Goal: Contribute content: Contribute content

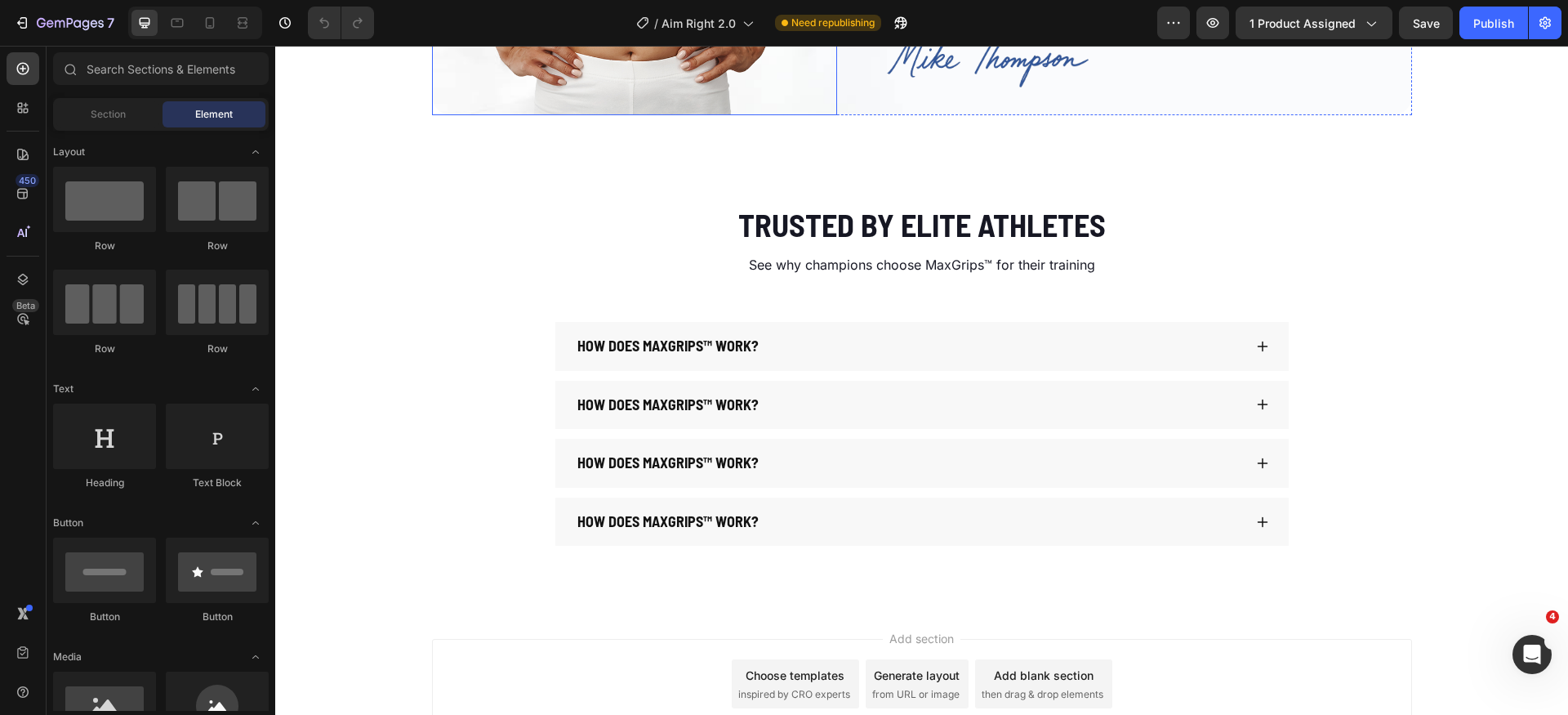
scroll to position [3431, 0]
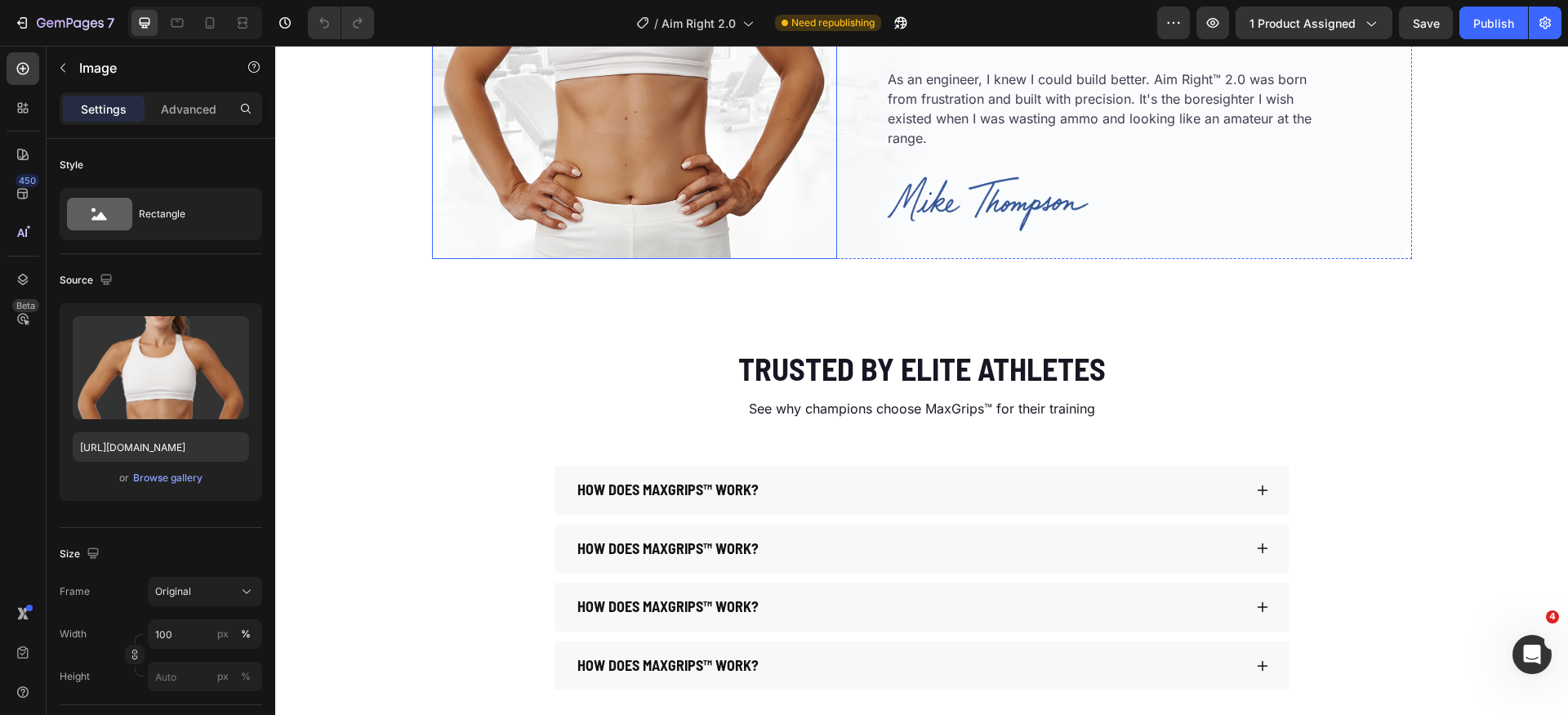
click at [606, 207] on img at bounding box center [635, 2] width 405 height 514
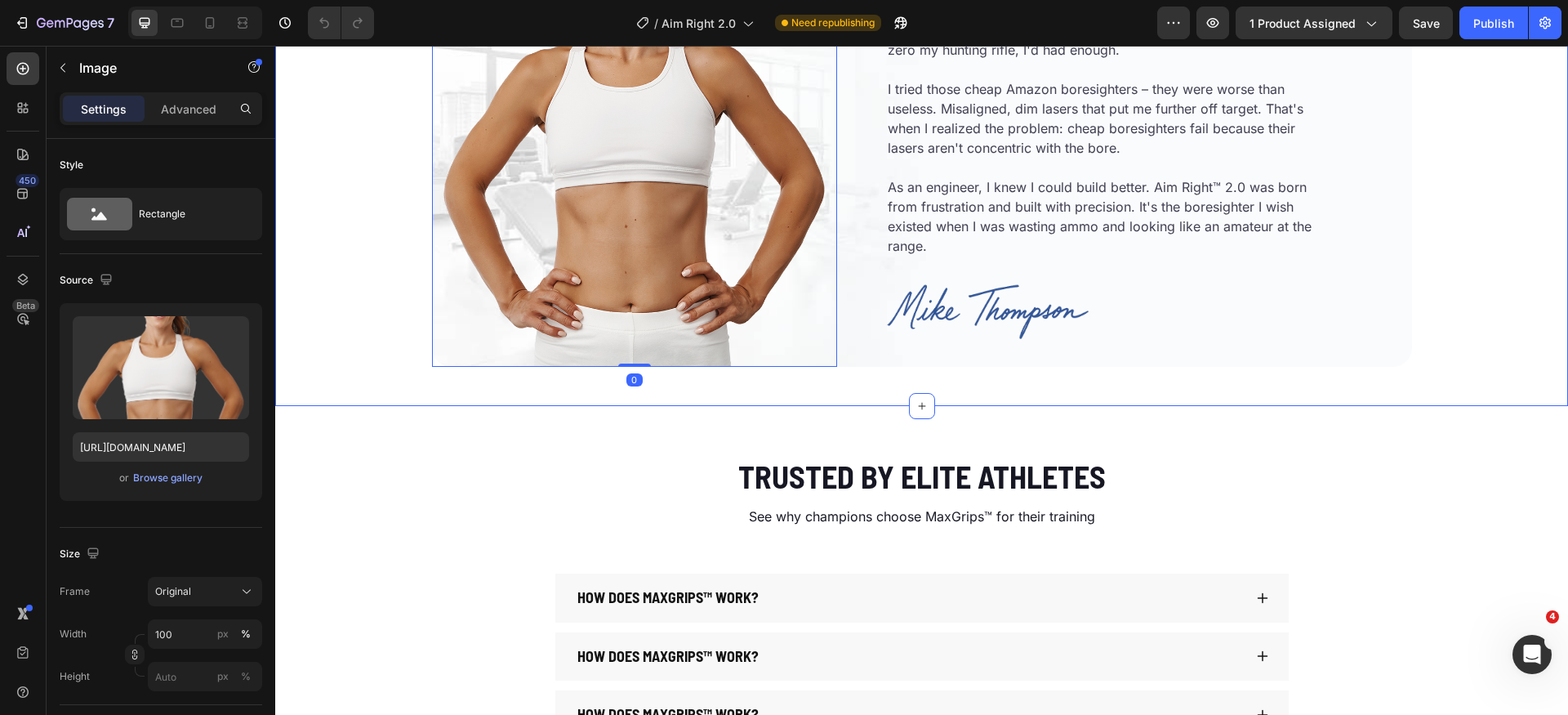
scroll to position [3303, 0]
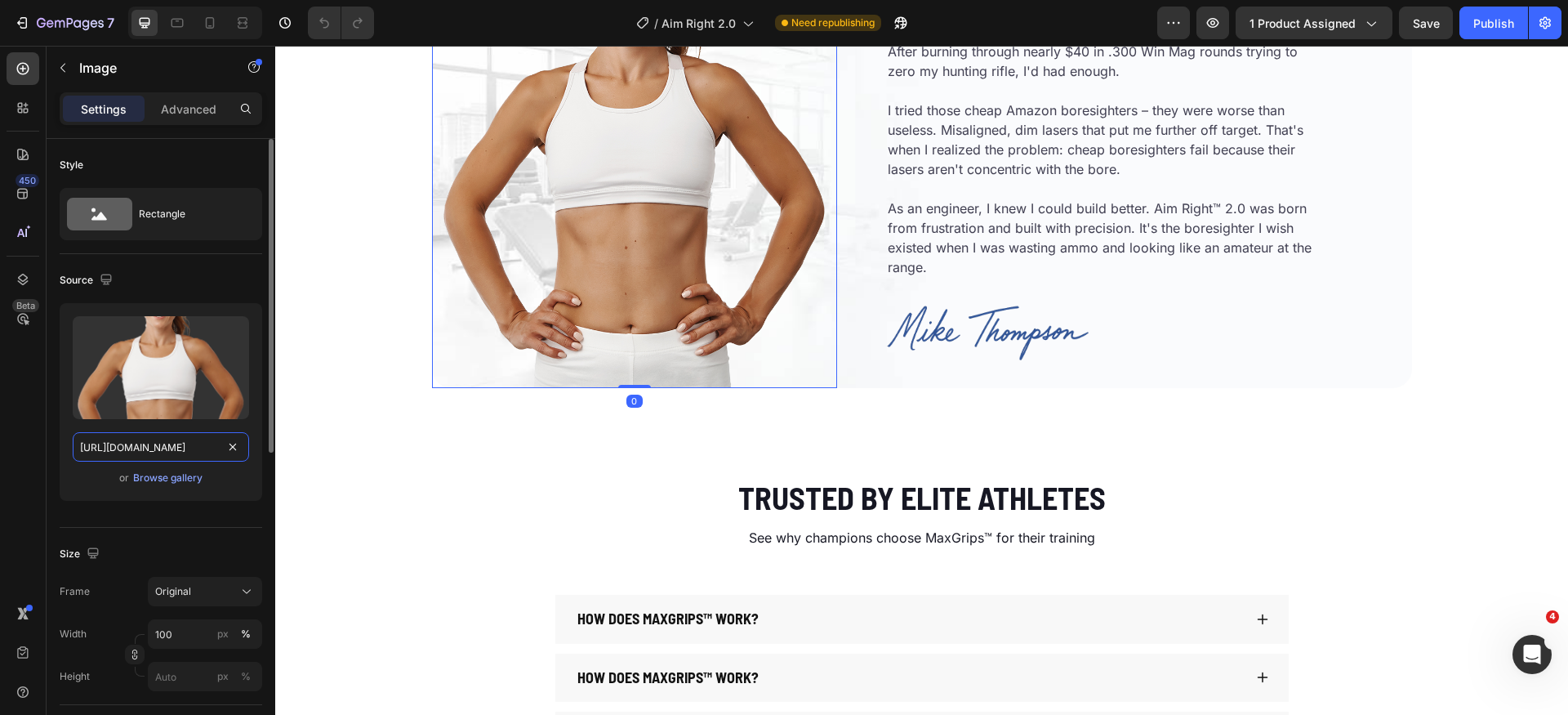
click at [172, 443] on input "[URL][DOMAIN_NAME]" at bounding box center [160, 446] width 176 height 29
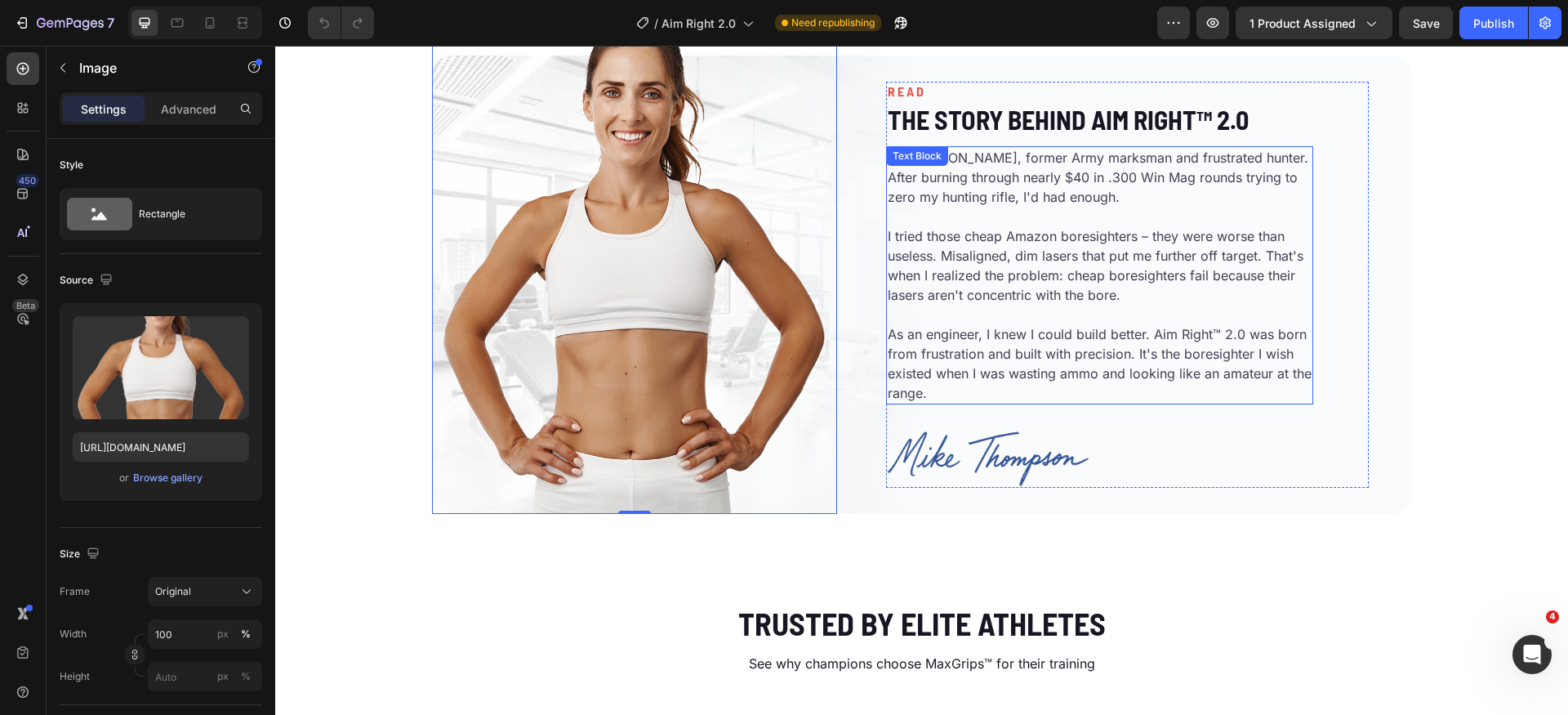
click at [979, 182] on p "I'm [PERSON_NAME], former Army marksman and frustrated hunter. After burning th…" at bounding box center [1099, 187] width 424 height 78
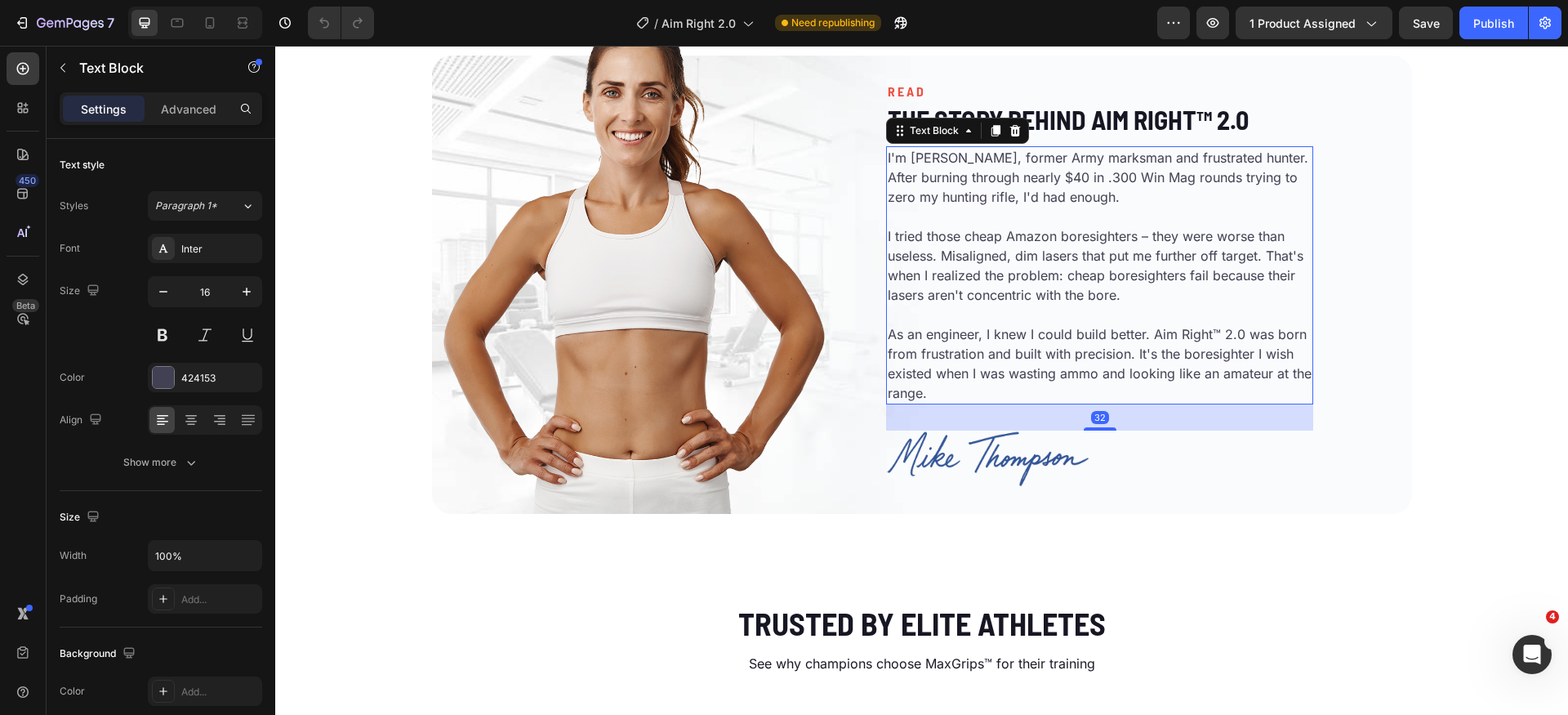
click at [987, 170] on p "I'm [PERSON_NAME], former Army marksman and frustrated hunter. After burning th…" at bounding box center [1099, 187] width 424 height 78
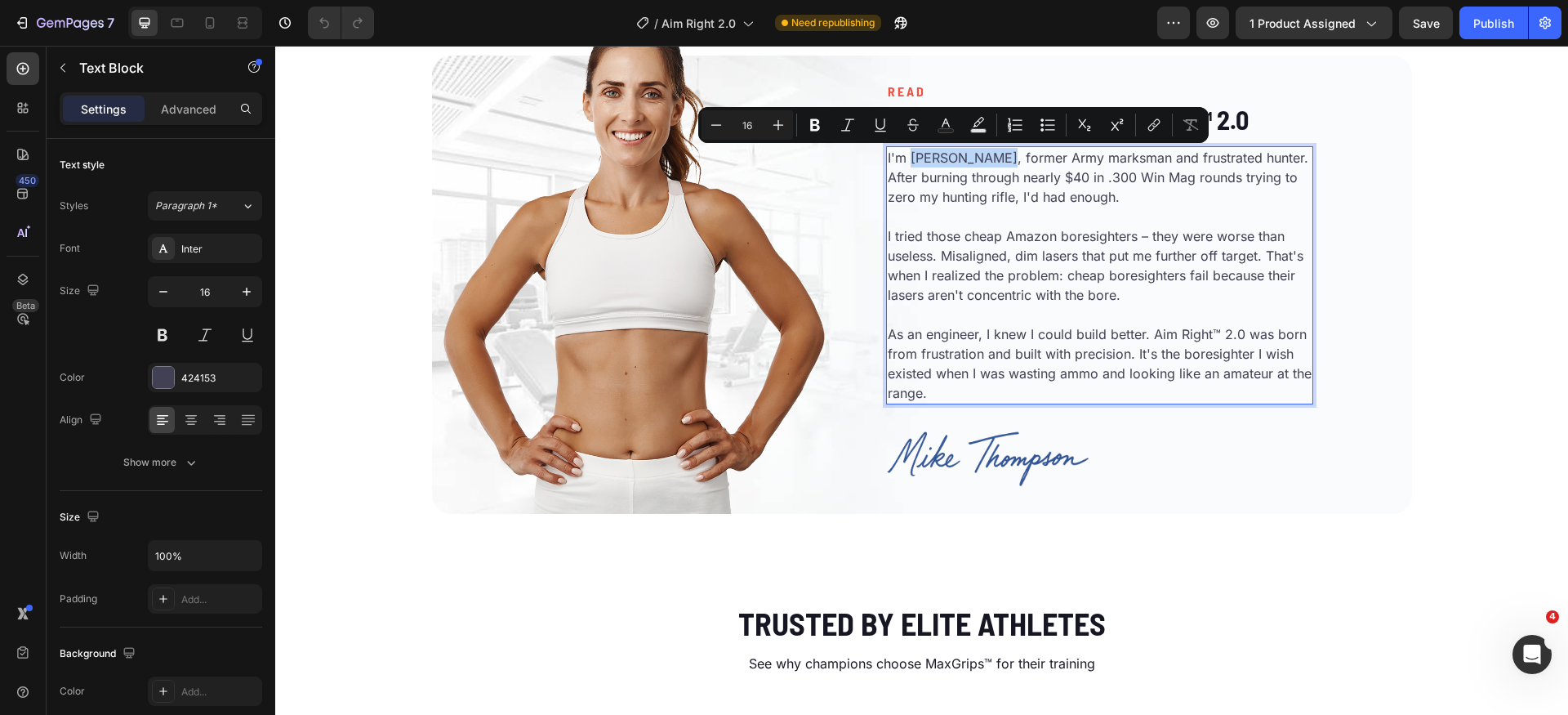
drag, startPoint x: 1000, startPoint y: 160, endPoint x: 910, endPoint y: 160, distance: 90.0
click at [910, 160] on p "I'm [PERSON_NAME], former Army marksman and frustrated hunter. After burning th…" at bounding box center [1099, 187] width 424 height 78
copy p "[PERSON_NAME]"
click at [698, 384] on img at bounding box center [635, 257] width 405 height 514
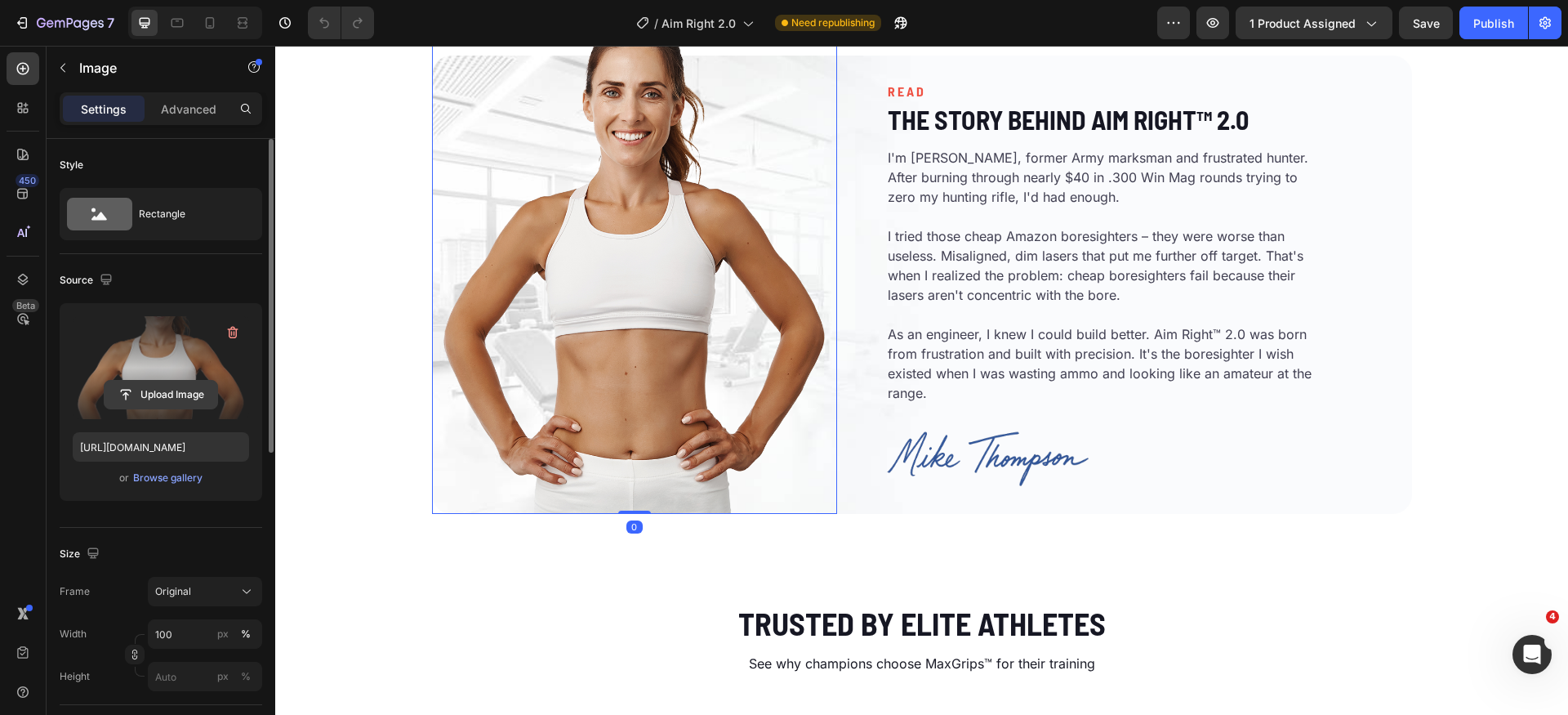
click at [176, 384] on input "file" at bounding box center [161, 394] width 113 height 27
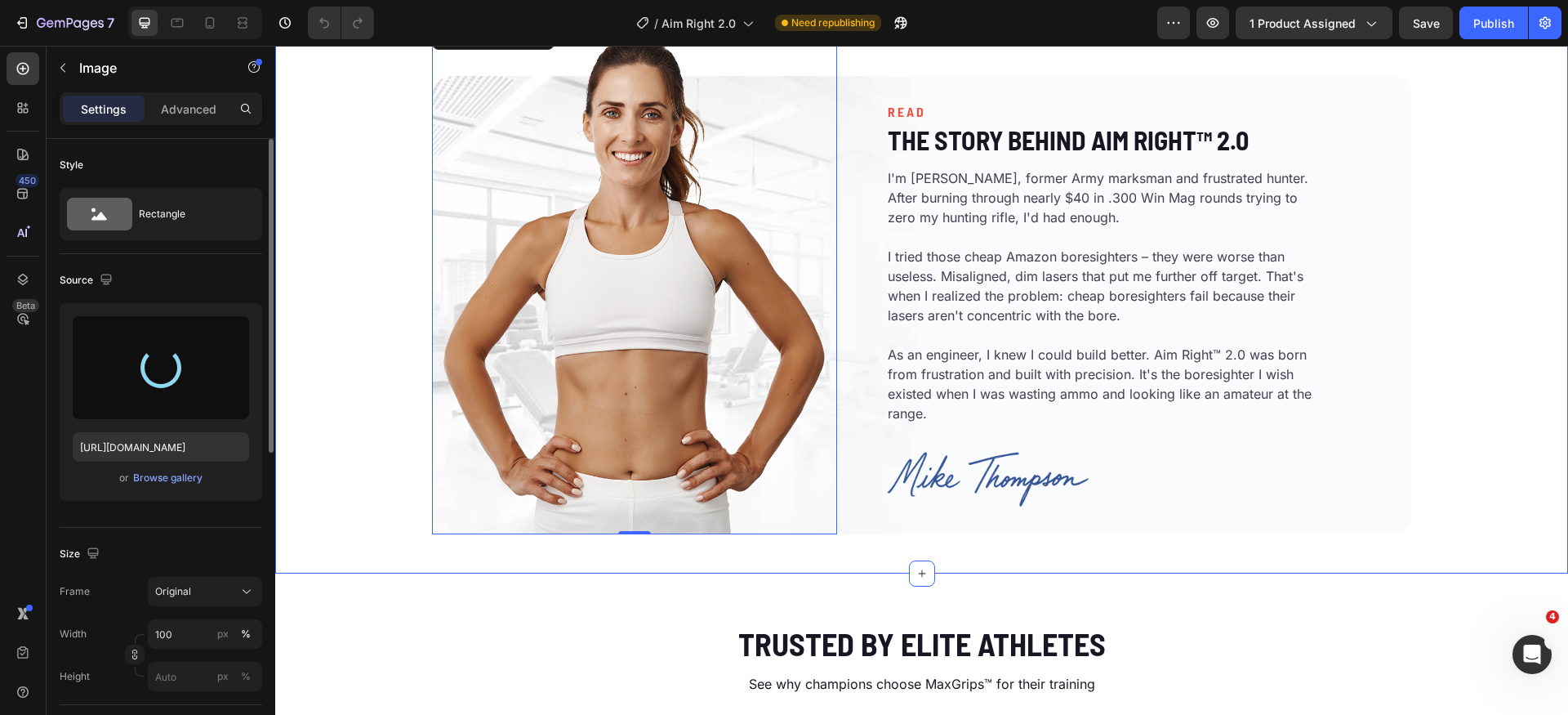
scroll to position [3027, 0]
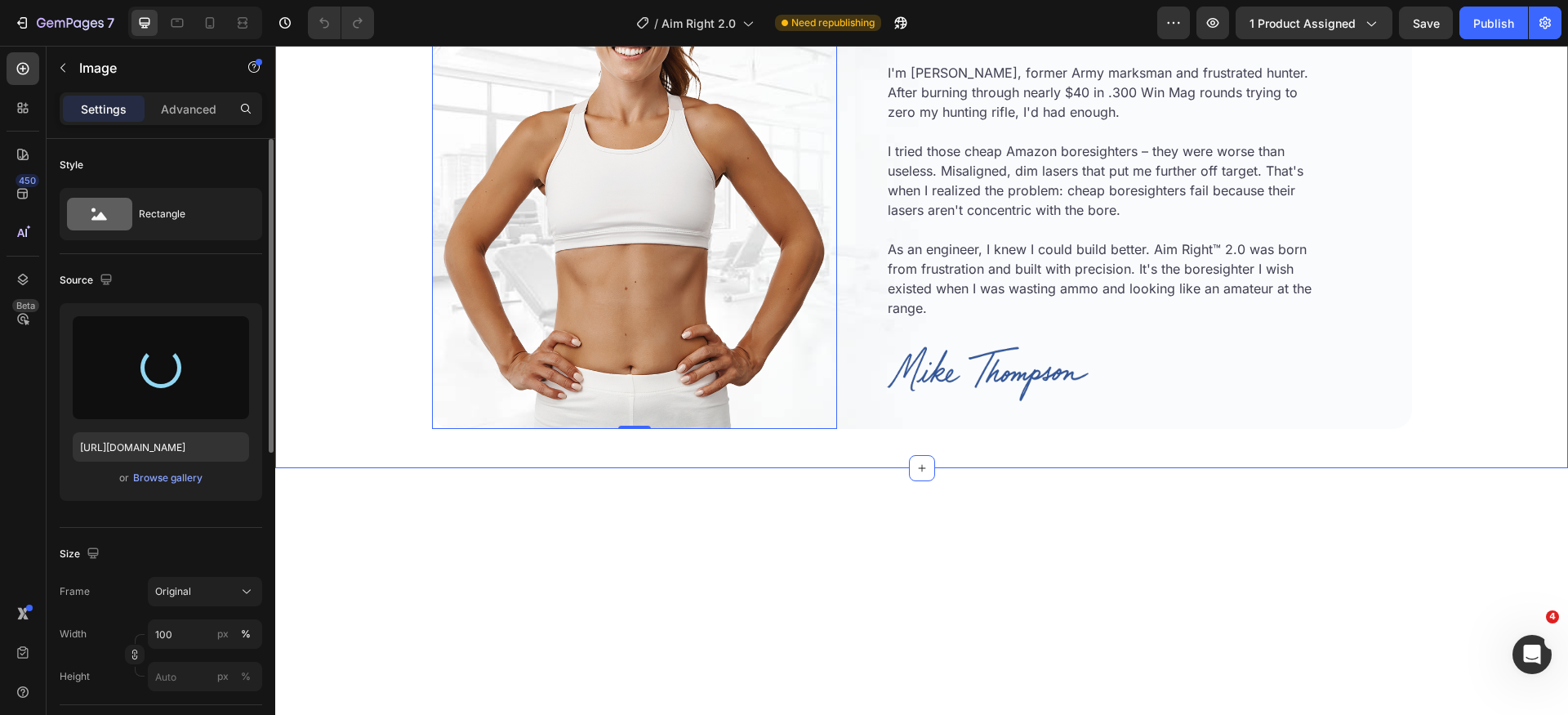
type input "[URL][DOMAIN_NAME]"
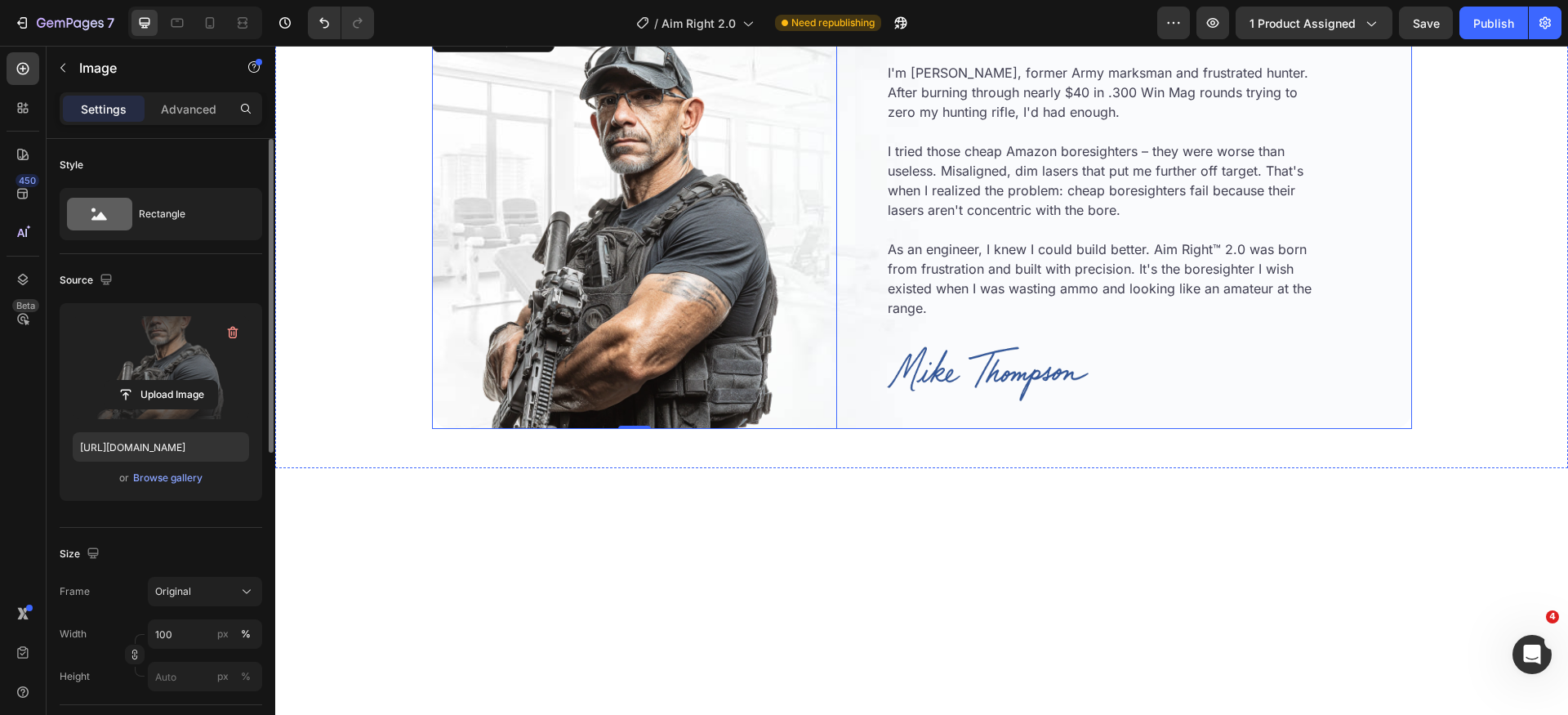
click at [847, 310] on div "READ Heading The Story Behind Aim Right™ 2.0 Heading I'm [PERSON_NAME], former …" at bounding box center [1127, 199] width 568 height 458
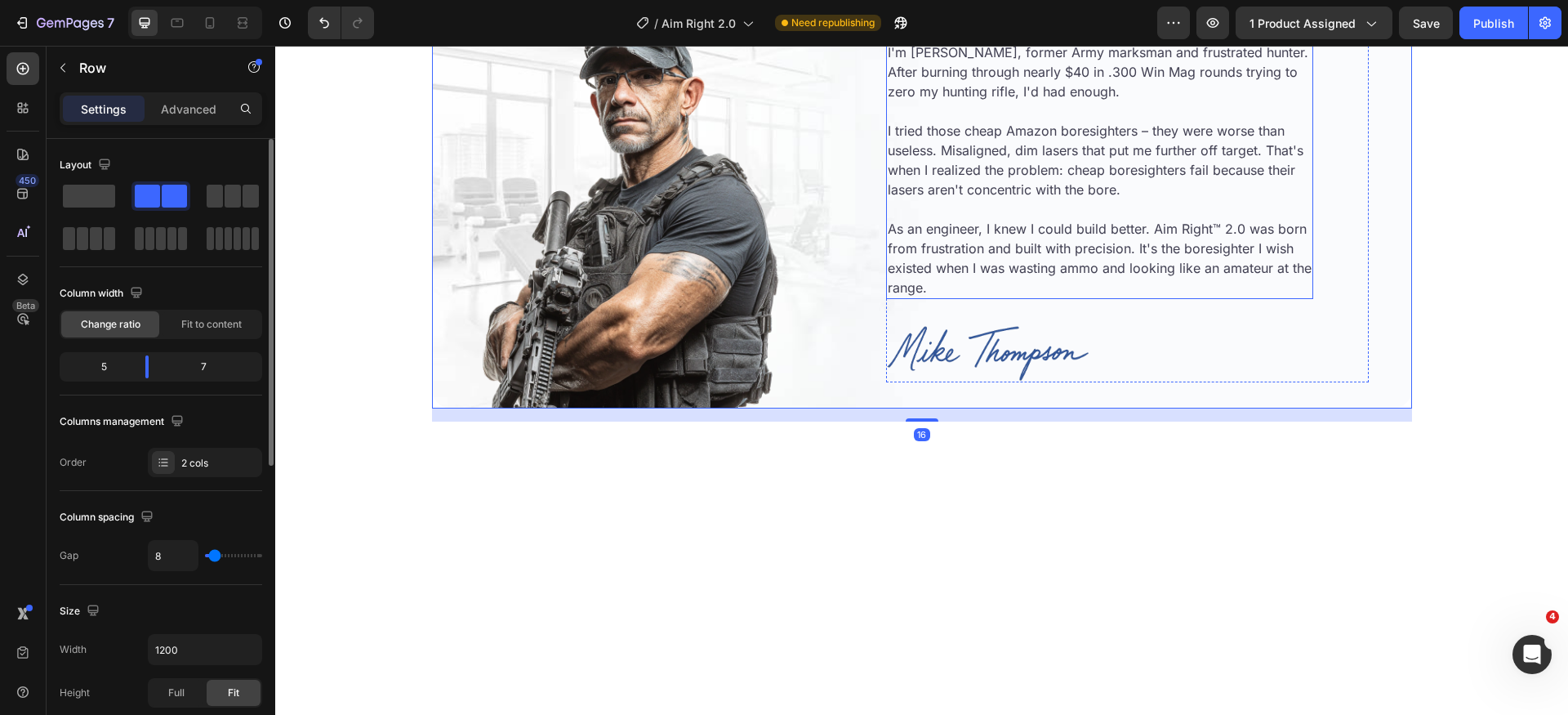
scroll to position [3059, 0]
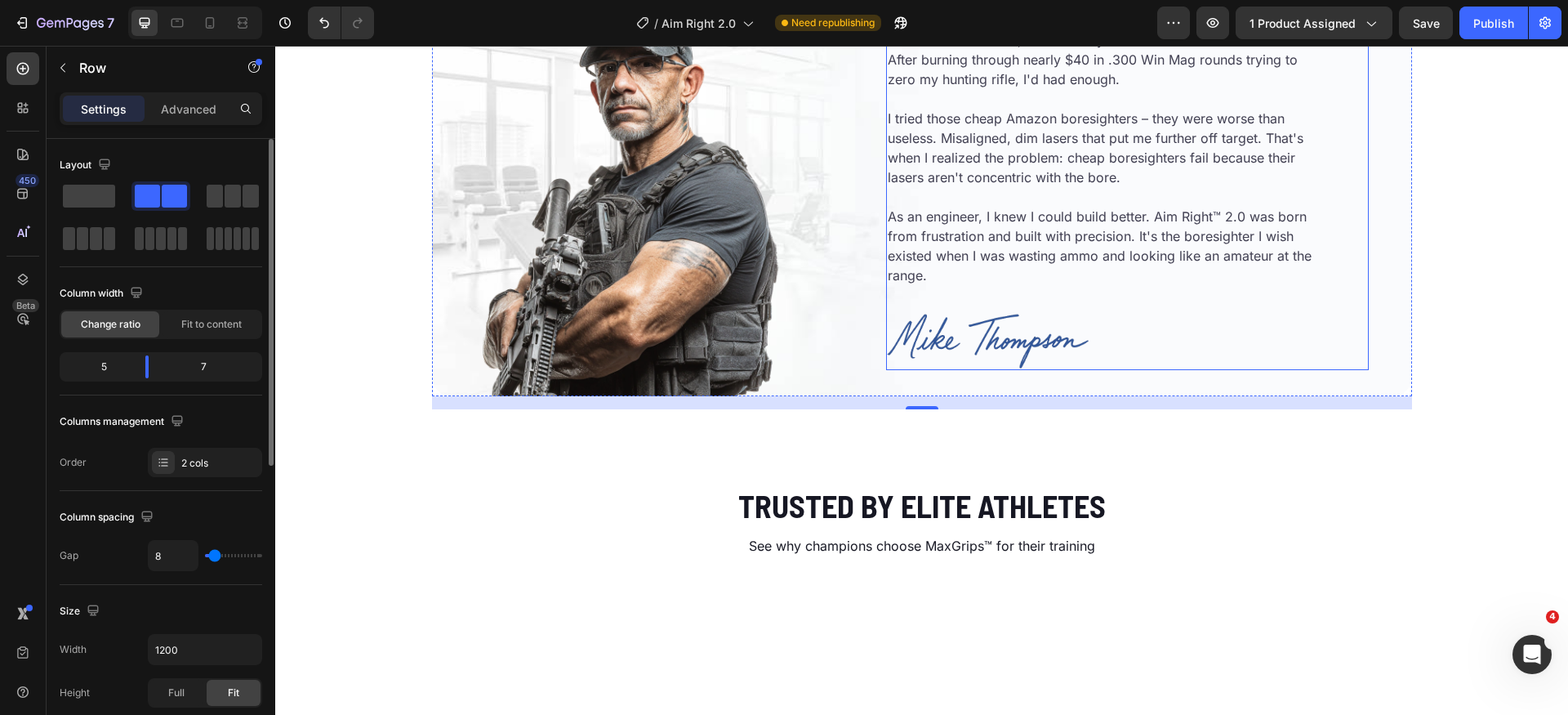
click at [1340, 369] on div "READ Heading The Story Behind Aim Right™ 2.0 Heading I'm [PERSON_NAME], former …" at bounding box center [1126, 166] width 482 height 405
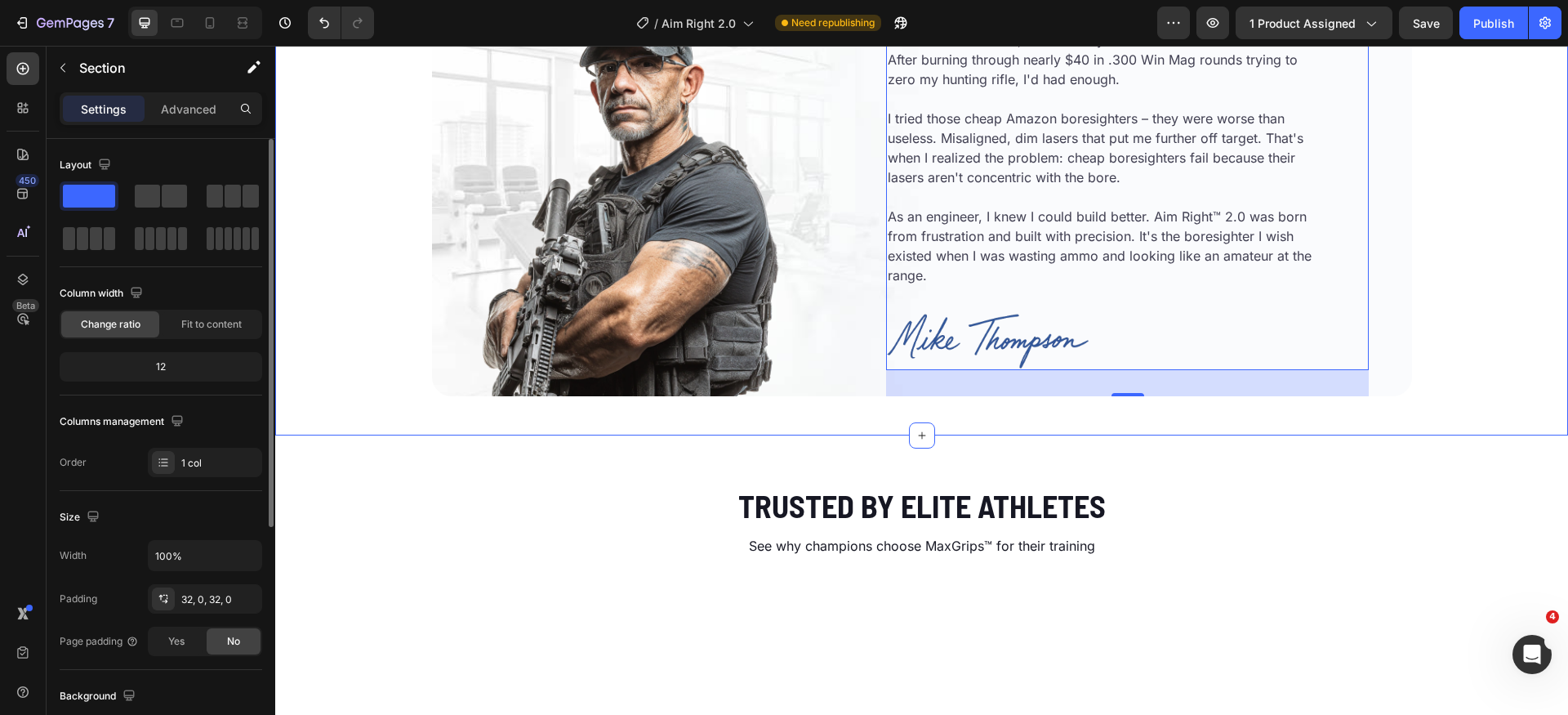
click at [1483, 408] on div "Image READ Heading The Story Behind Aim Right™ 2.0 Heading I'm [PERSON_NAME], f…" at bounding box center [921, 140] width 1292 height 536
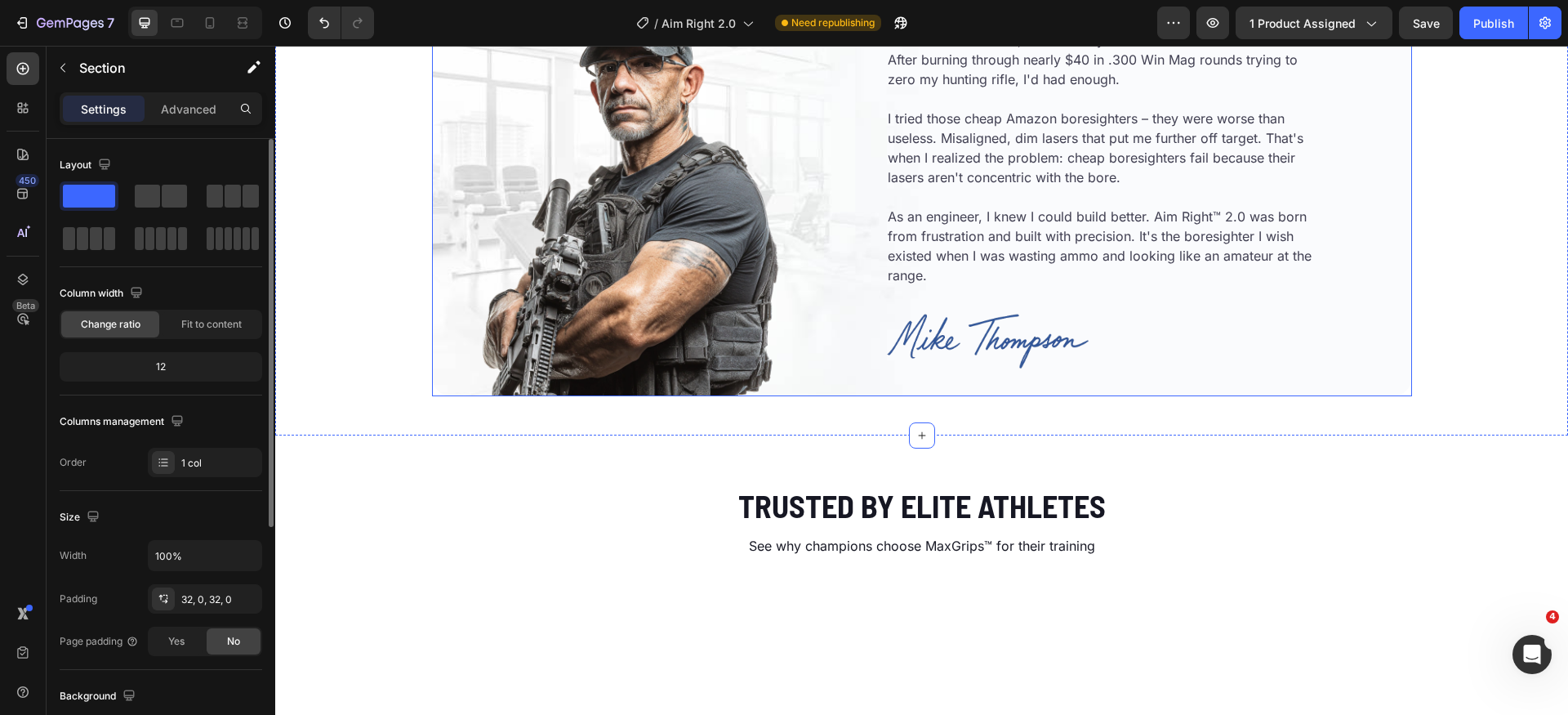
click at [1364, 395] on div "READ Heading The Story Behind Aim Right™ 2.0 Heading I'm [PERSON_NAME], former …" at bounding box center [1127, 167] width 568 height 458
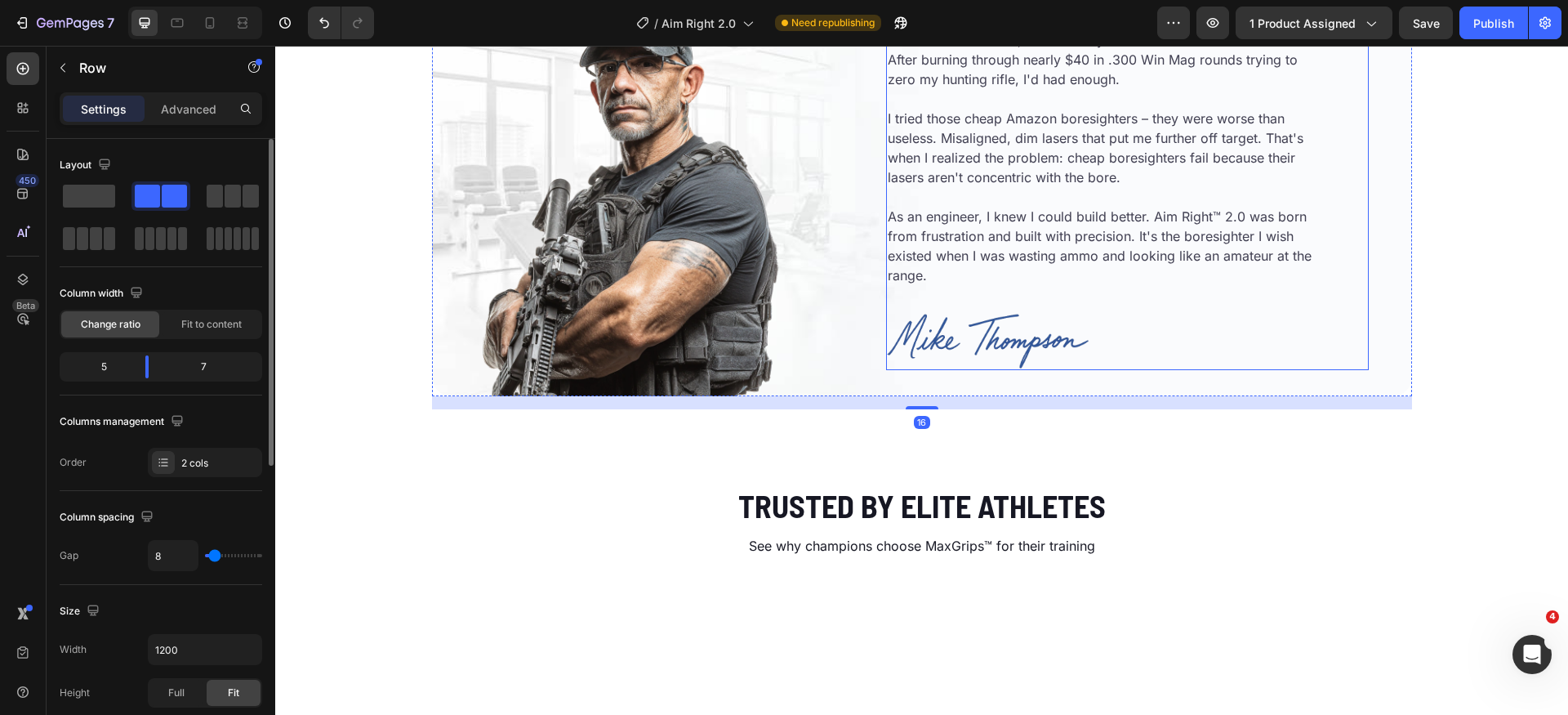
click at [1320, 369] on div "READ Heading The Story Behind Aim Right™ 2.0 Heading I'm [PERSON_NAME], former …" at bounding box center [1126, 166] width 482 height 405
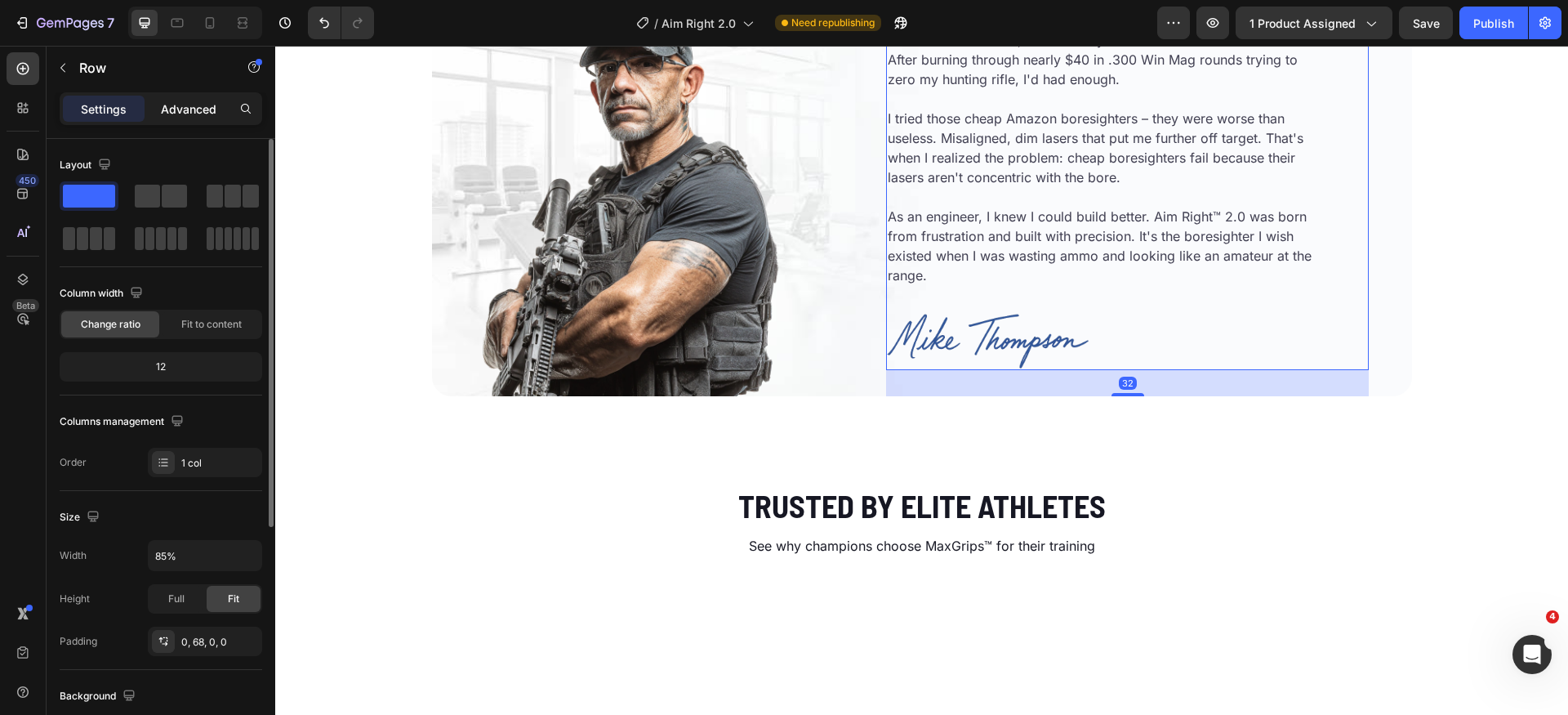
click at [184, 110] on p "Advanced" at bounding box center [188, 108] width 56 height 17
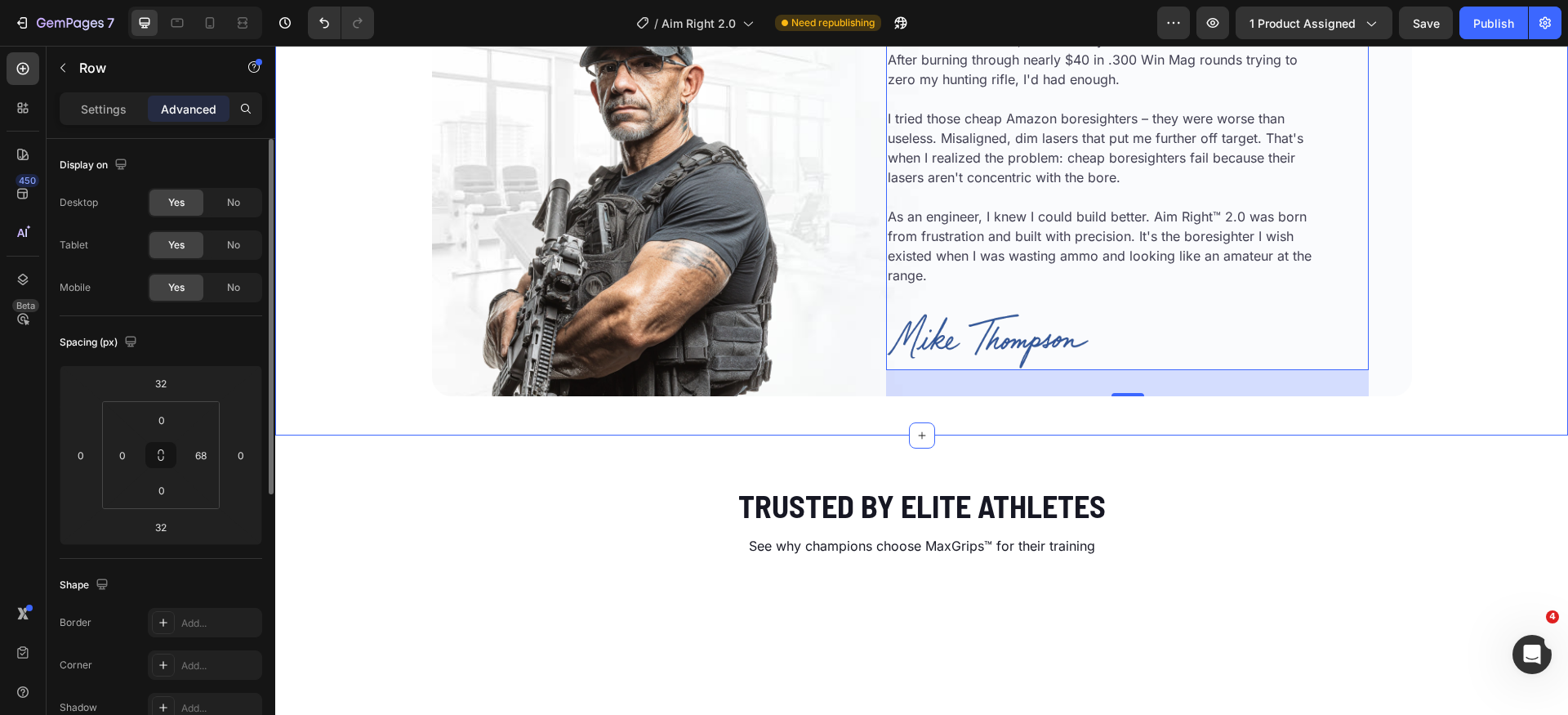
click at [1490, 408] on div "Image READ Heading The Story Behind Aim Right™ 2.0 Heading I'm [PERSON_NAME], f…" at bounding box center [921, 140] width 1292 height 536
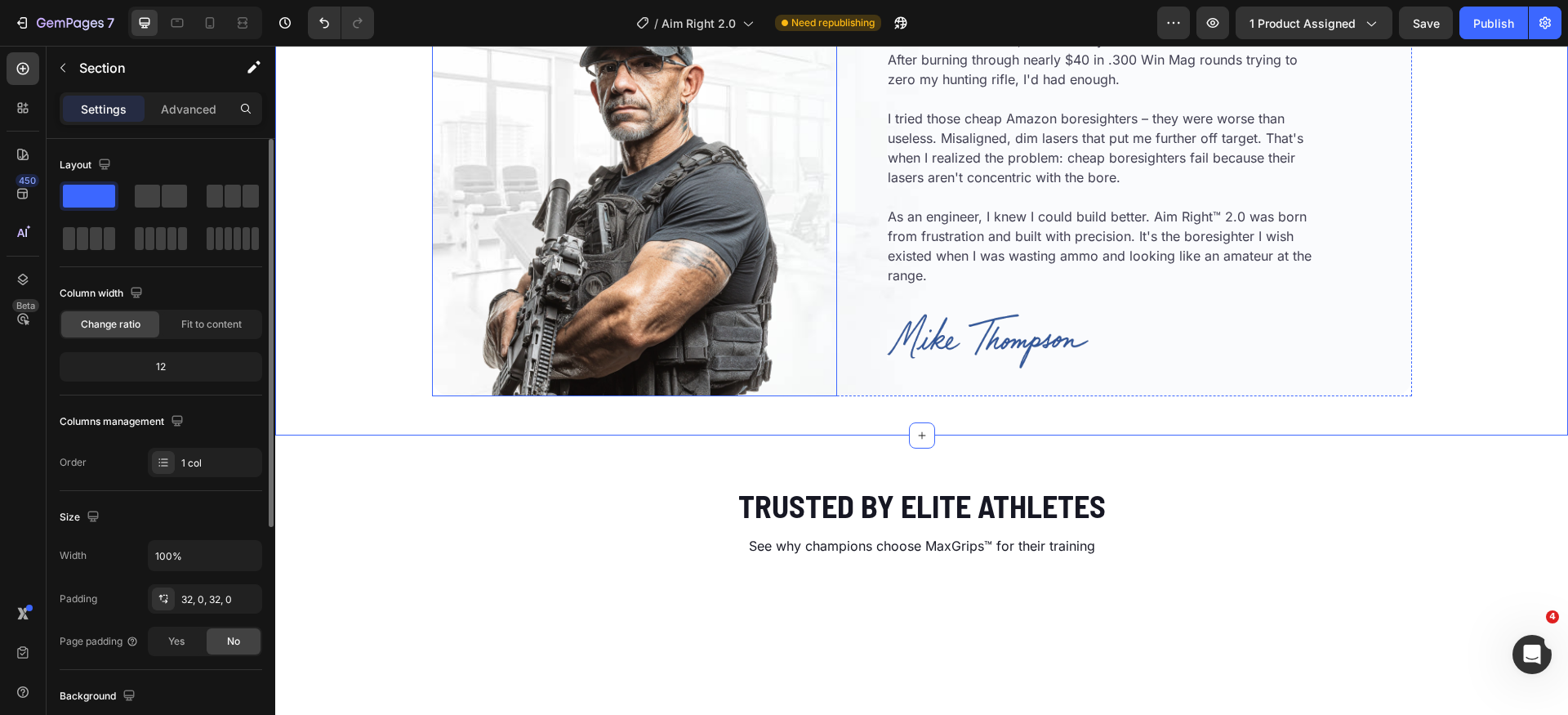
click at [634, 396] on img at bounding box center [635, 193] width 405 height 406
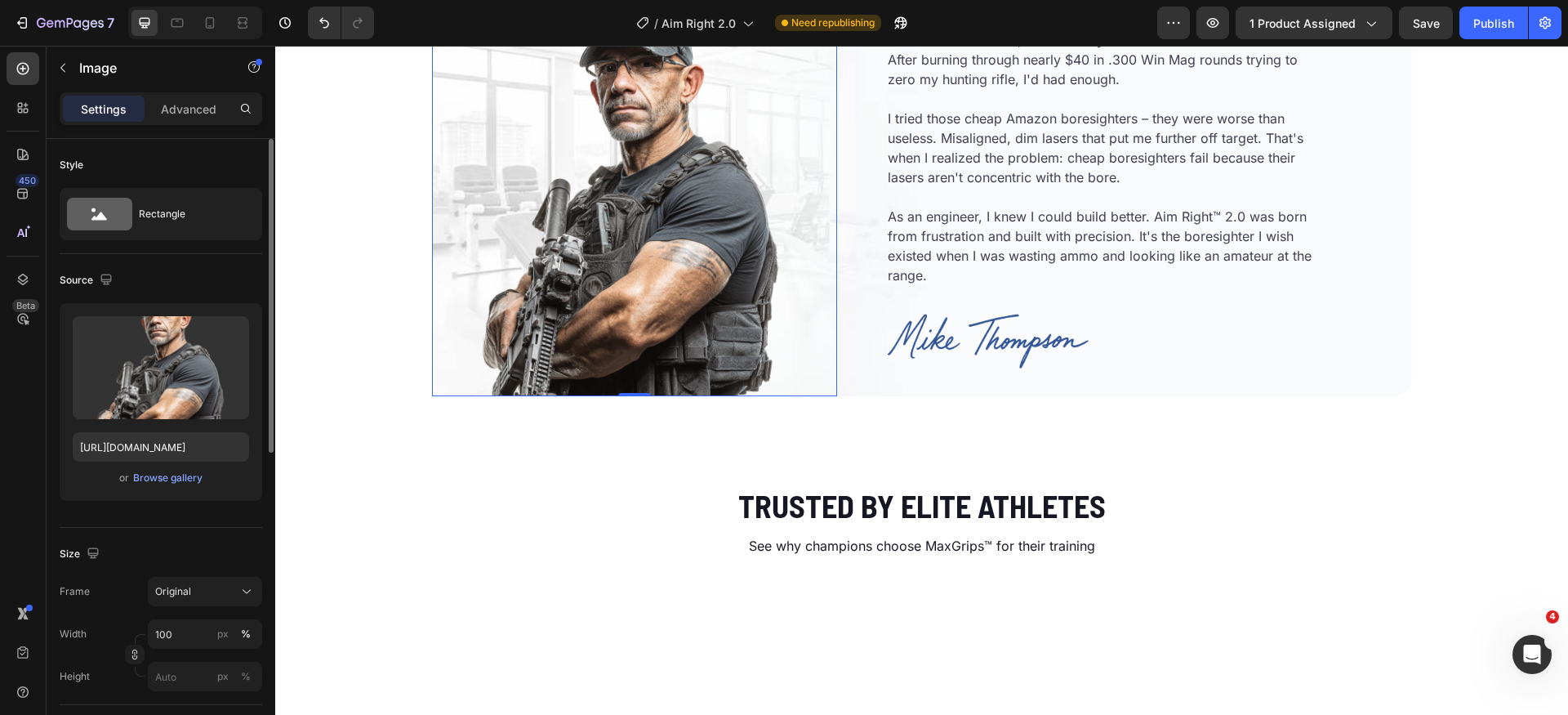
click at [717, 373] on img at bounding box center [635, 193] width 405 height 406
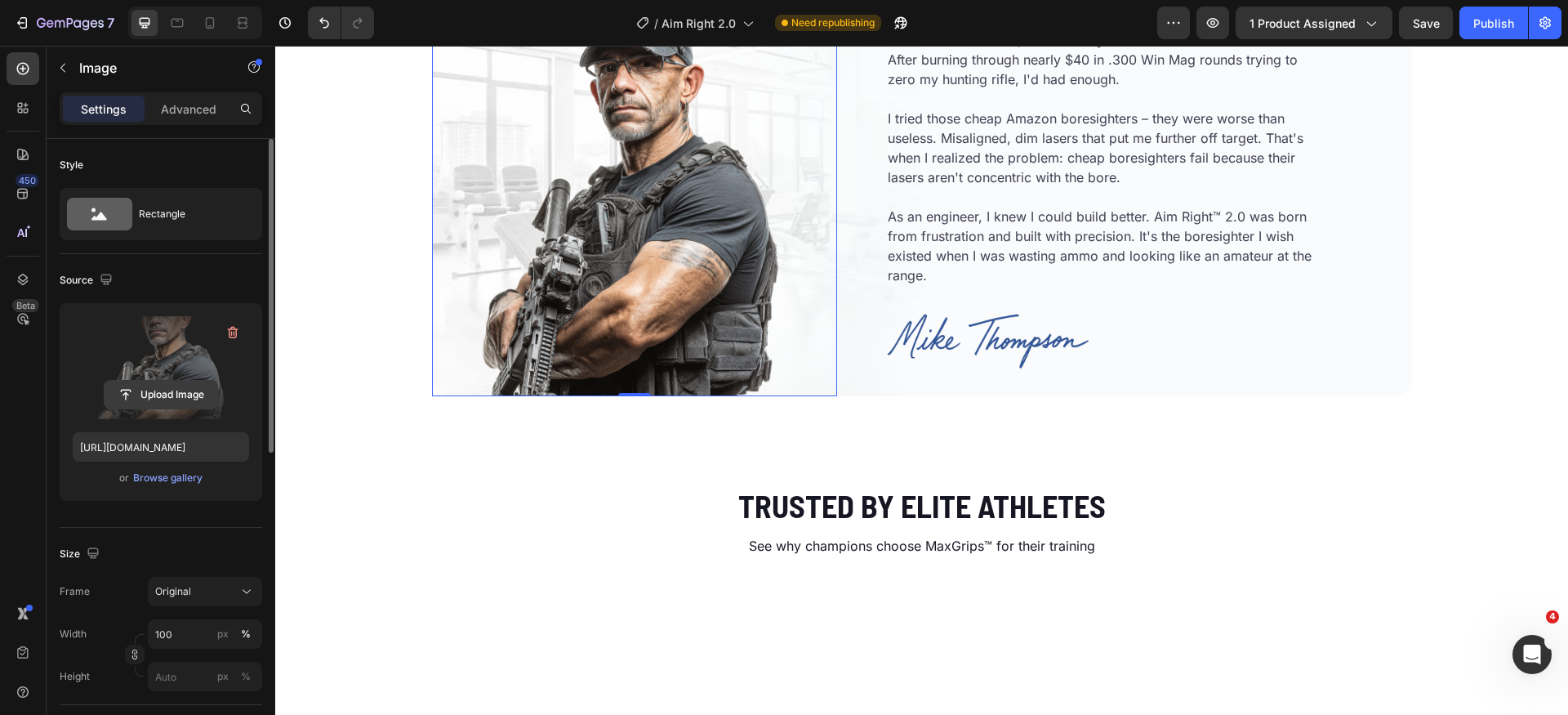
click at [147, 380] on button "Upload Image" at bounding box center [161, 394] width 115 height 29
click at [134, 391] on input "file" at bounding box center [161, 394] width 113 height 27
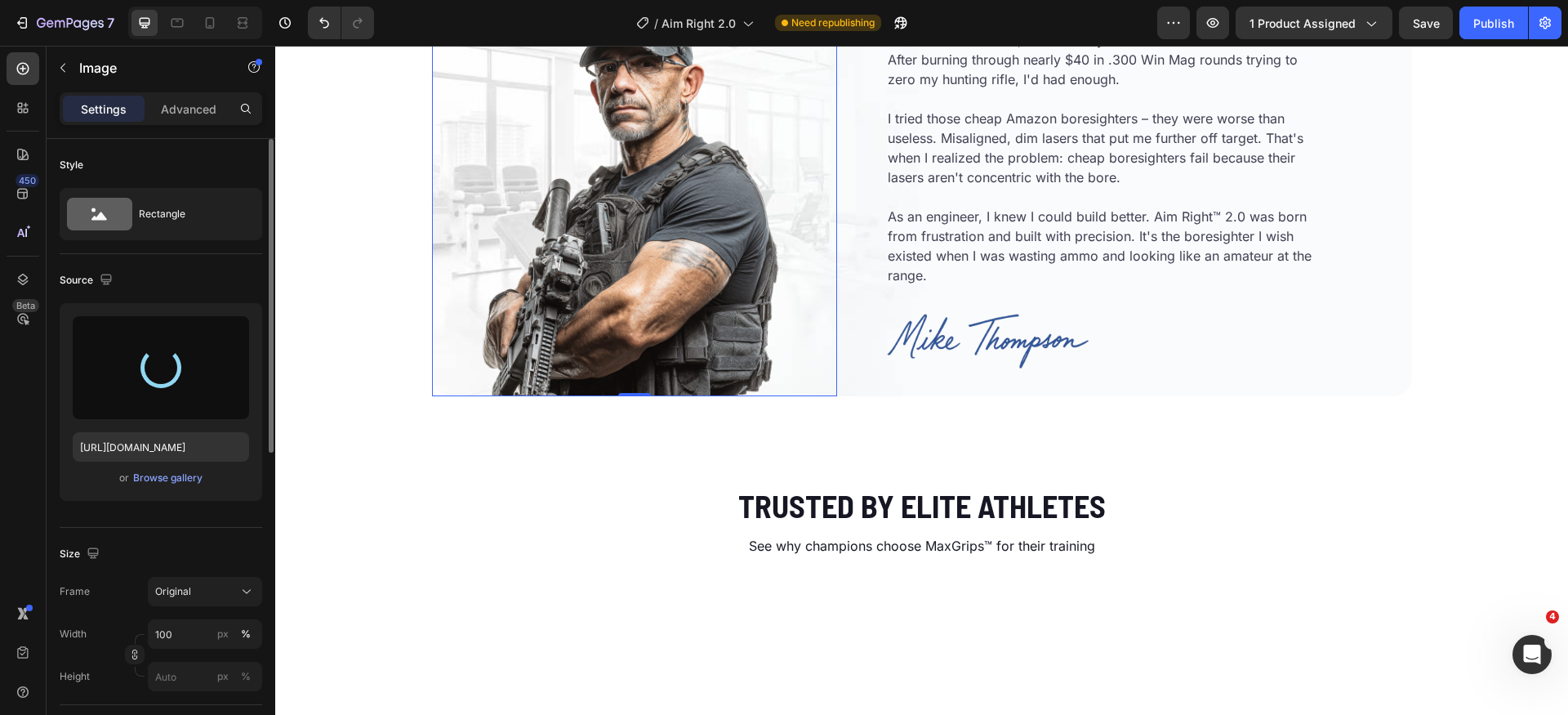
type input "[URL][DOMAIN_NAME]"
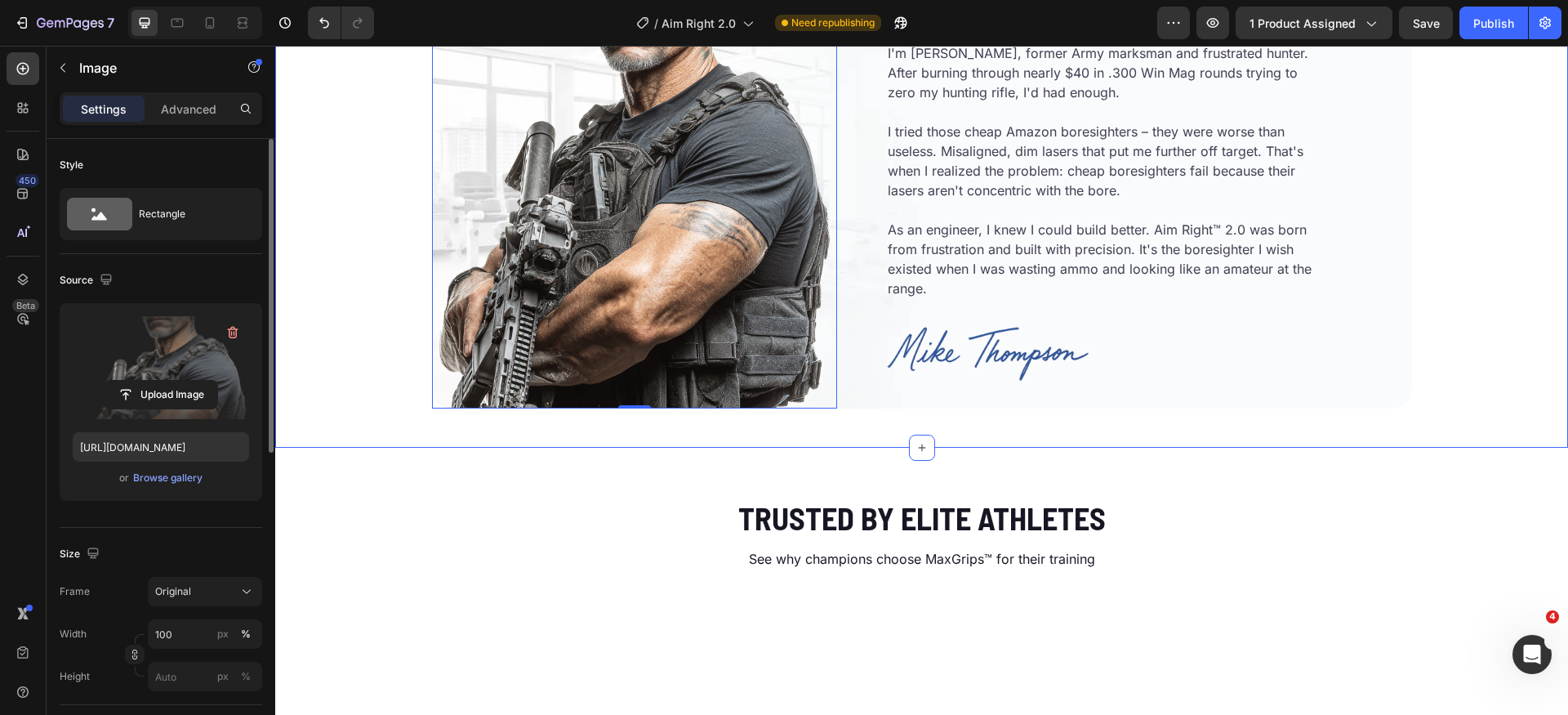
click at [1463, 334] on div "Image 0 READ Heading The Story Behind Aim Right™ 2.0 Heading I'm [PERSON_NAME],…" at bounding box center [921, 146] width 1292 height 548
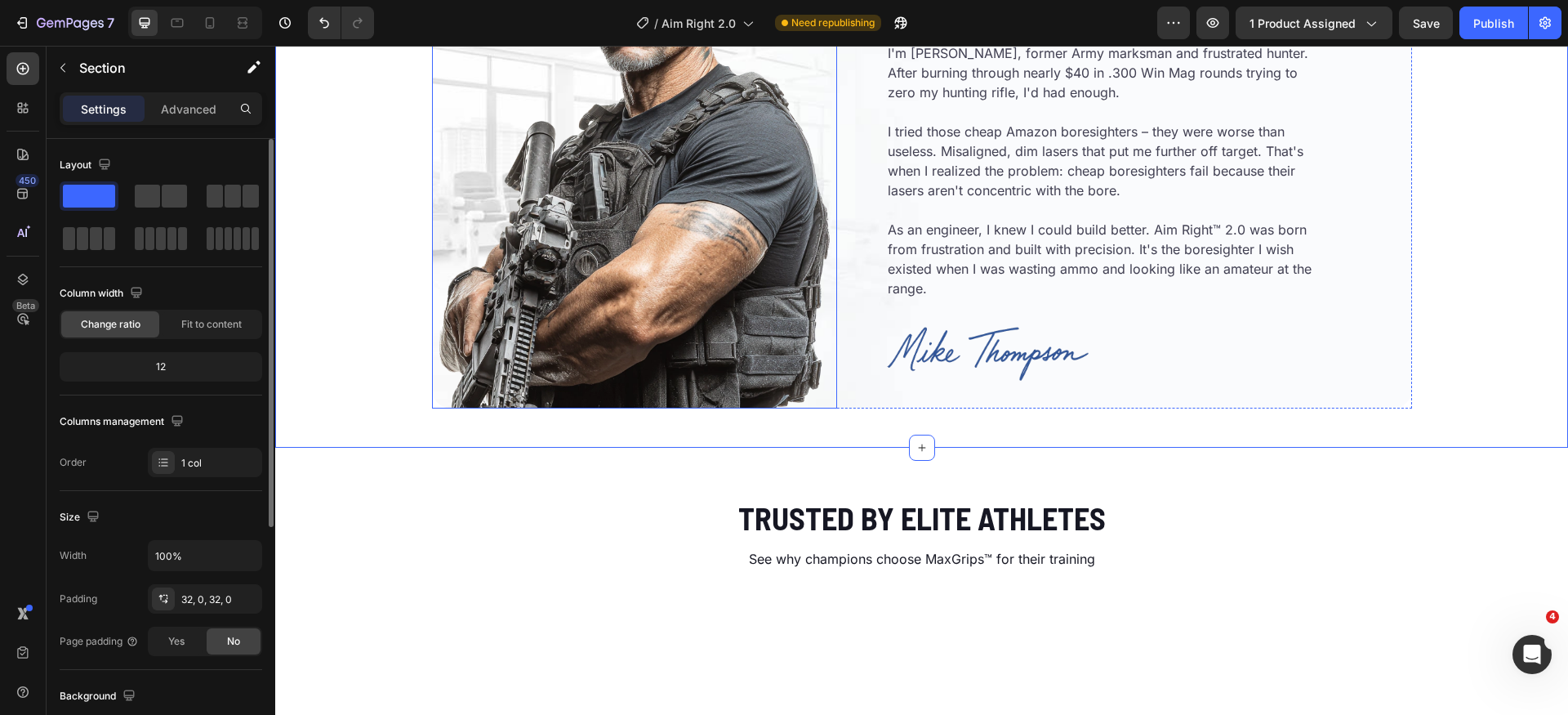
click at [520, 246] on img at bounding box center [635, 140] width 405 height 536
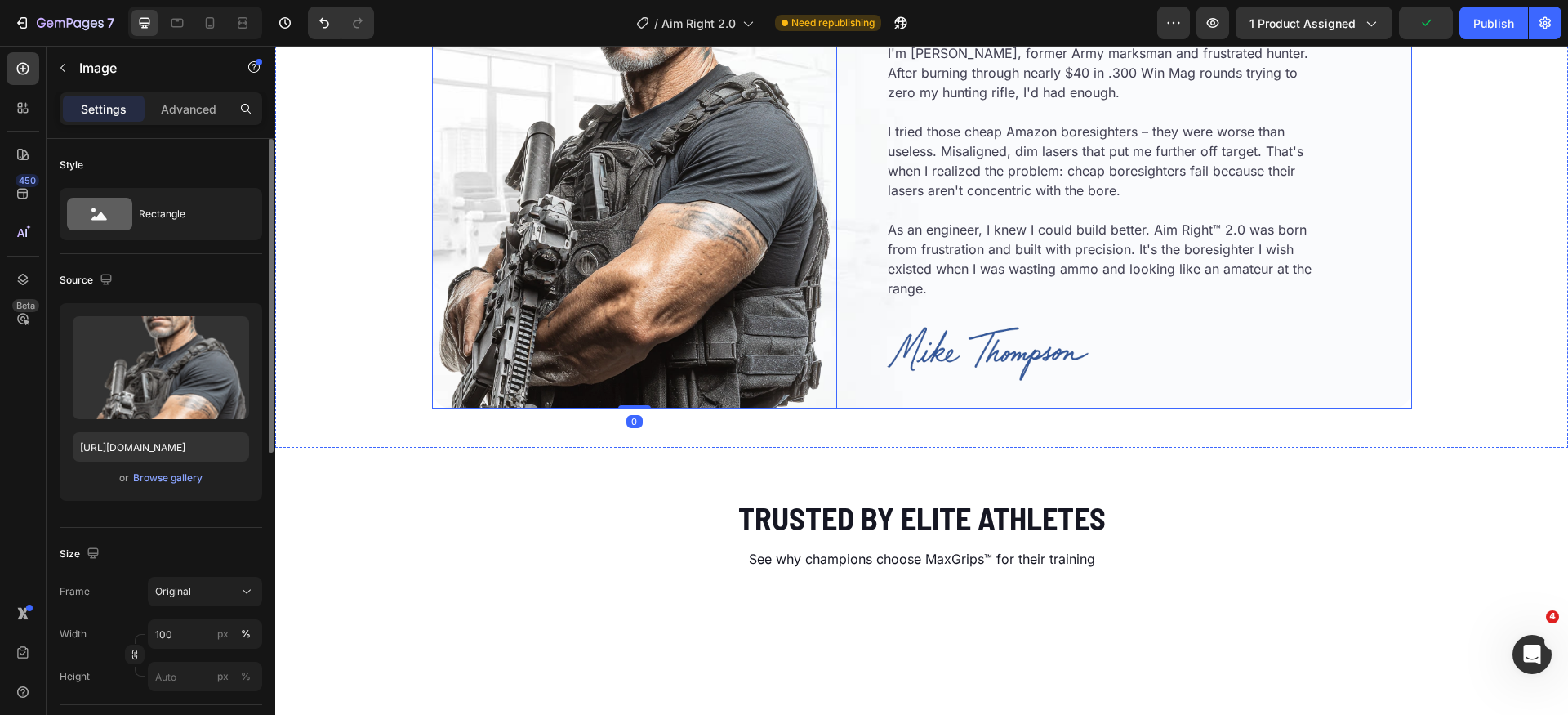
click at [894, 185] on div "READ Heading The Story Behind Aim Right™ 2.0 Heading I'm [PERSON_NAME], former …" at bounding box center [1127, 174] width 568 height 471
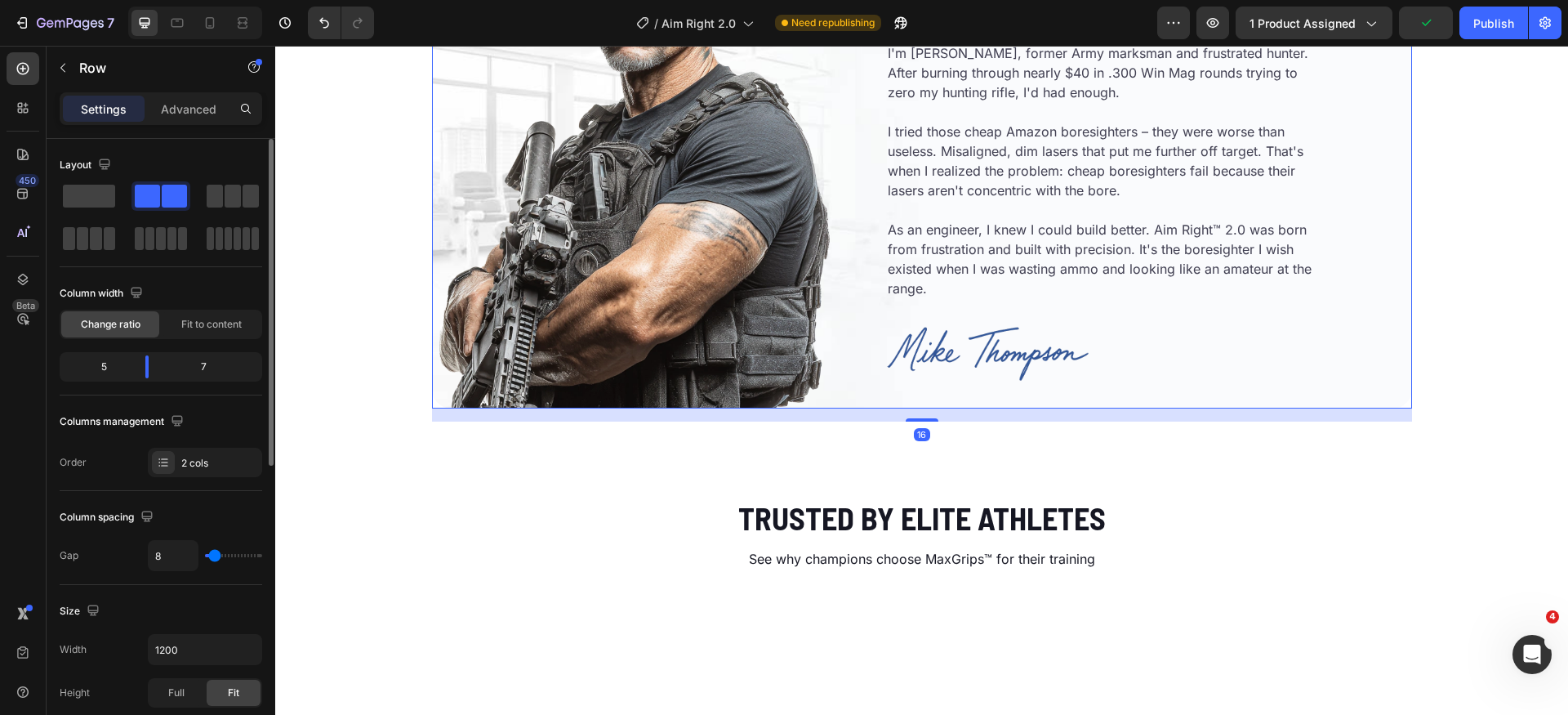
scroll to position [370, 0]
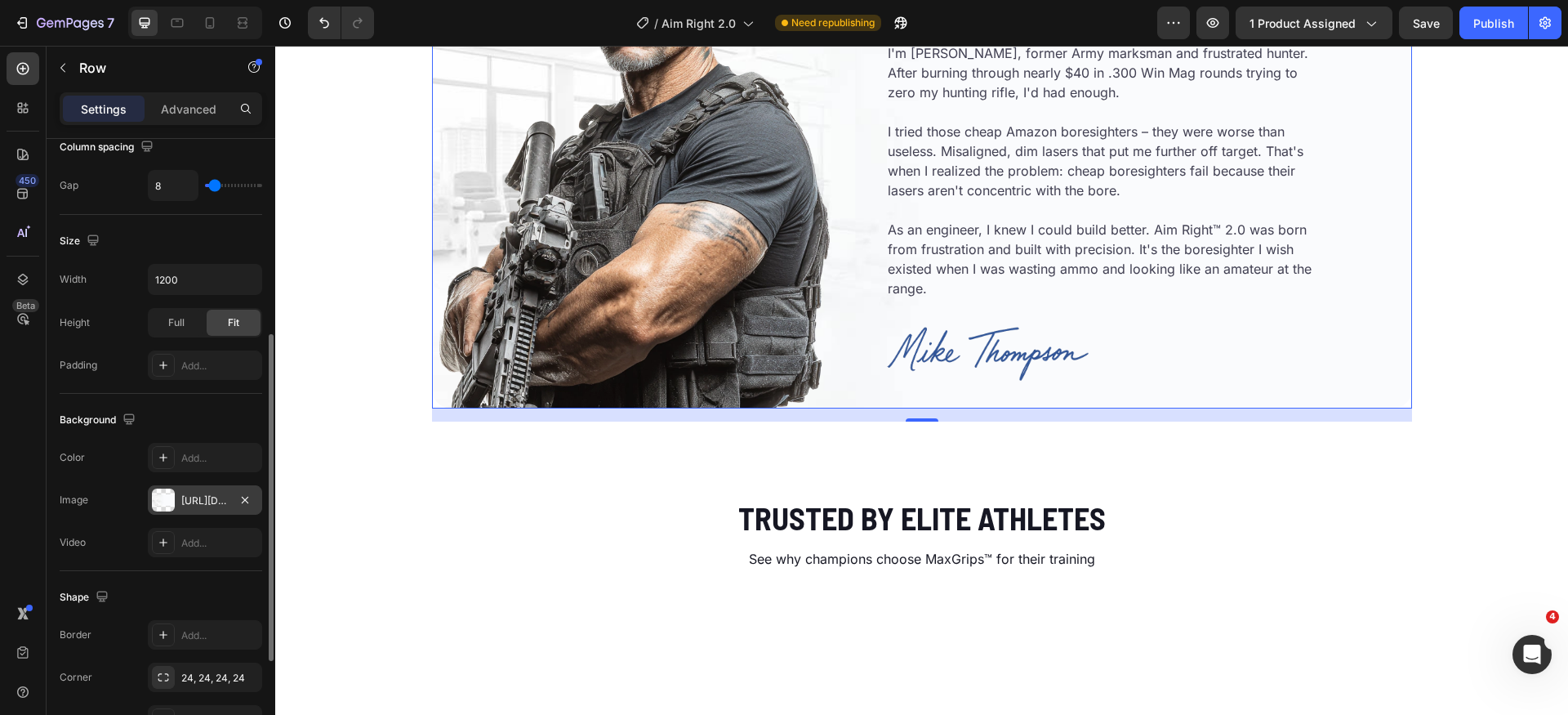
click at [161, 502] on div at bounding box center [163, 500] width 23 height 23
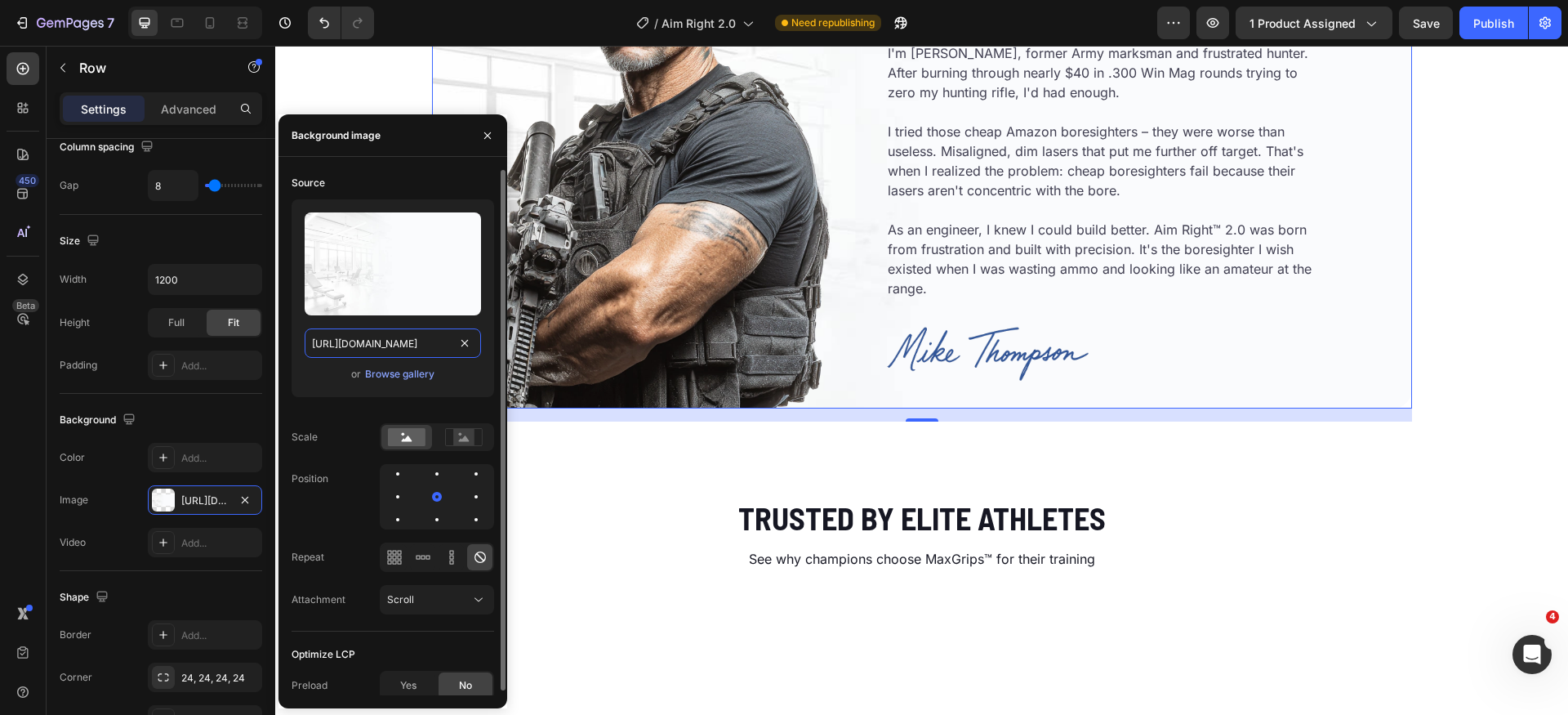
click at [408, 348] on input "[URL][DOMAIN_NAME]" at bounding box center [393, 342] width 176 height 29
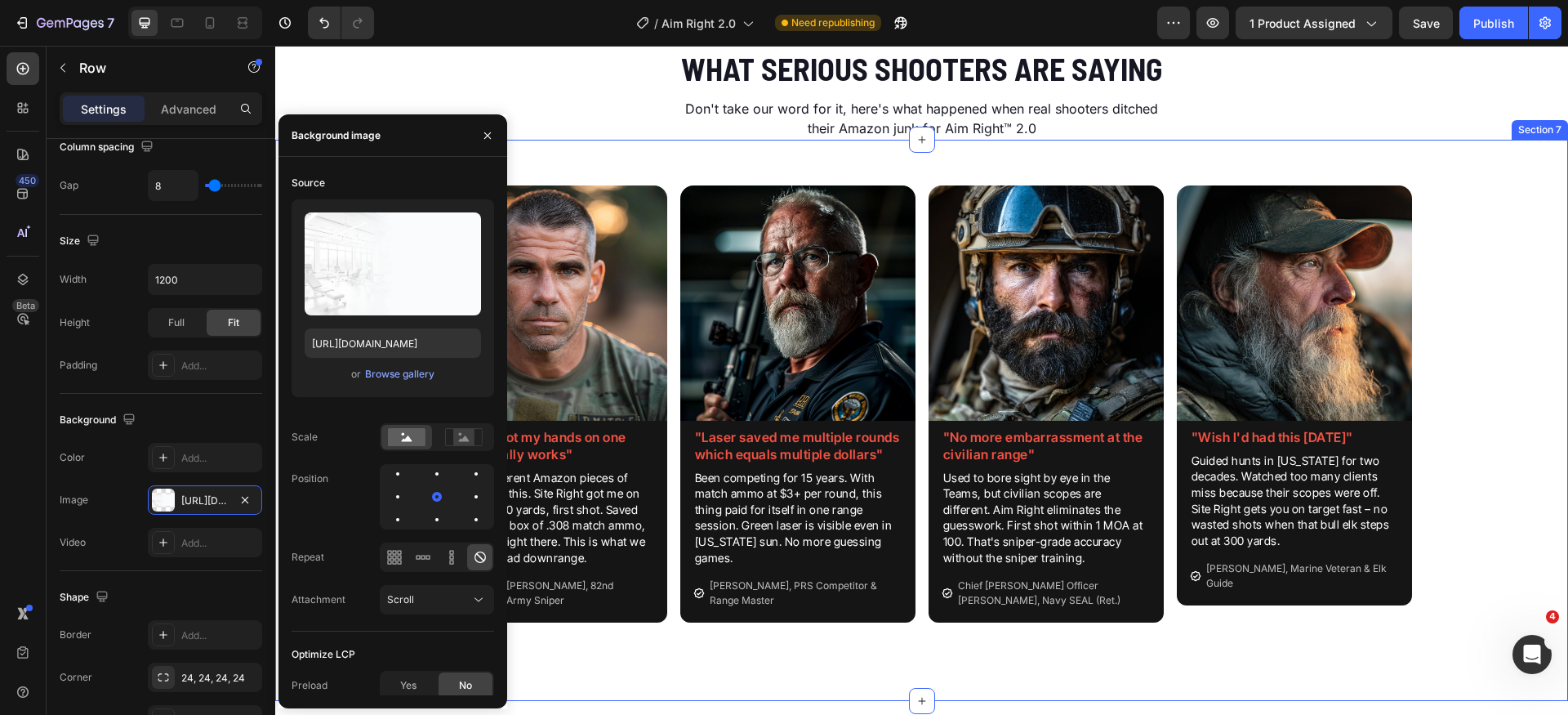
click at [1488, 394] on div "Image "Finally got my hands on one that actually works" Heading Tried 3 differe…" at bounding box center [921, 411] width 1292 height 503
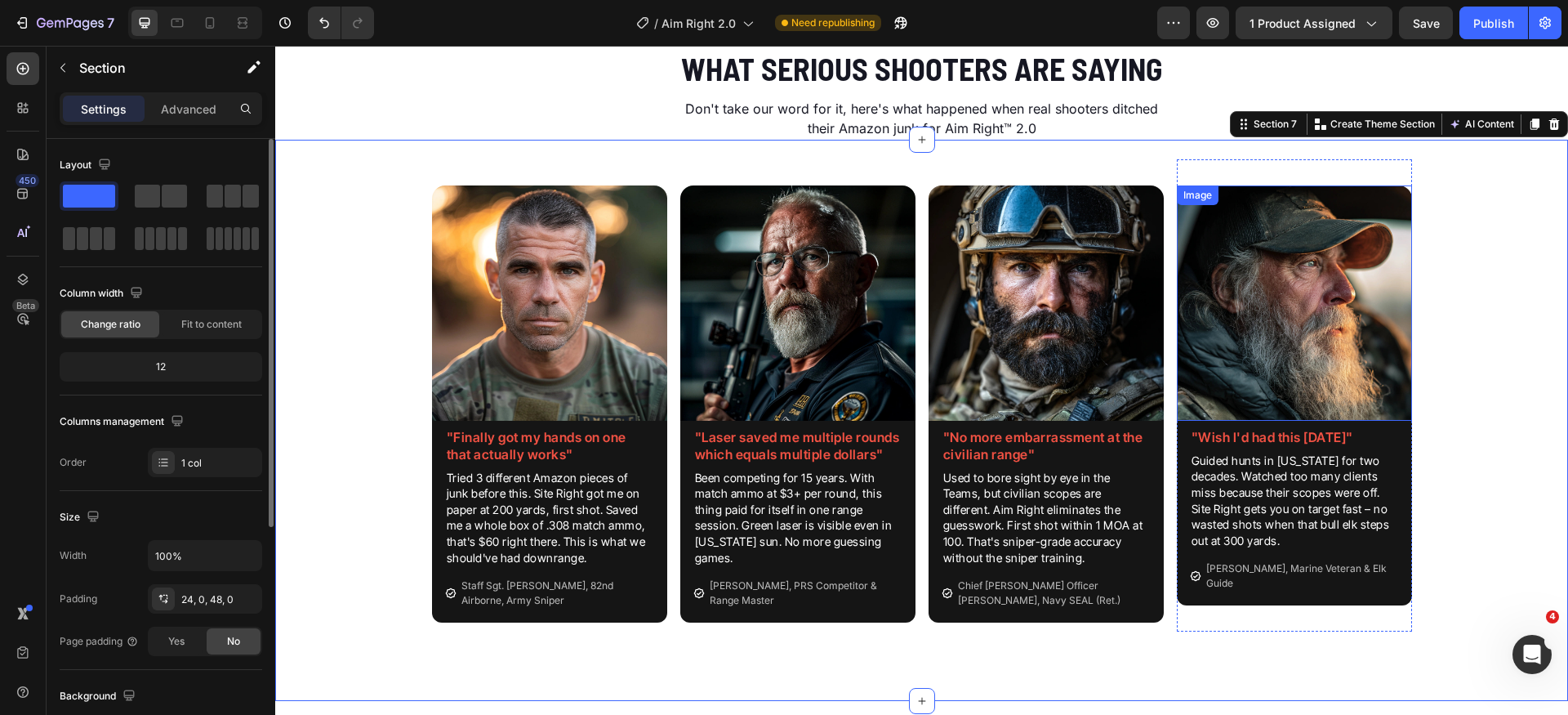
scroll to position [2156, 0]
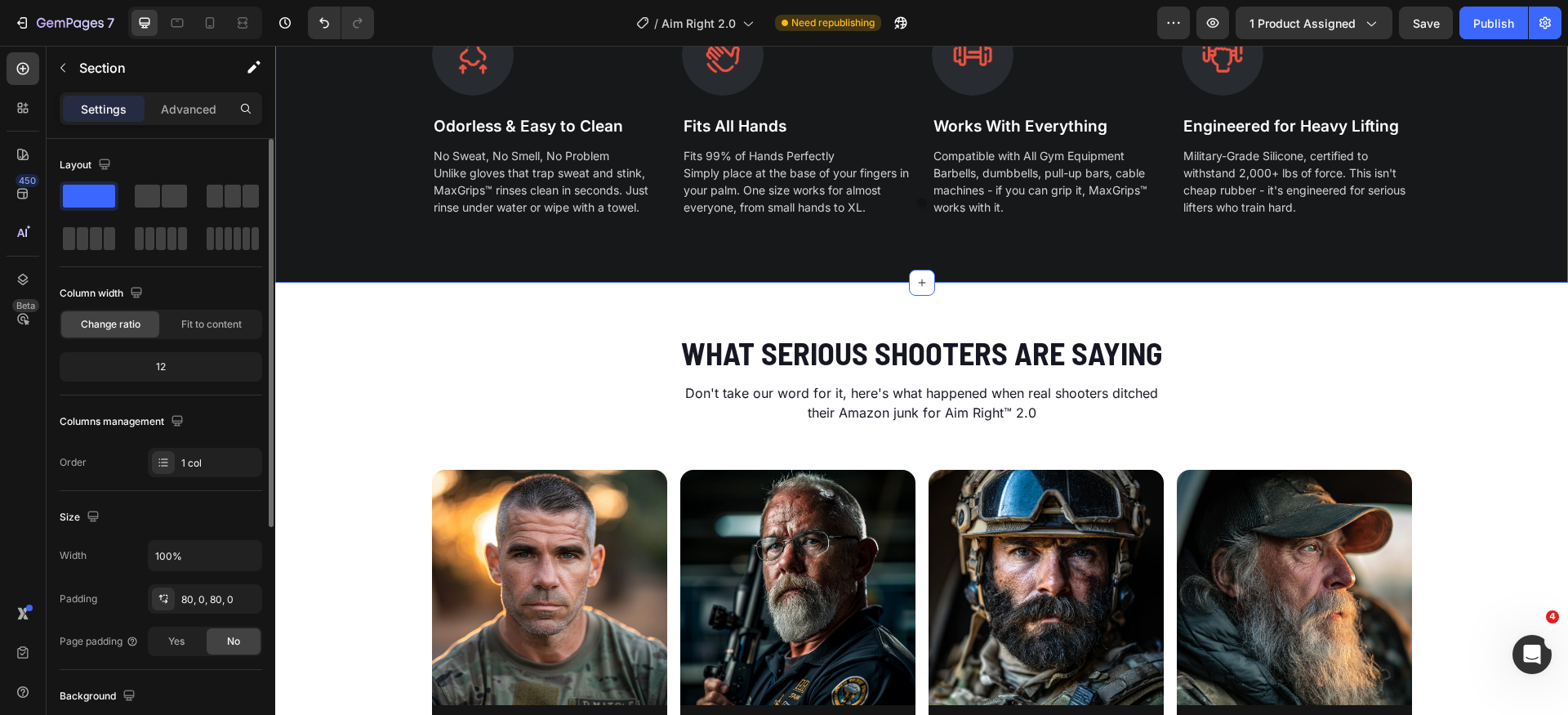
scroll to position [374, 0]
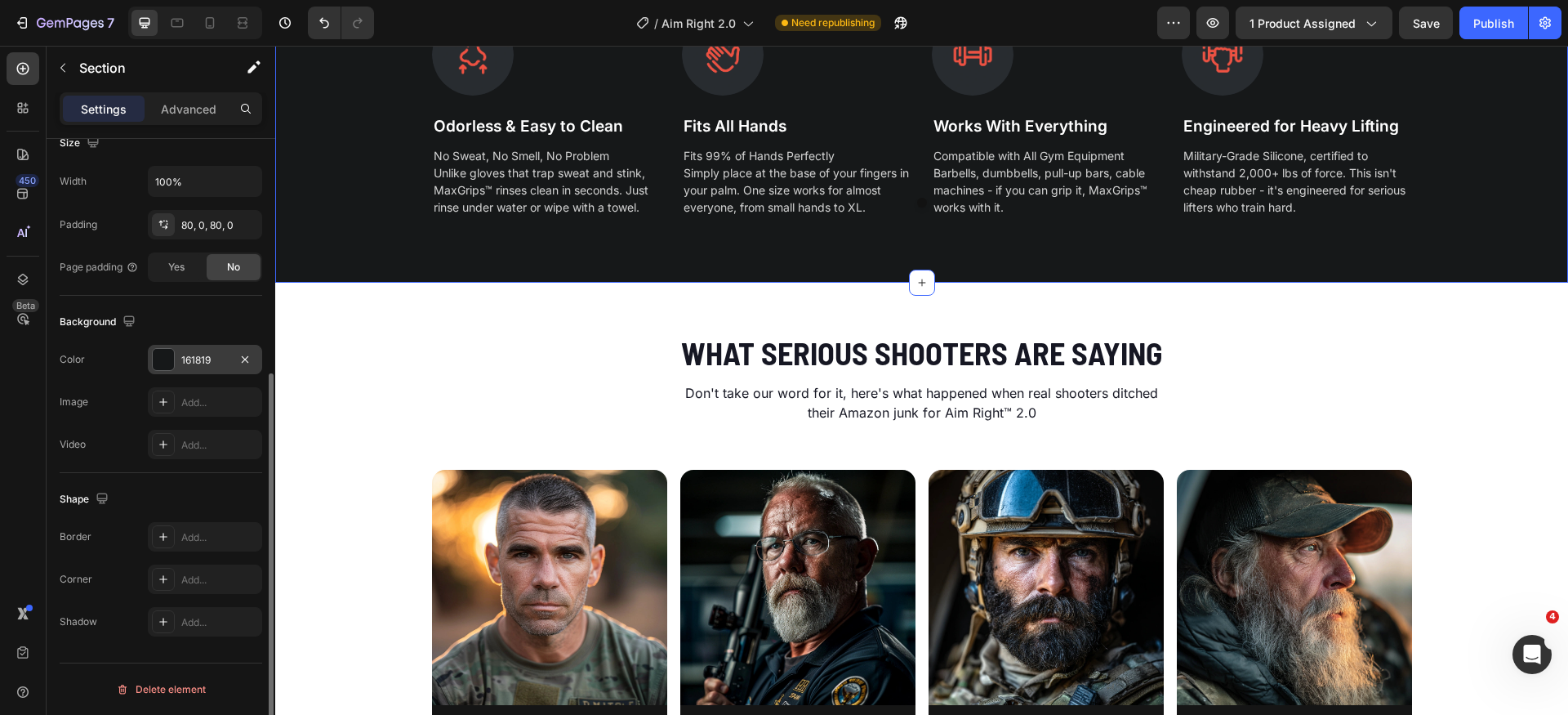
click at [201, 355] on div "161819" at bounding box center [205, 360] width 48 height 15
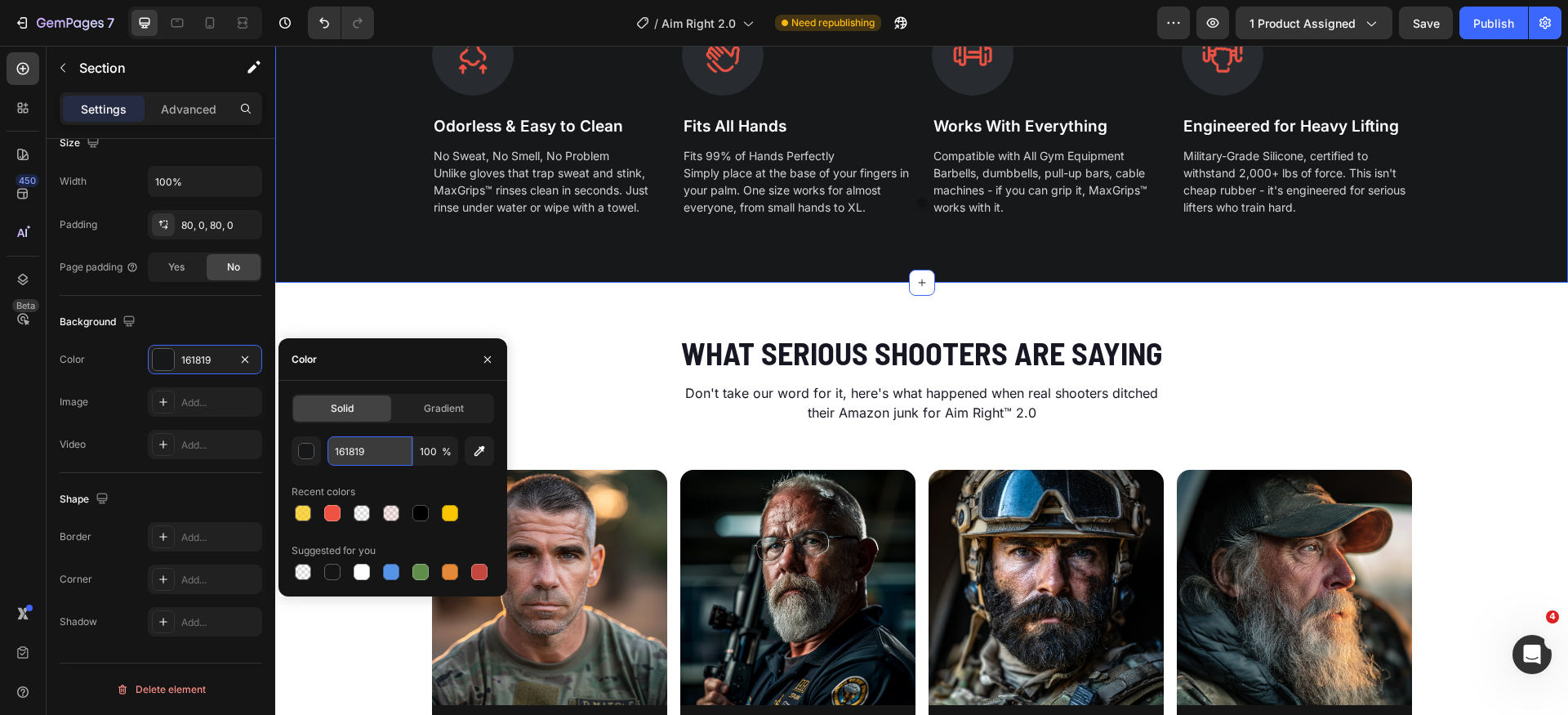
click at [360, 451] on input "161819" at bounding box center [369, 451] width 85 height 29
click at [492, 361] on icon "button" at bounding box center [487, 359] width 13 height 13
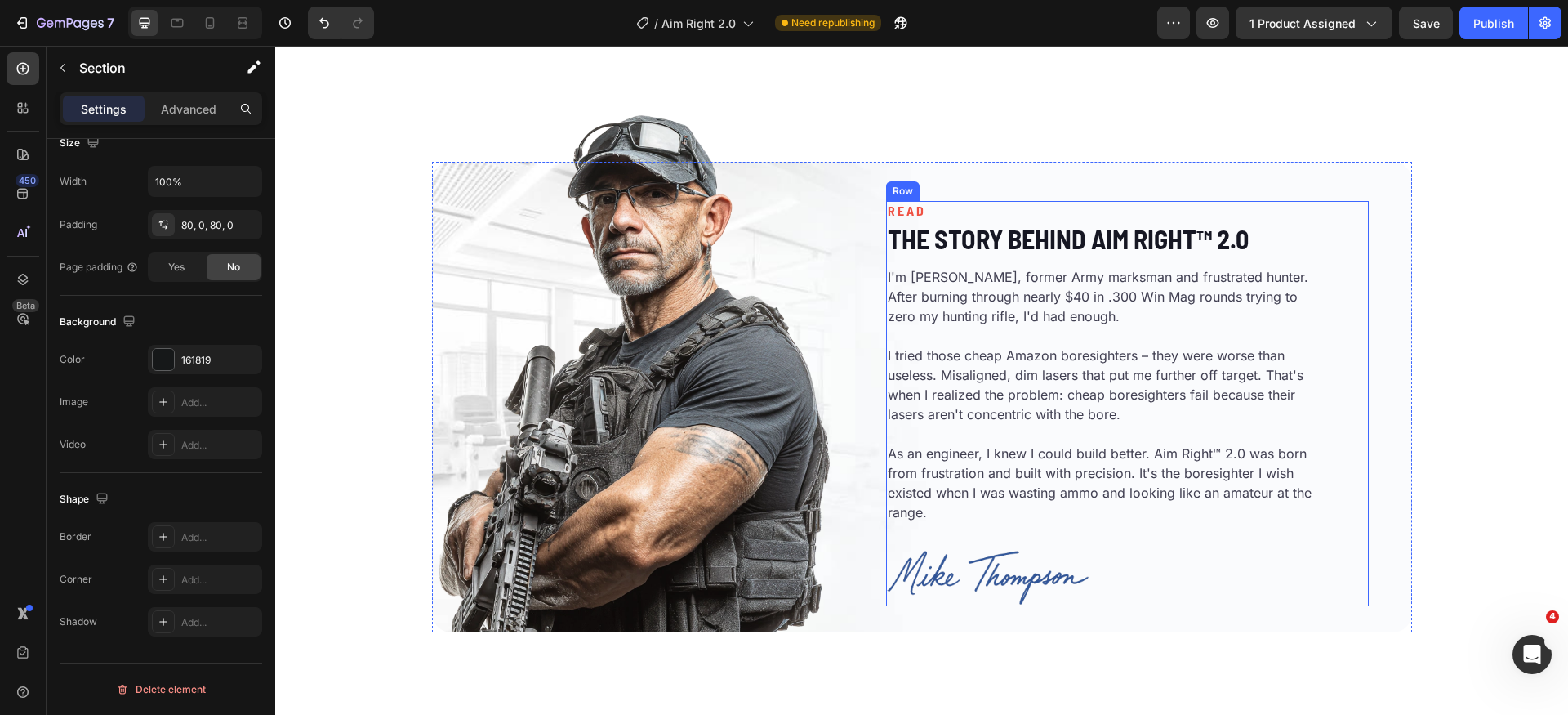
scroll to position [3081, 0]
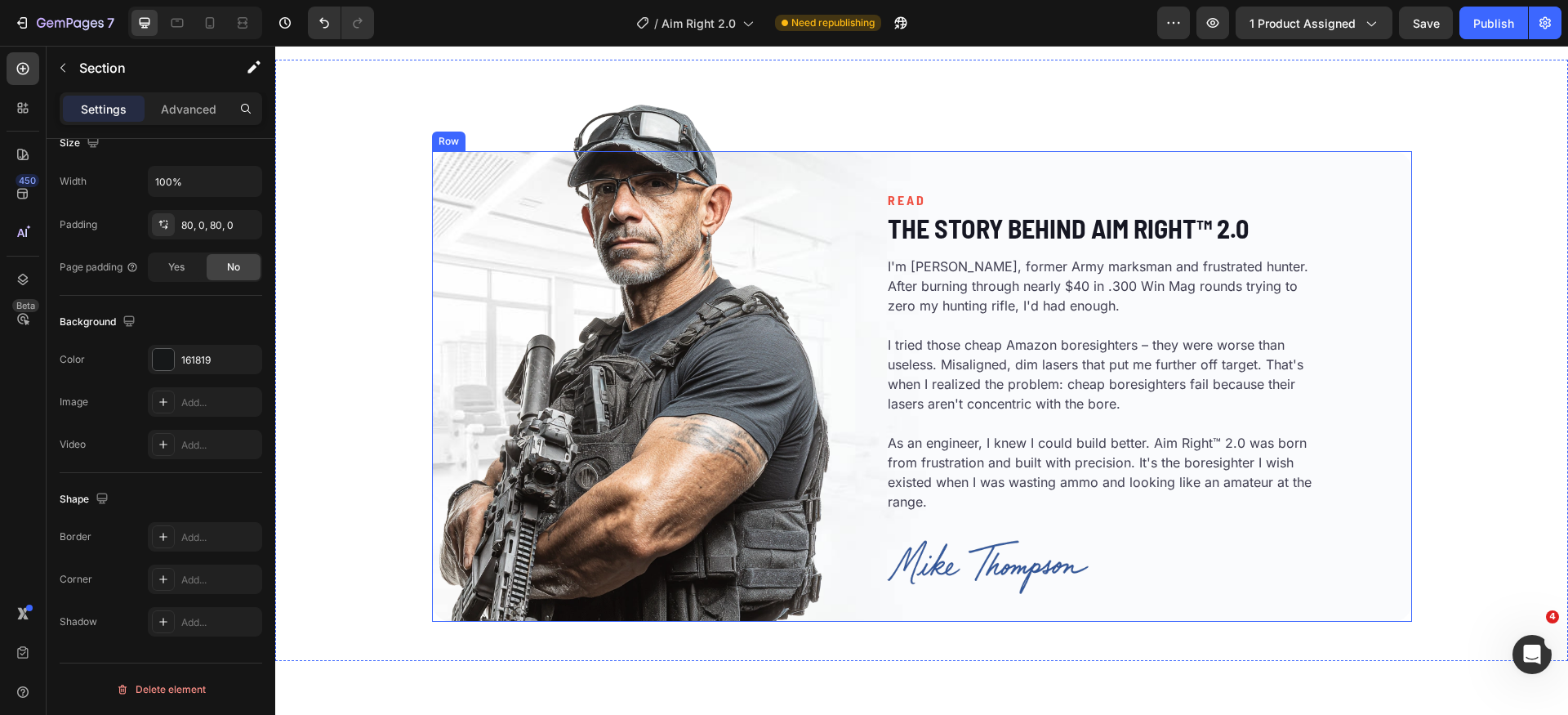
click at [1062, 166] on div "READ Heading The Story Behind Aim Right™ 2.0 Heading I'm [PERSON_NAME], former …" at bounding box center [1127, 386] width 568 height 471
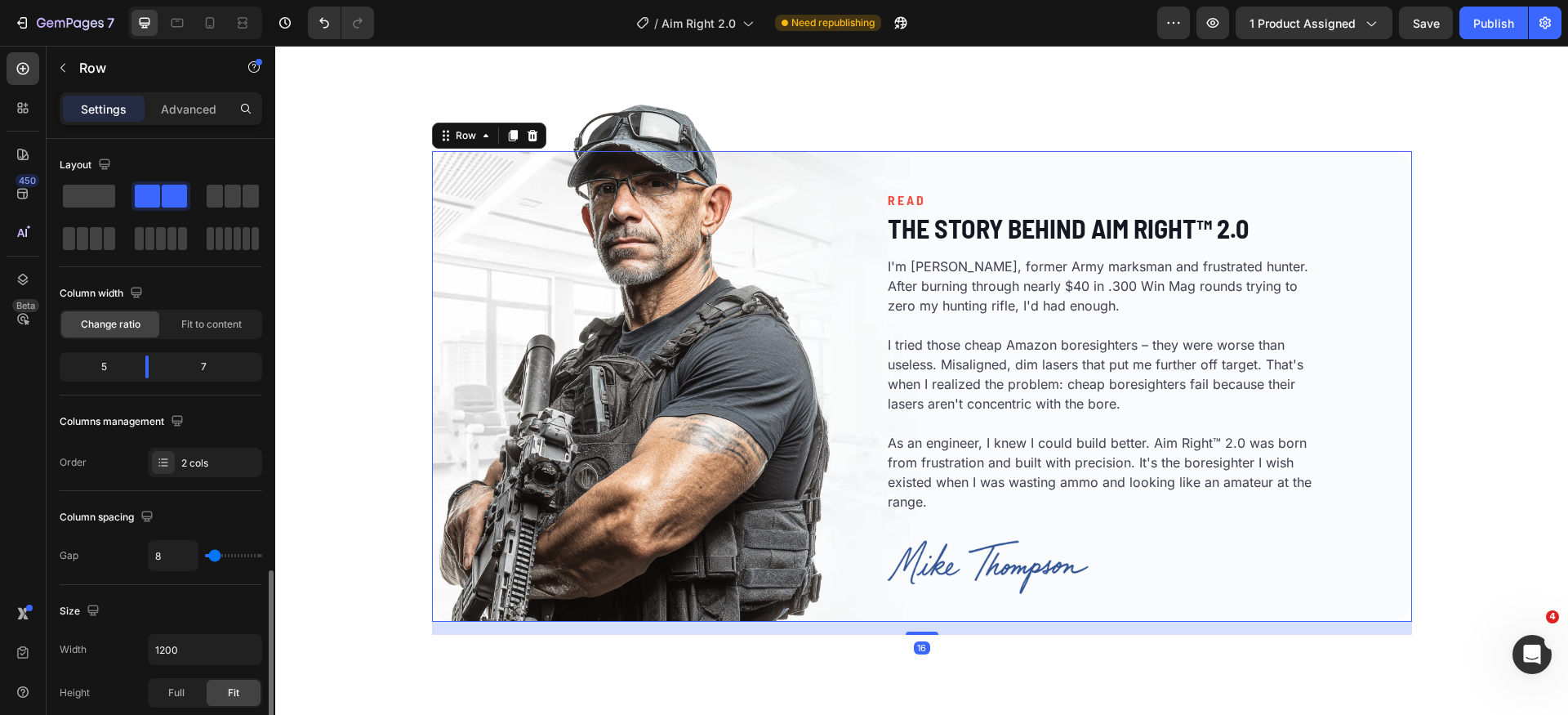
scroll to position [560, 0]
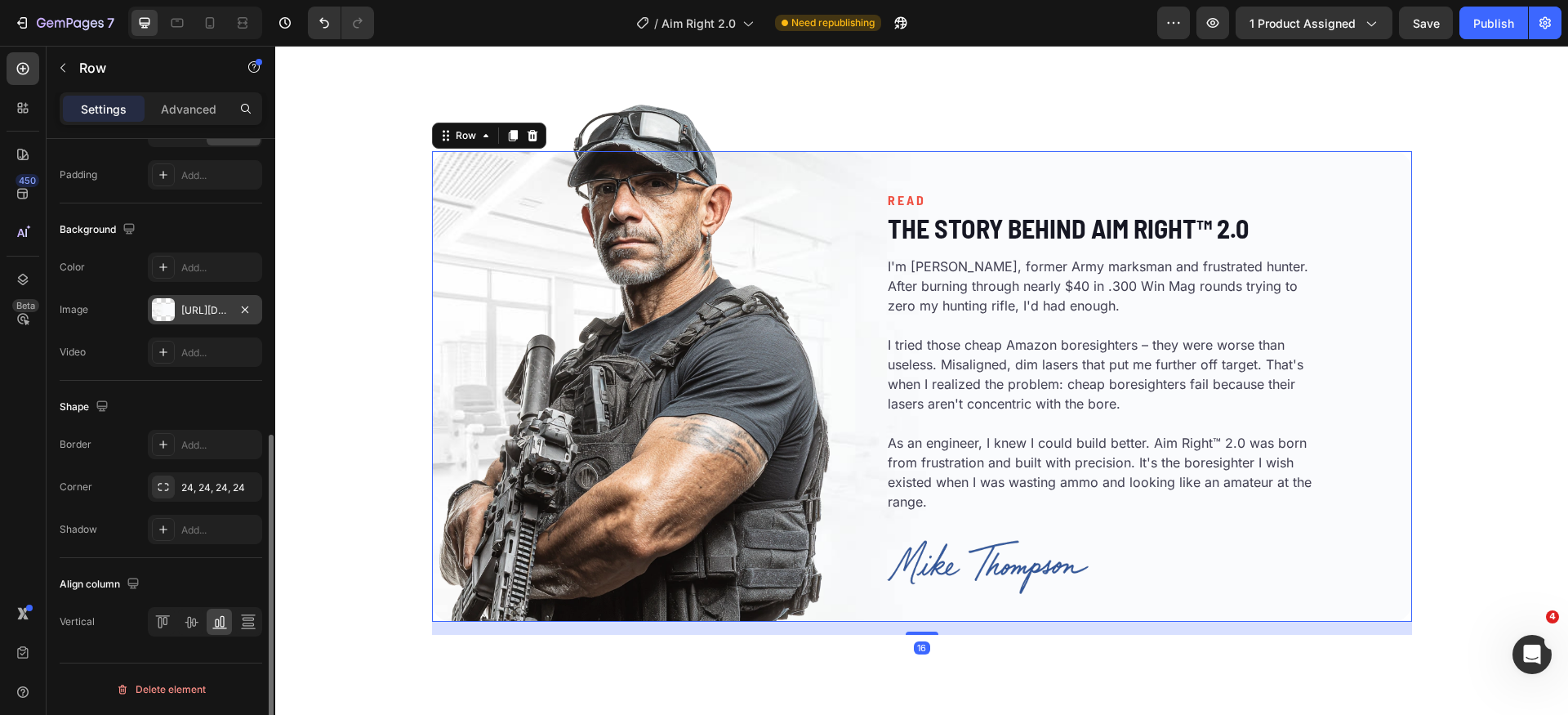
click at [164, 305] on div at bounding box center [163, 309] width 23 height 23
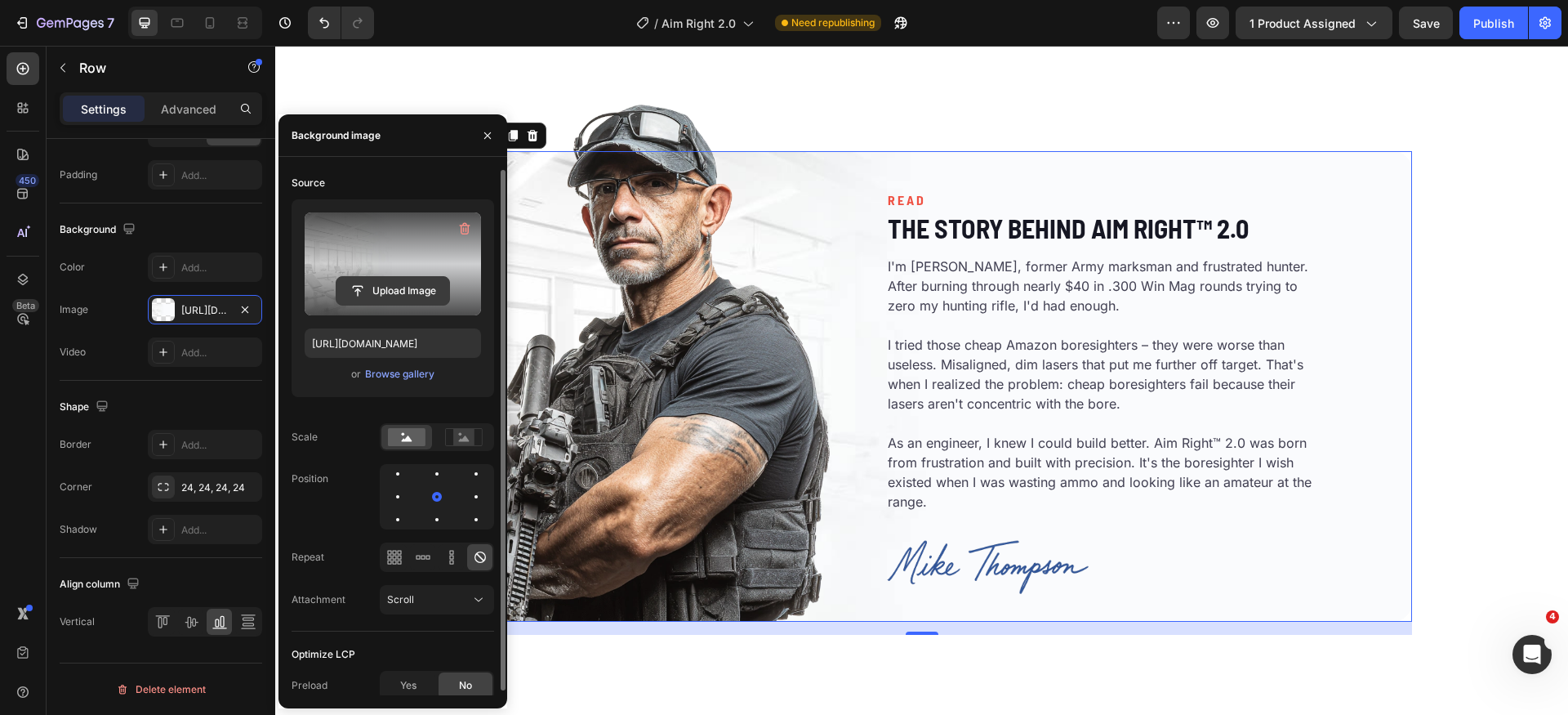
click at [412, 277] on input "file" at bounding box center [393, 290] width 113 height 27
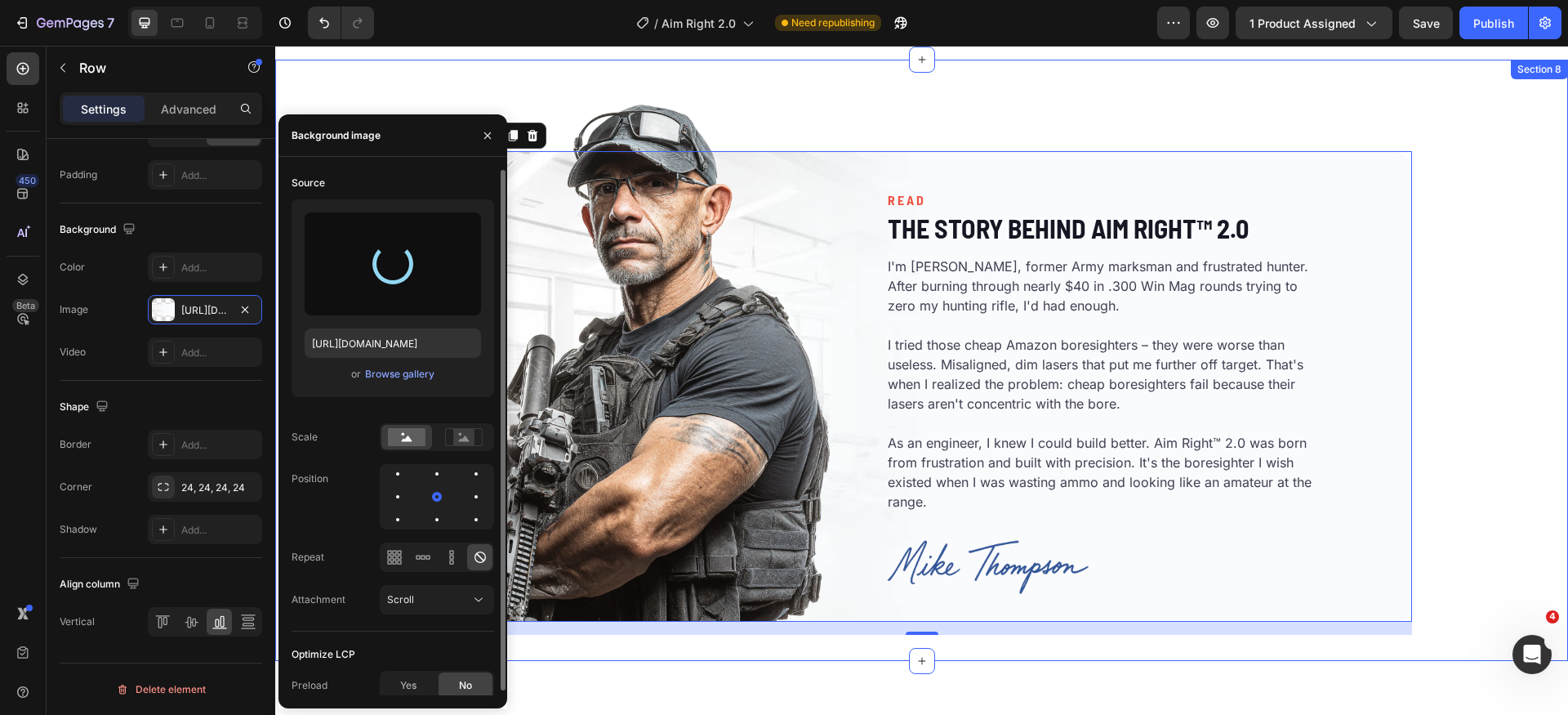
type input "[URL][DOMAIN_NAME]"
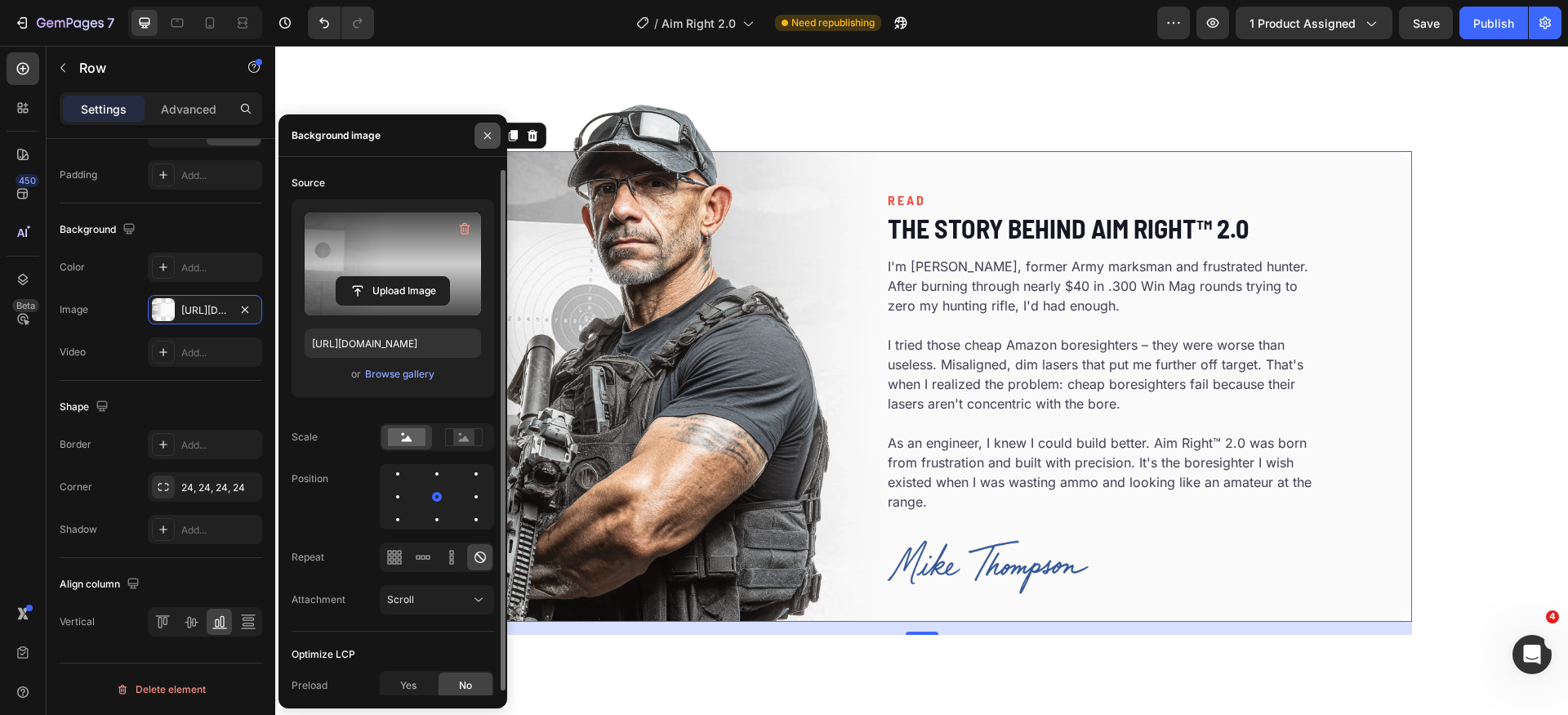
click at [488, 135] on icon "button" at bounding box center [487, 135] width 13 height 13
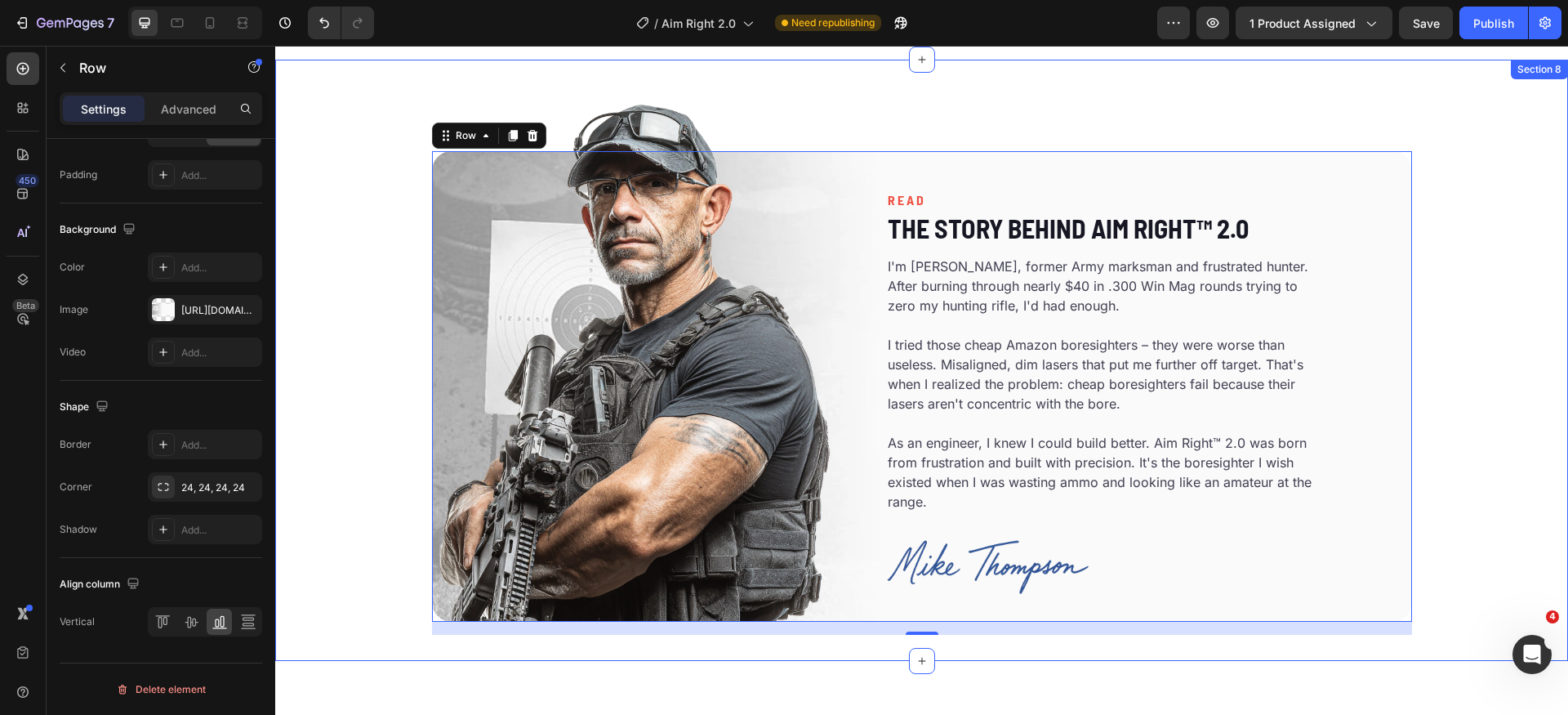
click at [332, 301] on div "Image READ Heading The Story Behind Aim Right™ 2.0 Heading I'm [PERSON_NAME], f…" at bounding box center [921, 360] width 1292 height 548
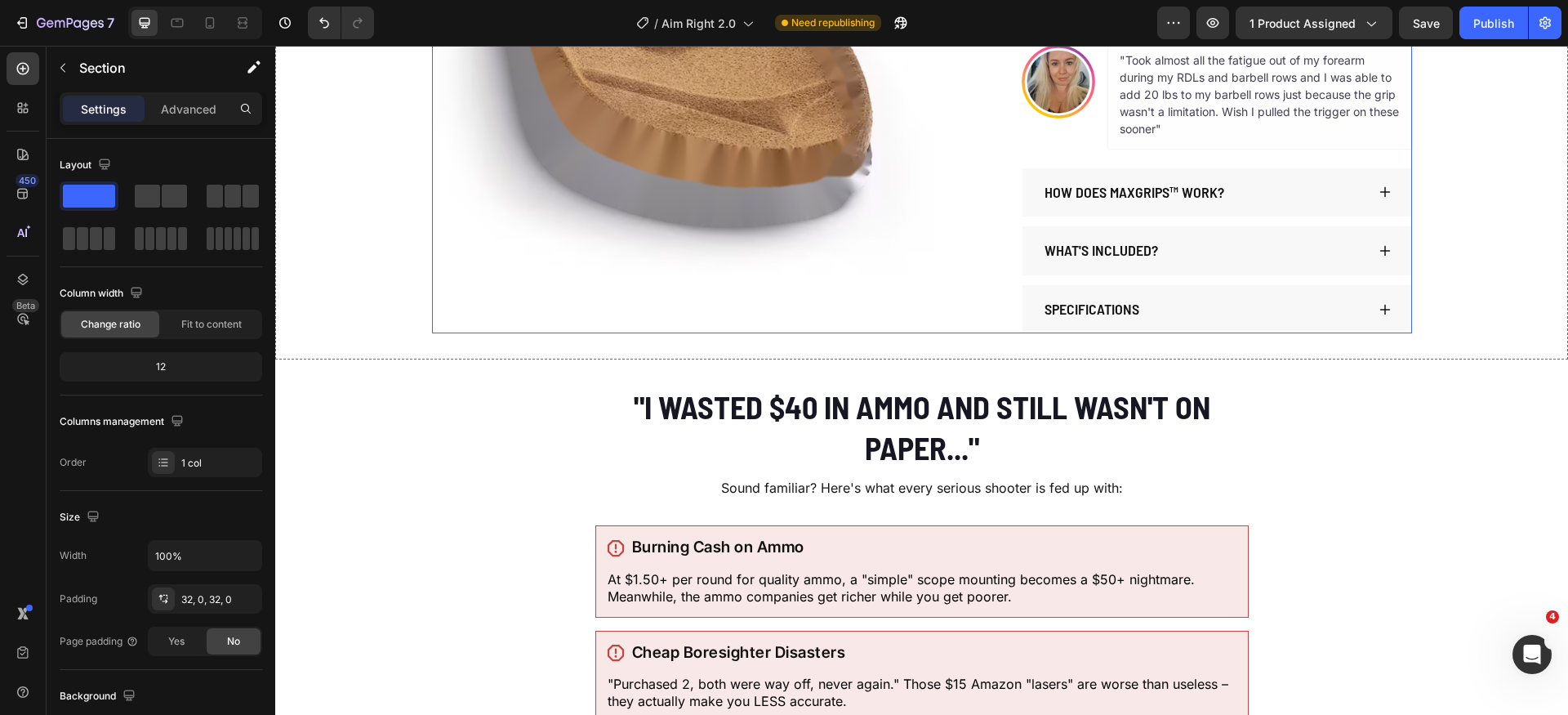
scroll to position [0, 0]
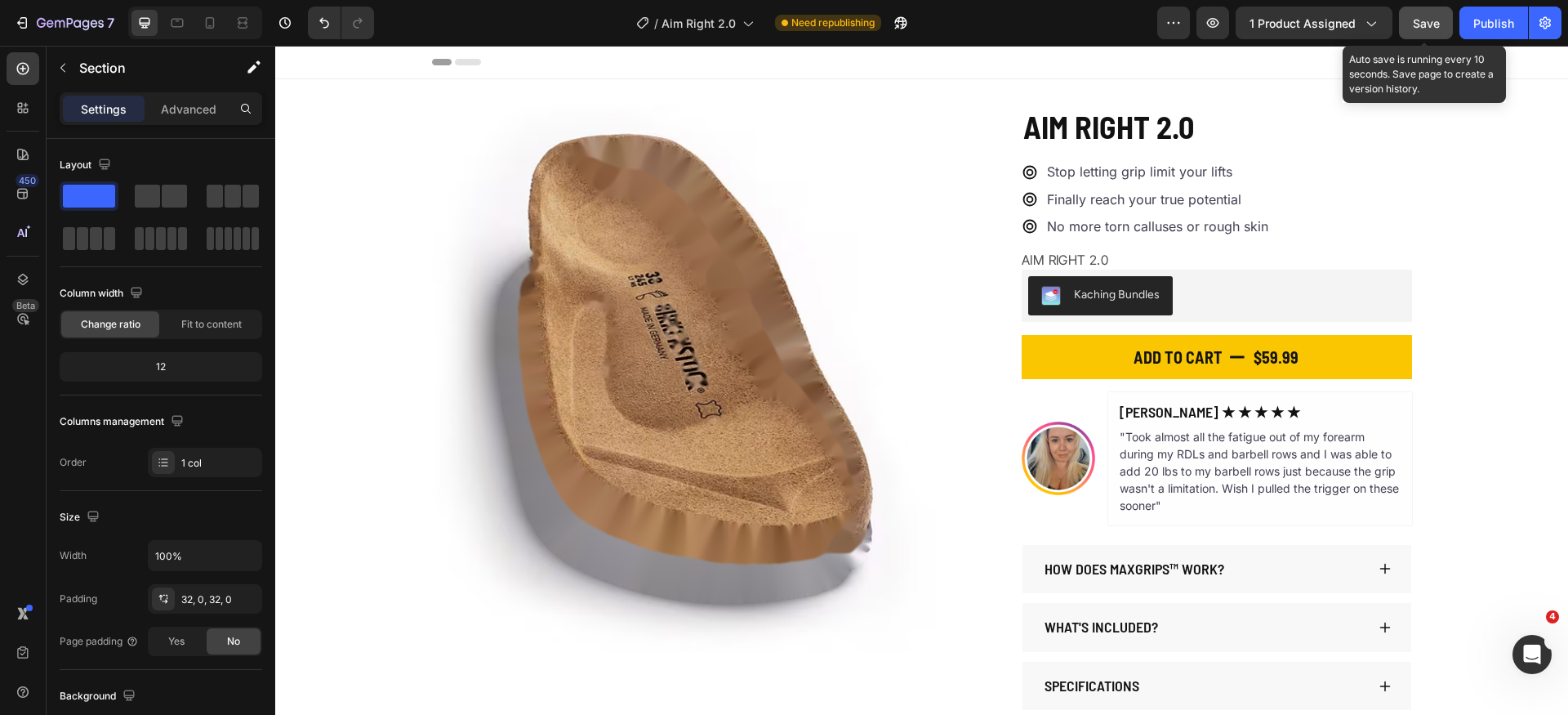
click at [1417, 32] on button "Save" at bounding box center [1425, 22] width 54 height 33
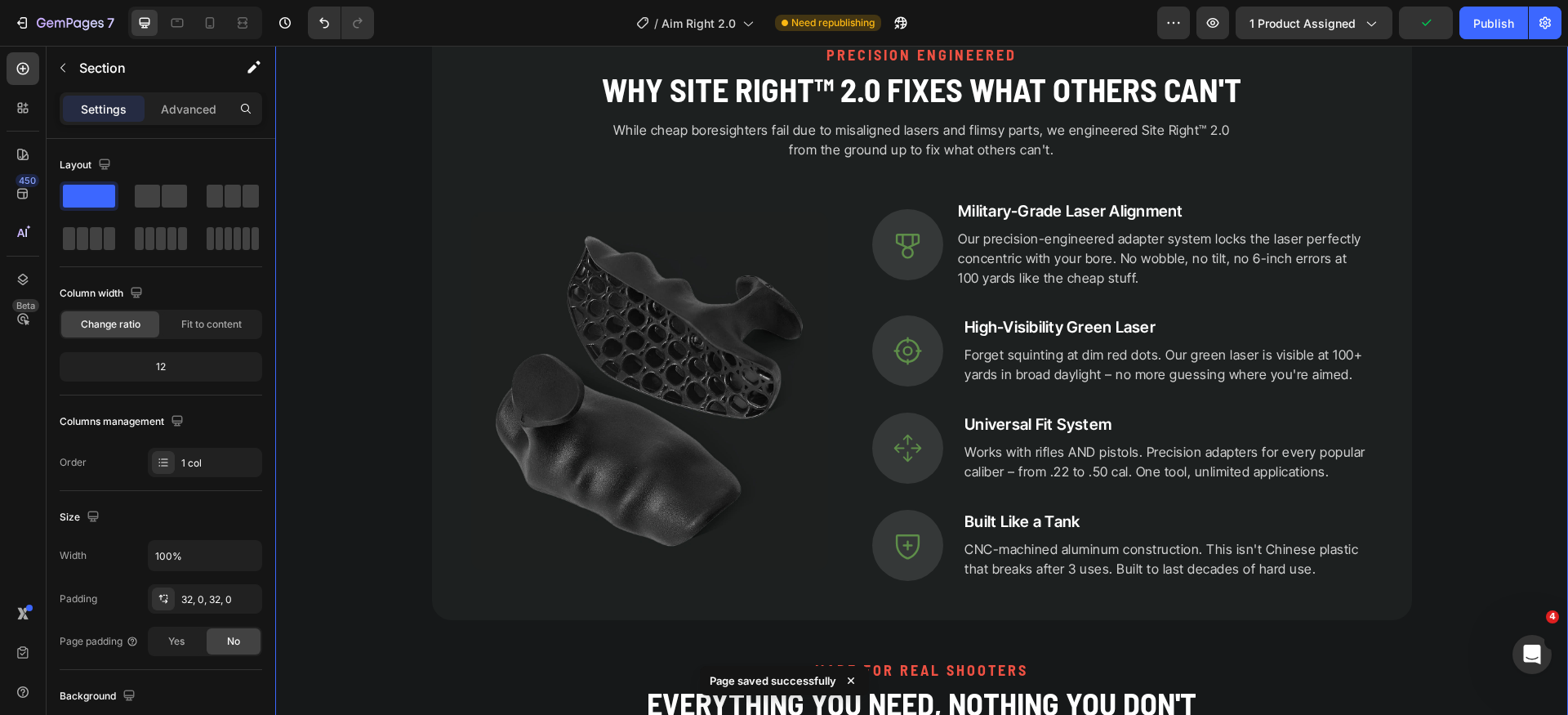
scroll to position [1490, 0]
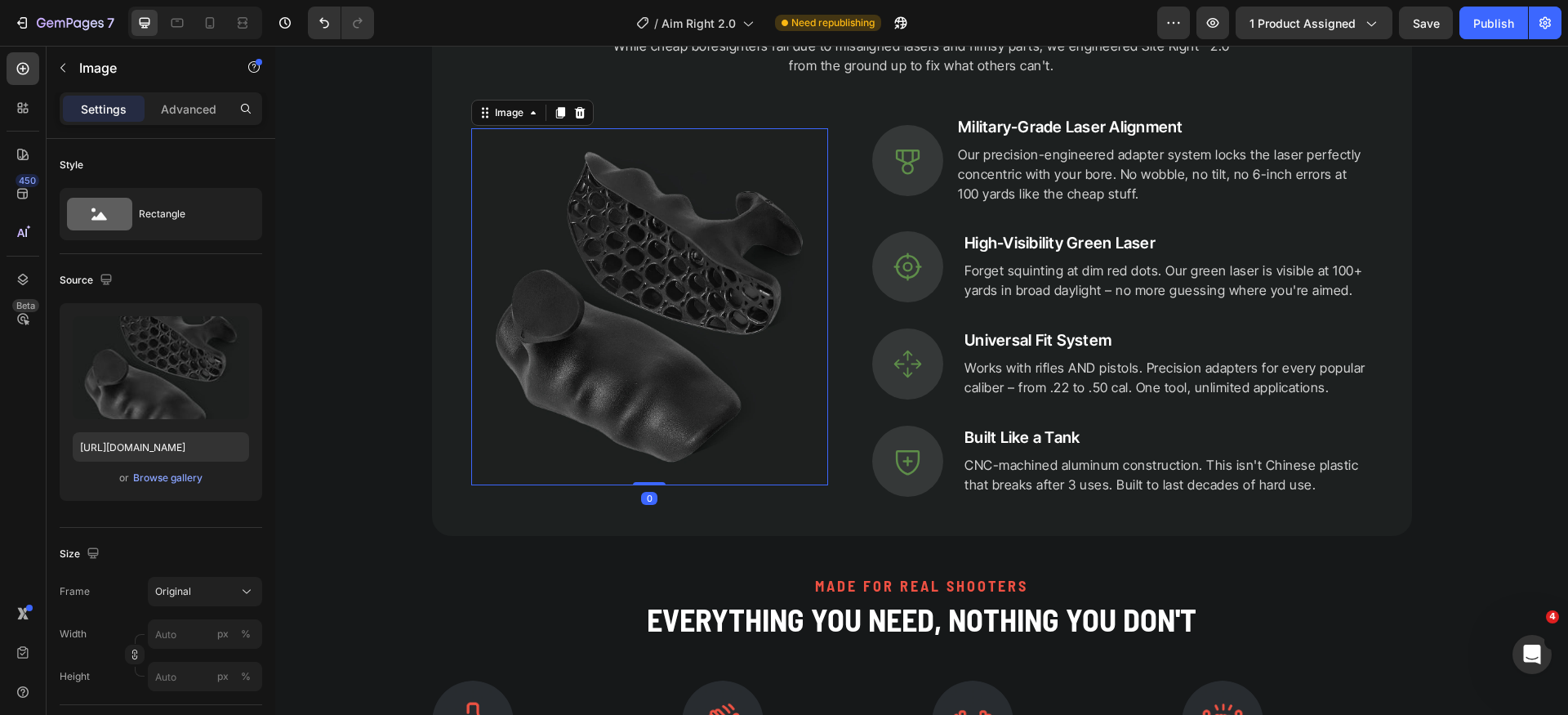
click at [648, 322] on img at bounding box center [650, 307] width 358 height 358
click at [188, 440] on input "[URL][DOMAIN_NAME]" at bounding box center [160, 446] width 176 height 29
click at [440, 86] on div "PRECISION ENGINEERED Heading Why Site Right™ 2.0 Fixes What Others Can't Headin…" at bounding box center [922, 228] width 980 height 615
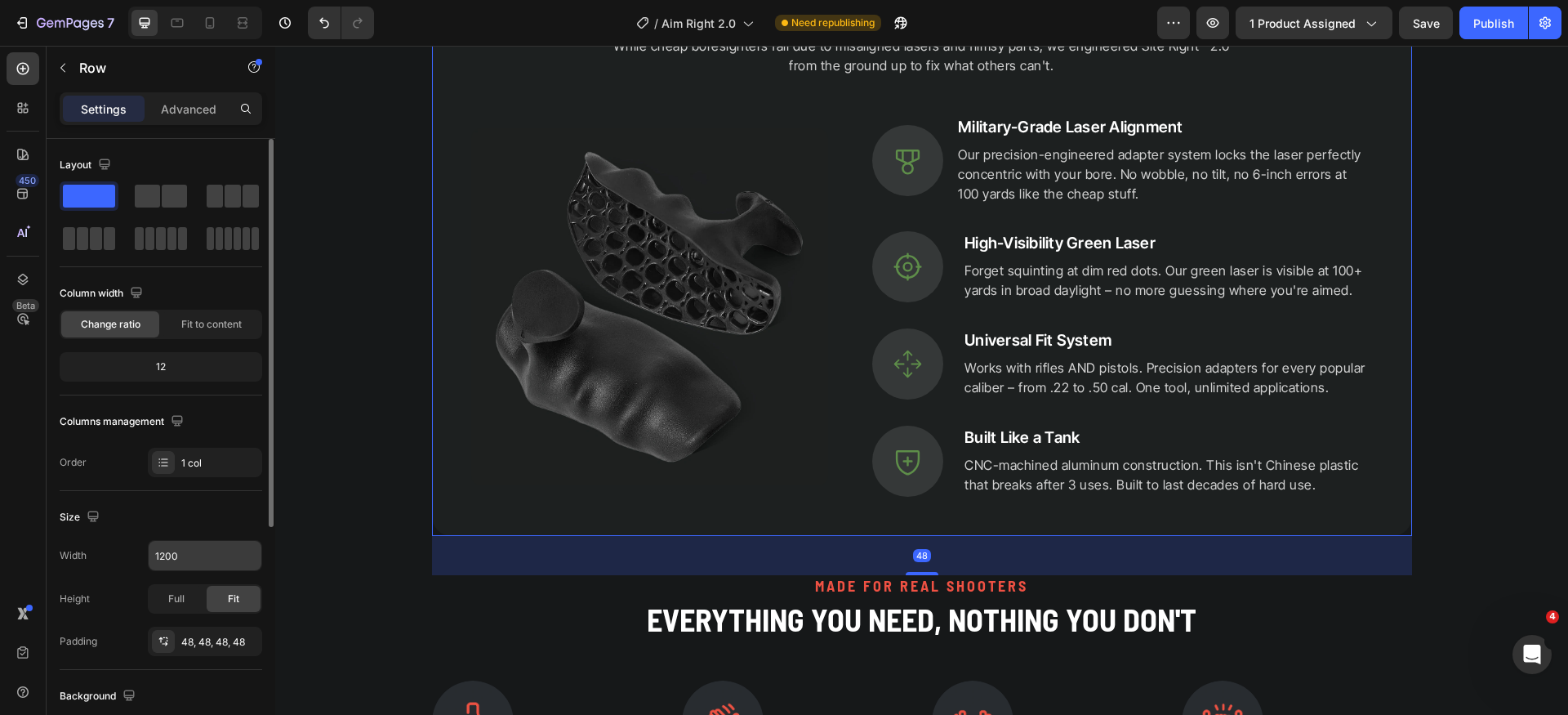
scroll to position [180, 0]
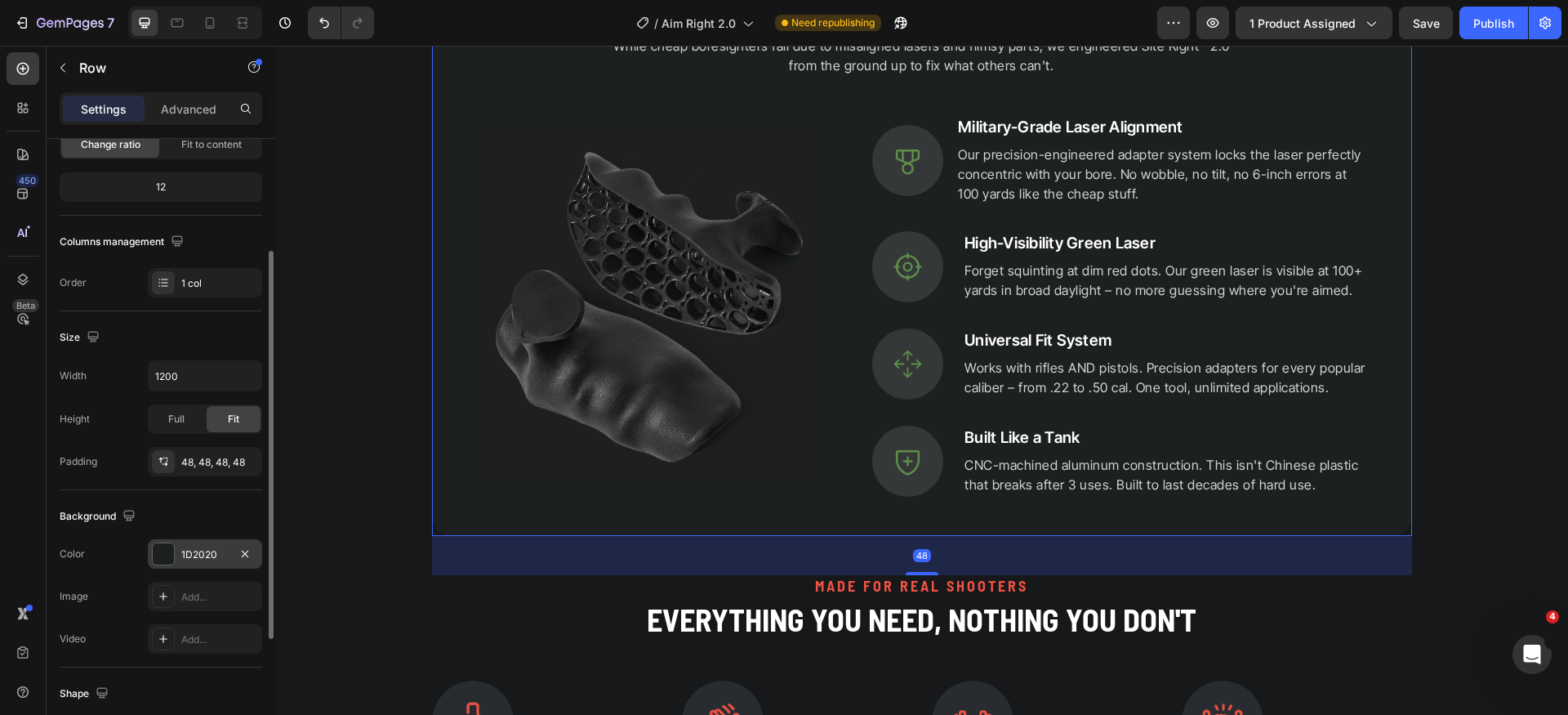
click at [216, 557] on div "1D2020" at bounding box center [205, 555] width 48 height 15
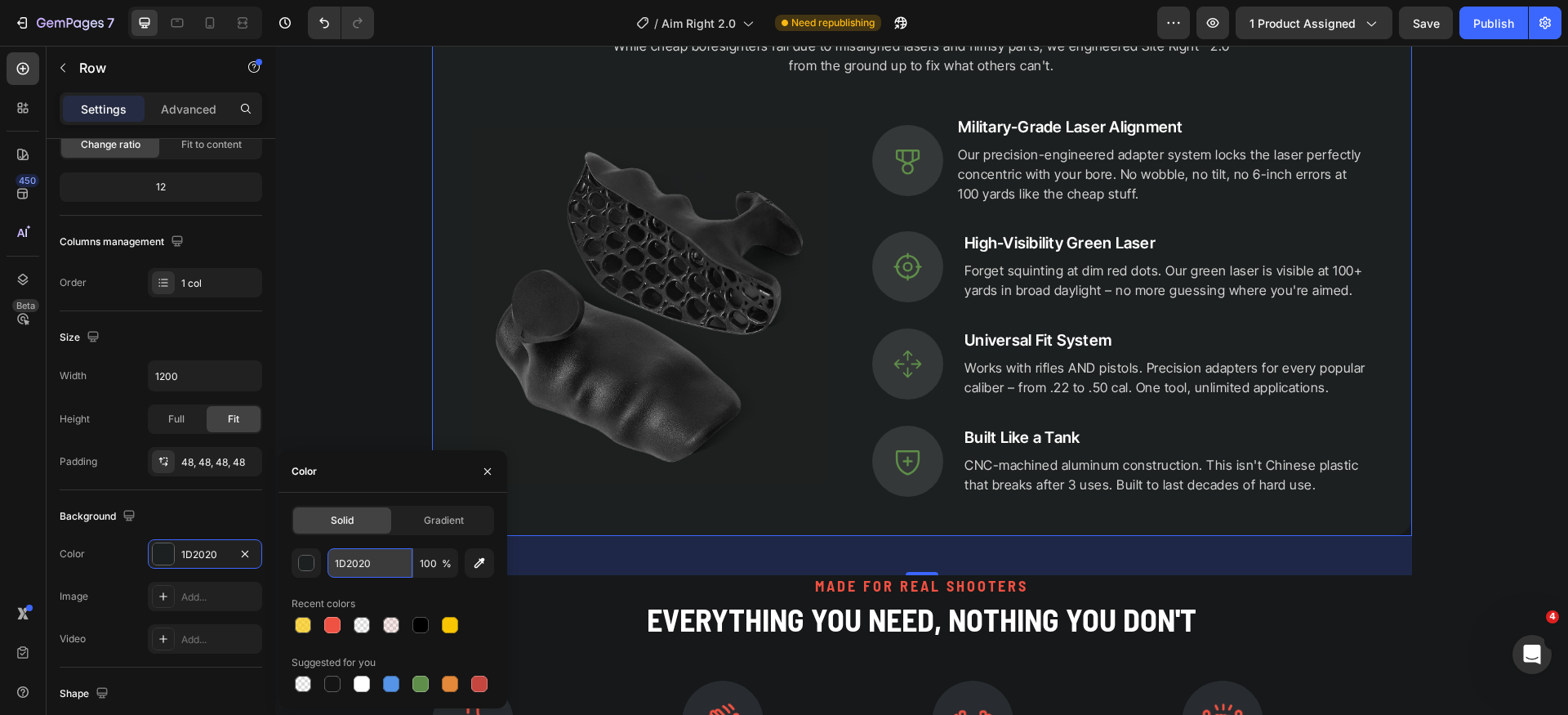
click at [349, 561] on input "1D2020" at bounding box center [369, 562] width 85 height 29
drag, startPoint x: 483, startPoint y: 467, endPoint x: 304, endPoint y: 491, distance: 180.6
click at [483, 467] on icon "button" at bounding box center [487, 471] width 13 height 13
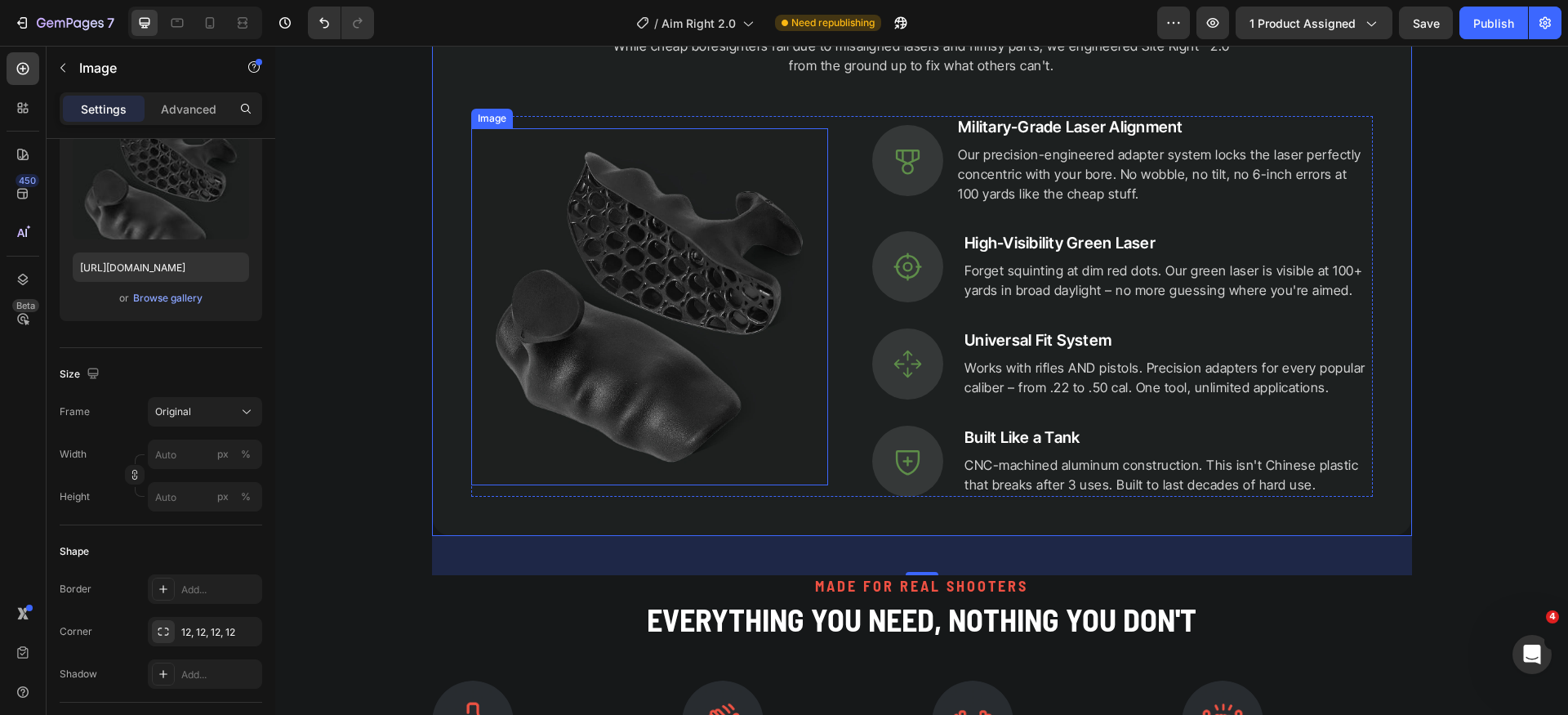
click at [609, 254] on img at bounding box center [650, 307] width 358 height 358
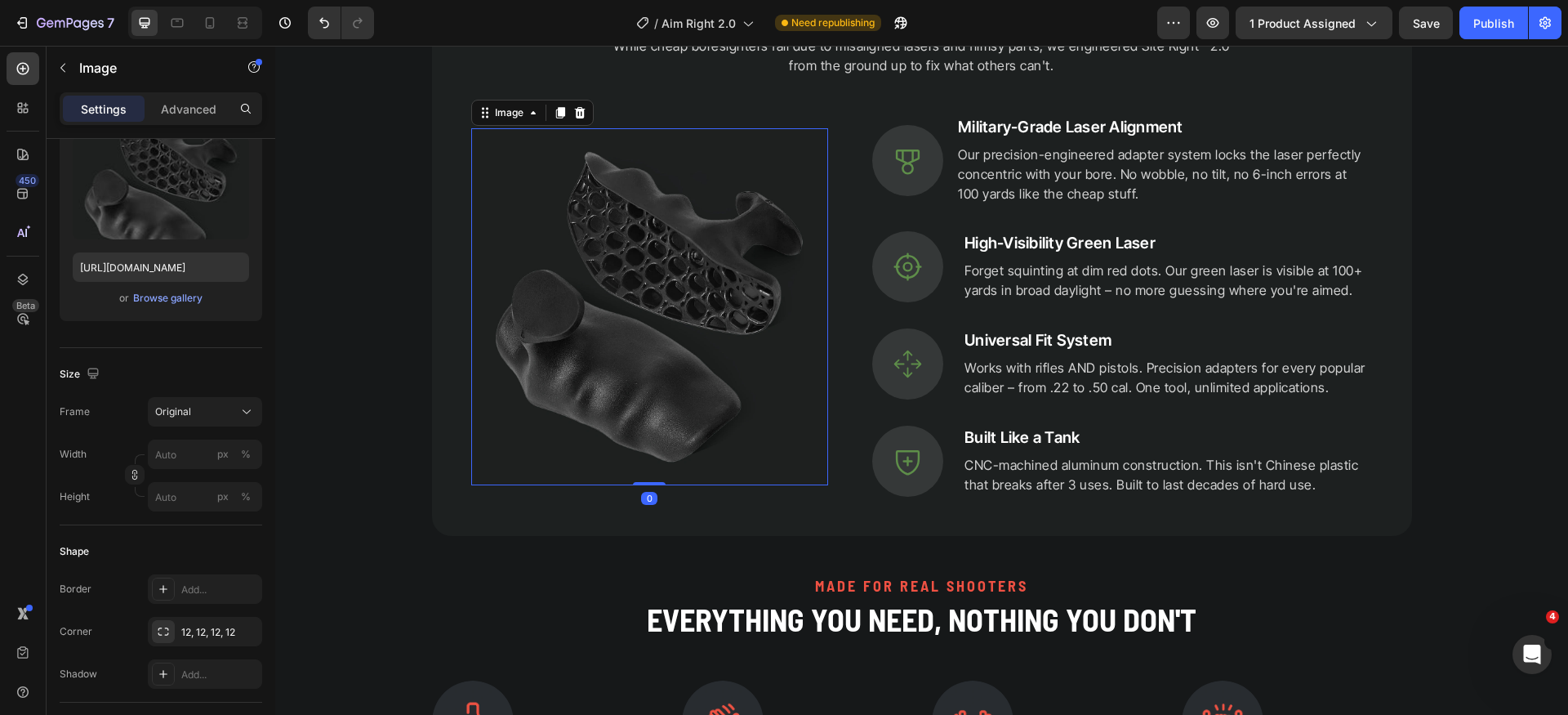
scroll to position [0, 0]
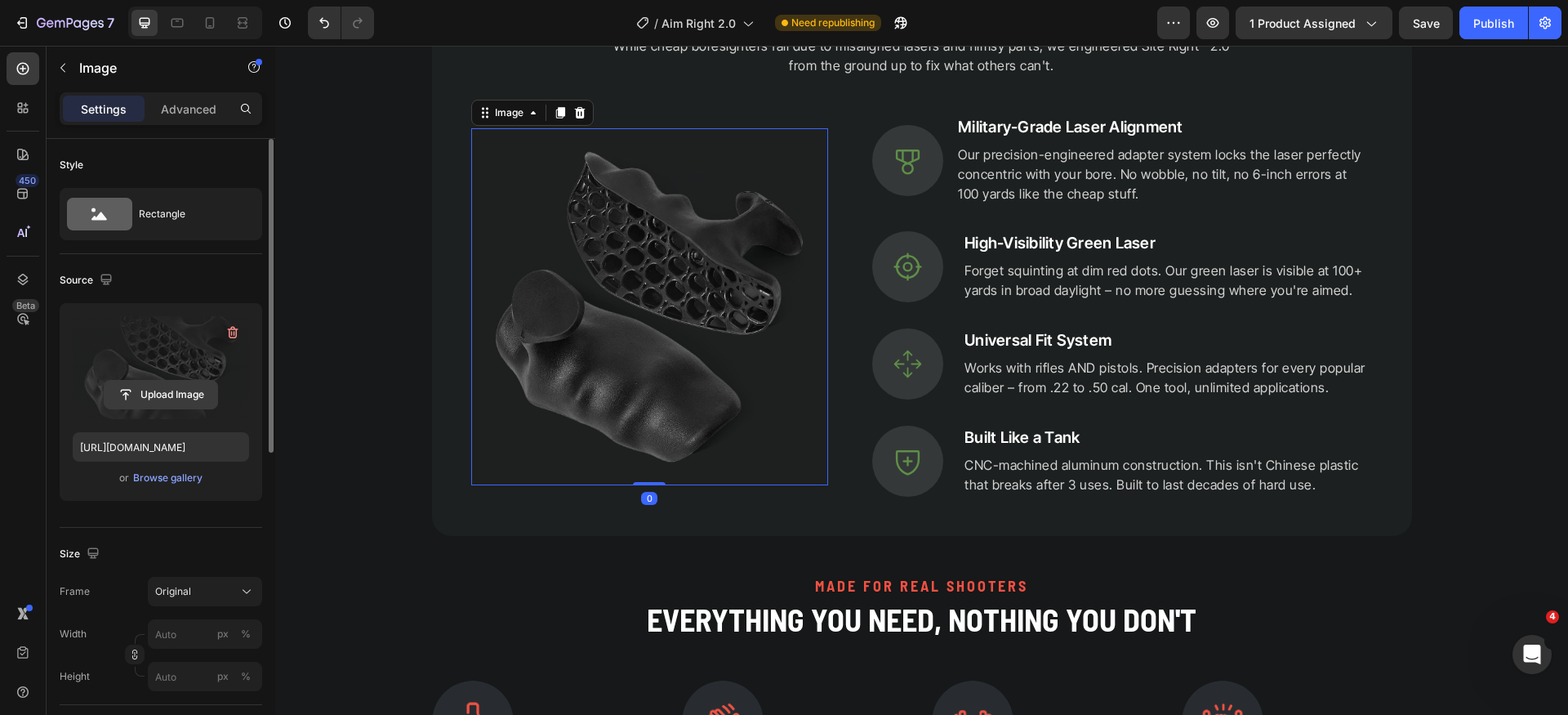
click at [164, 393] on input "file" at bounding box center [161, 394] width 113 height 27
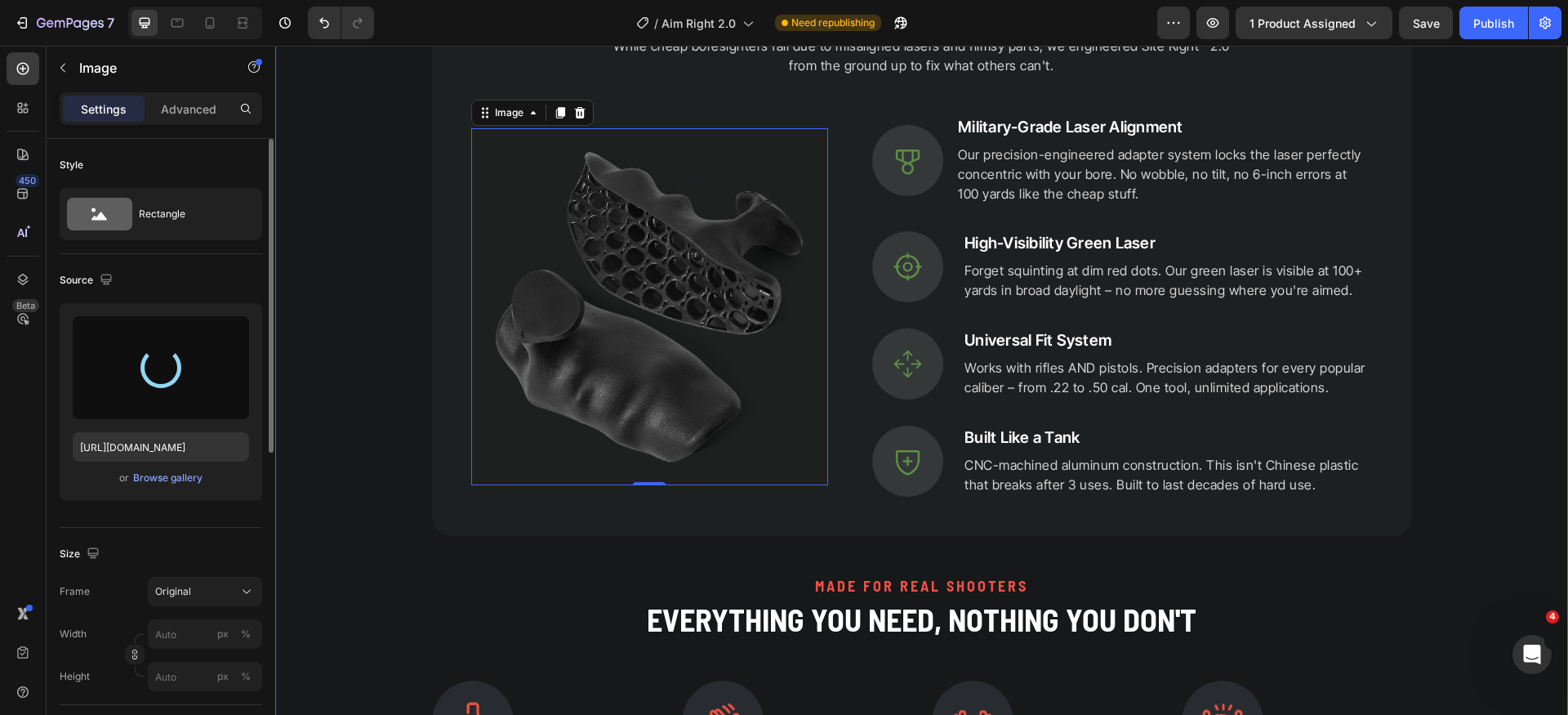
type input "[URL][DOMAIN_NAME]"
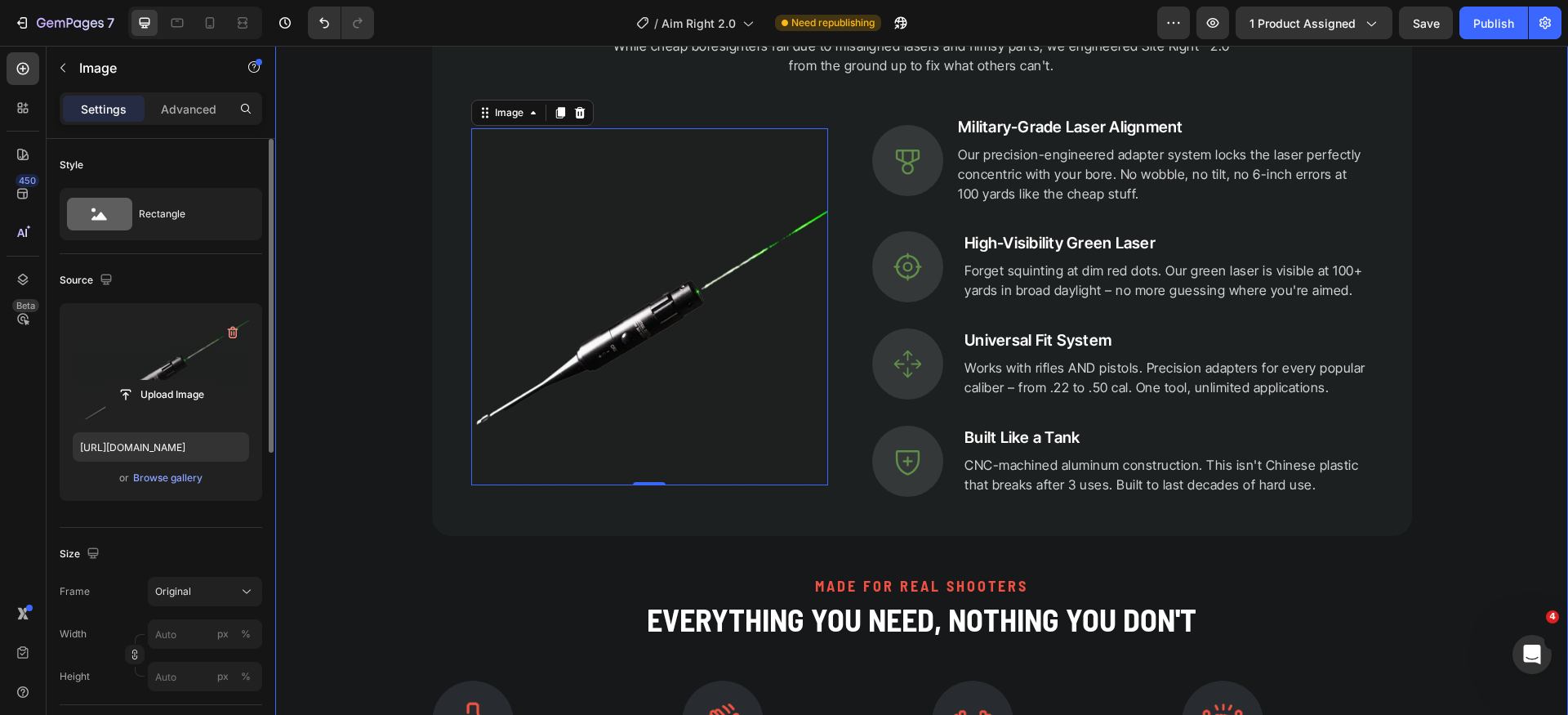
click at [1528, 394] on div "PRECISION ENGINEERED Heading Why Site Right™ 2.0 Fixes What Others Can't Headin…" at bounding box center [921, 402] width 1292 height 963
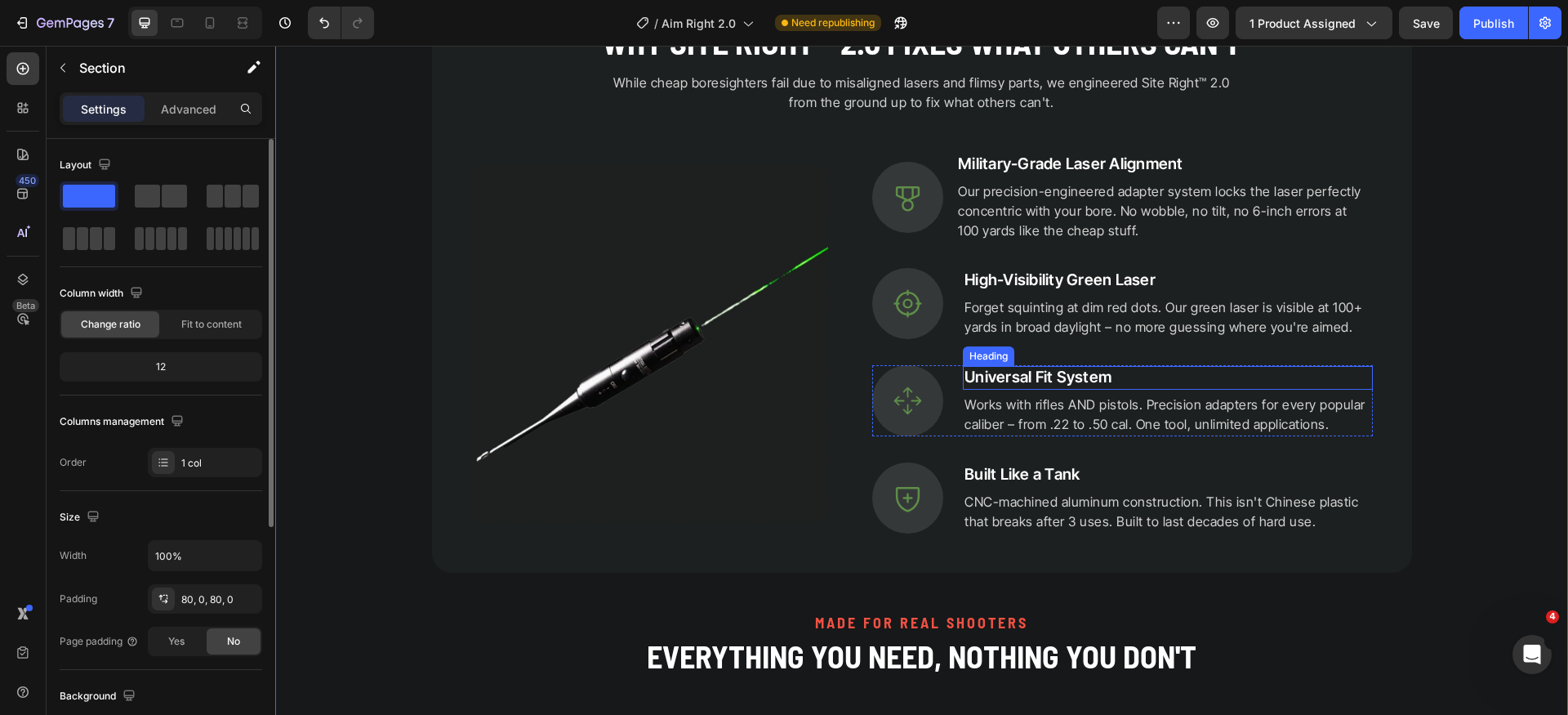
scroll to position [1397, 0]
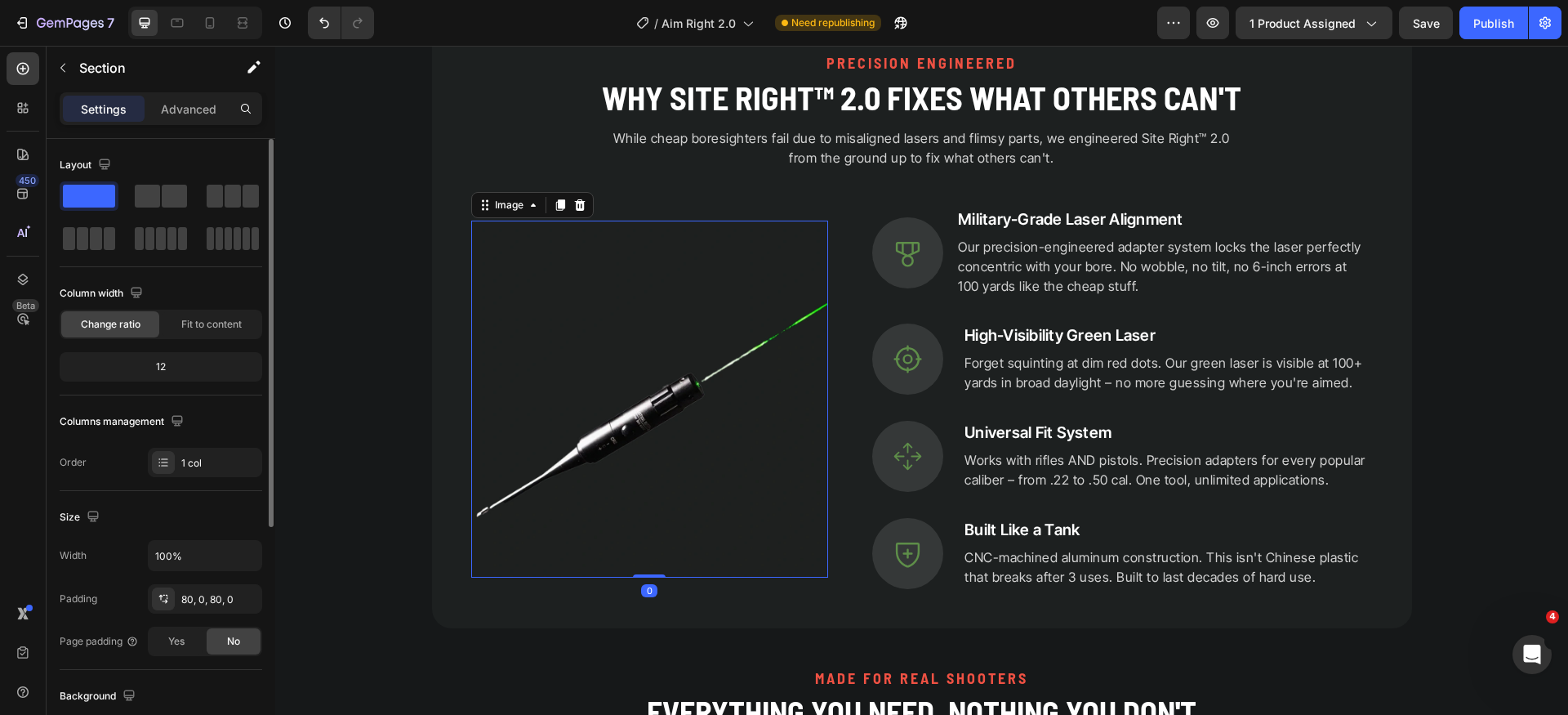
click at [702, 364] on img at bounding box center [650, 399] width 358 height 358
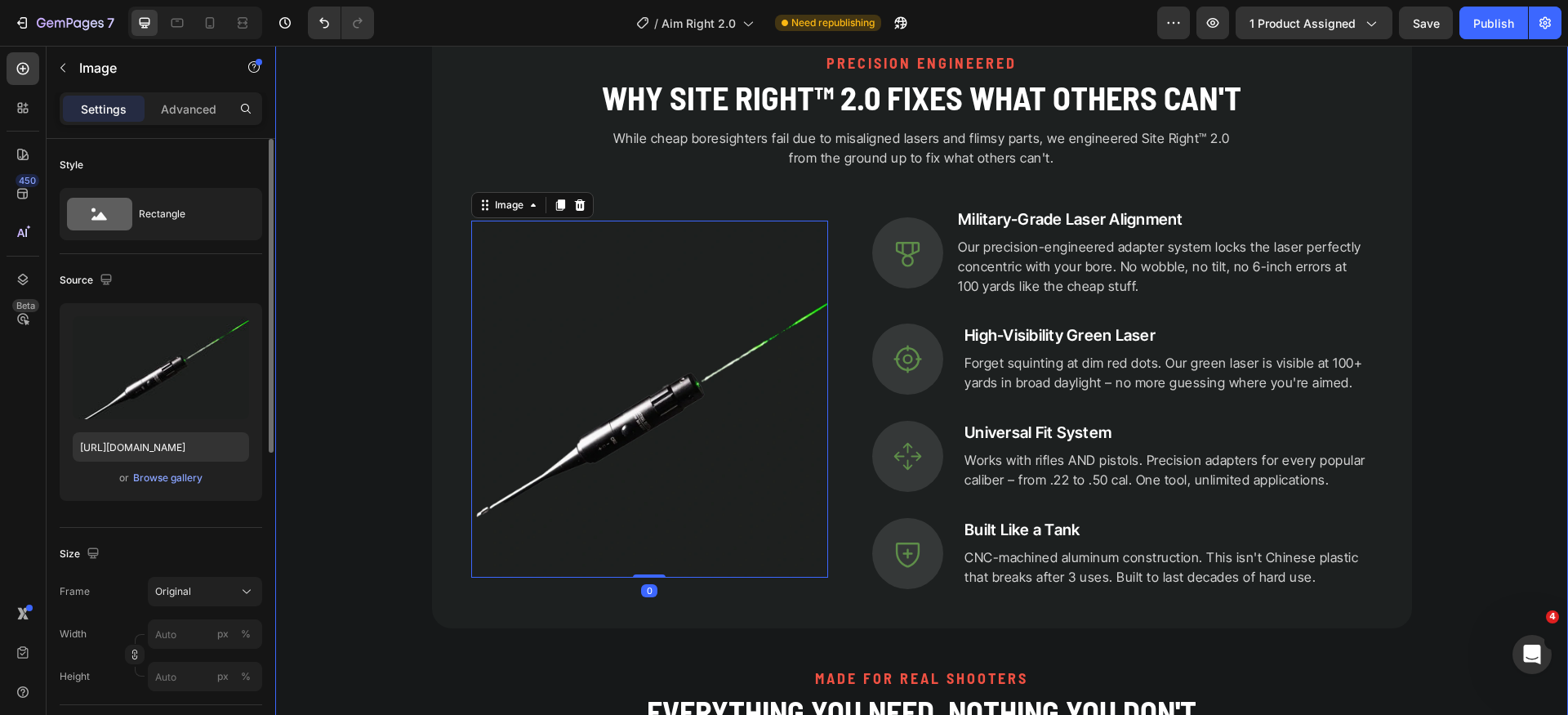
click at [1506, 413] on div "PRECISION ENGINEERED Heading Why Site Right™ 2.0 Fixes What Others Can't Headin…" at bounding box center [921, 495] width 1292 height 963
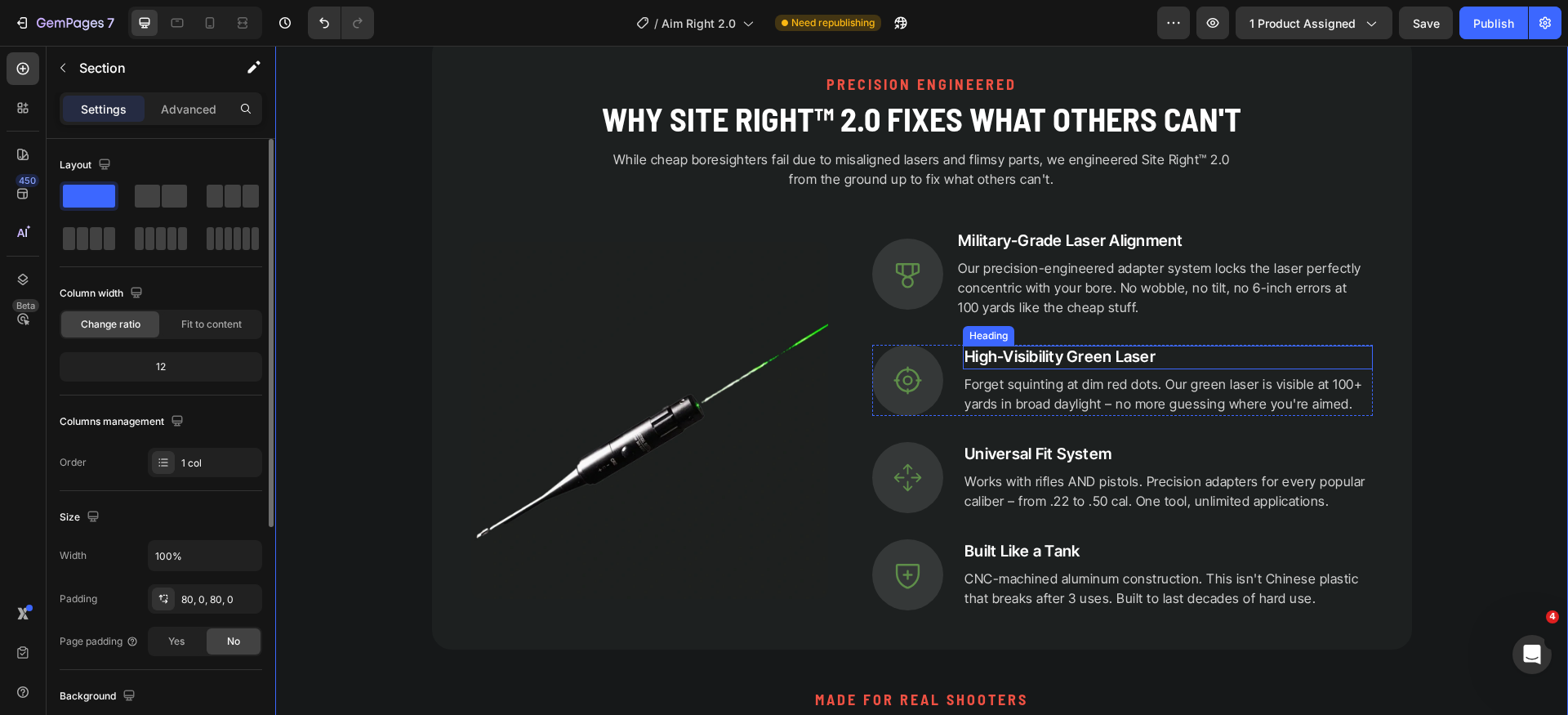
scroll to position [1366, 0]
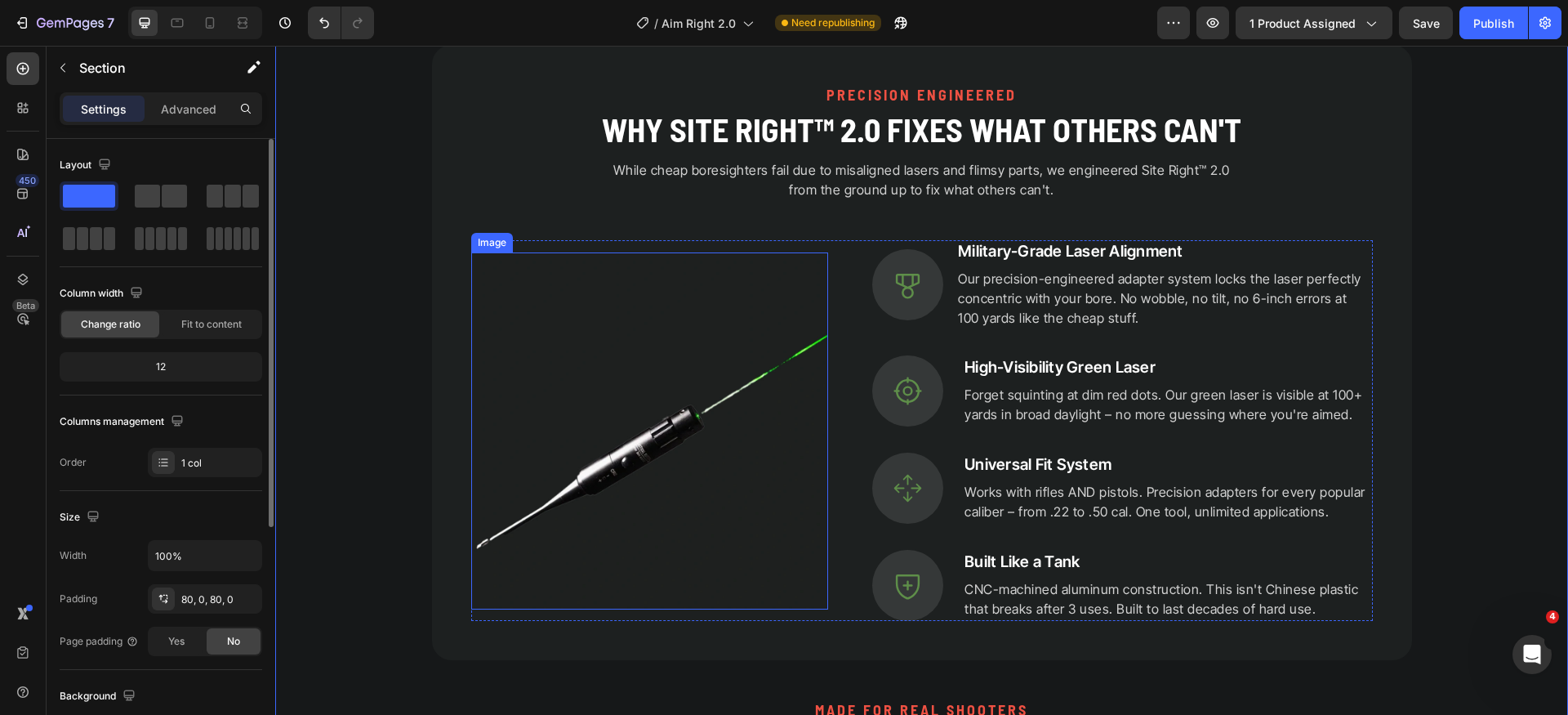
click at [652, 365] on img at bounding box center [650, 431] width 358 height 358
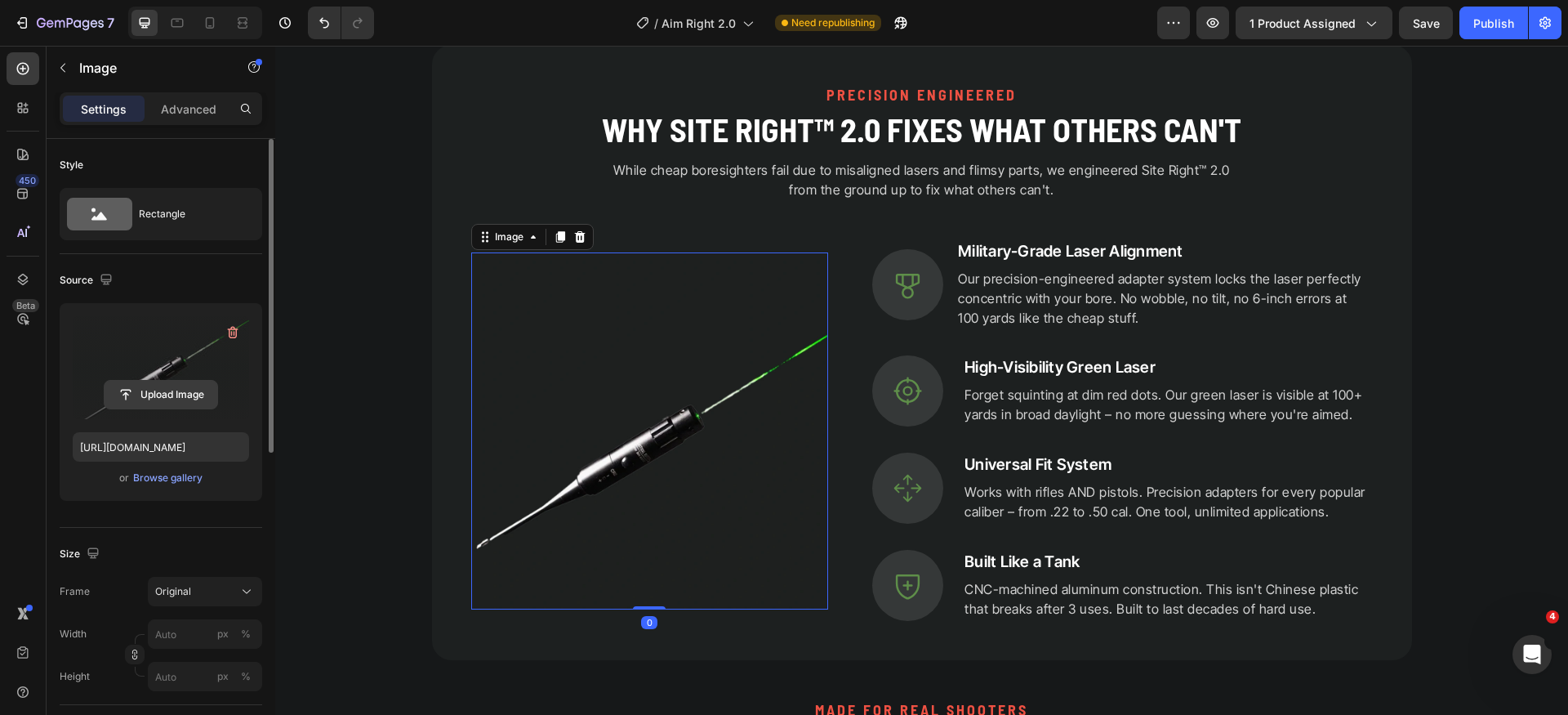
click at [169, 384] on input "file" at bounding box center [161, 394] width 113 height 27
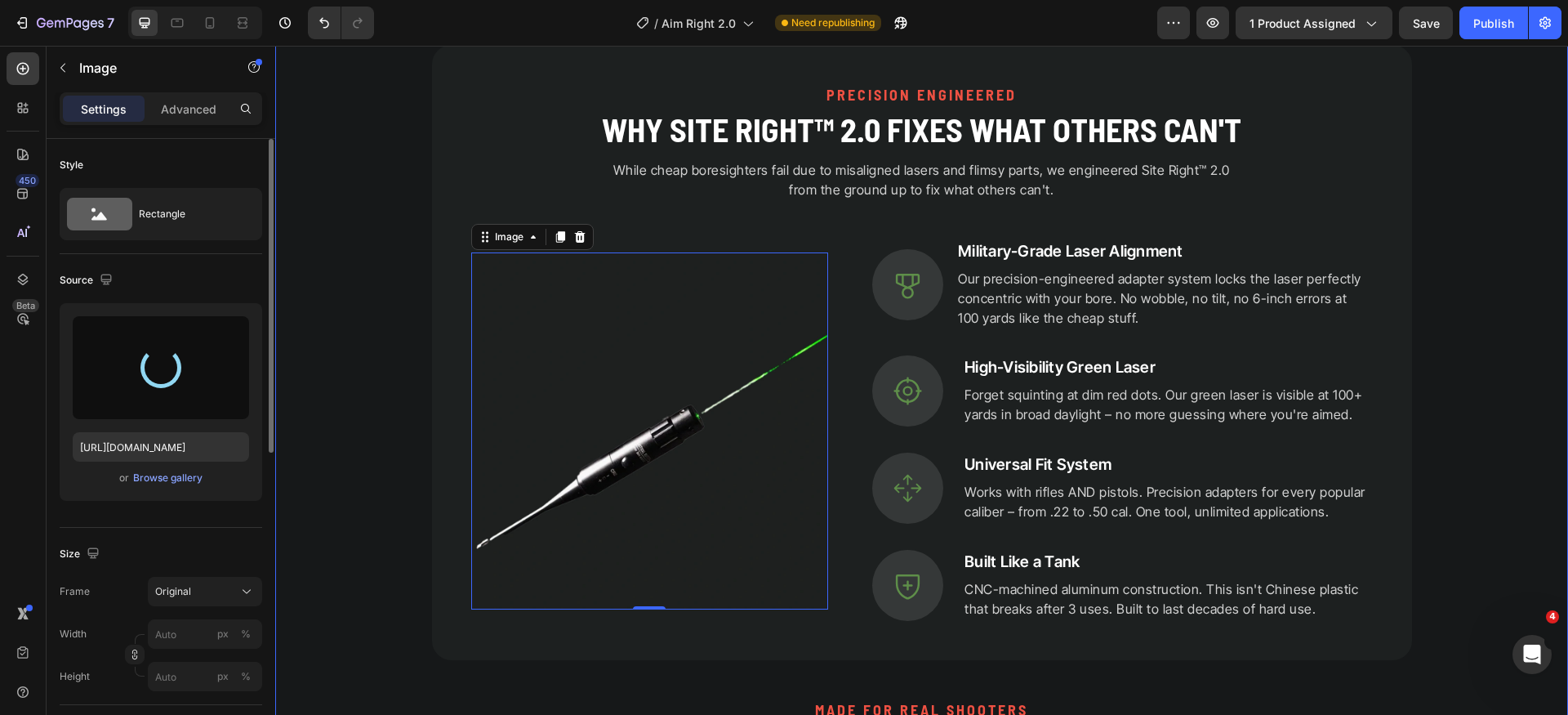
type input "[URL][DOMAIN_NAME]"
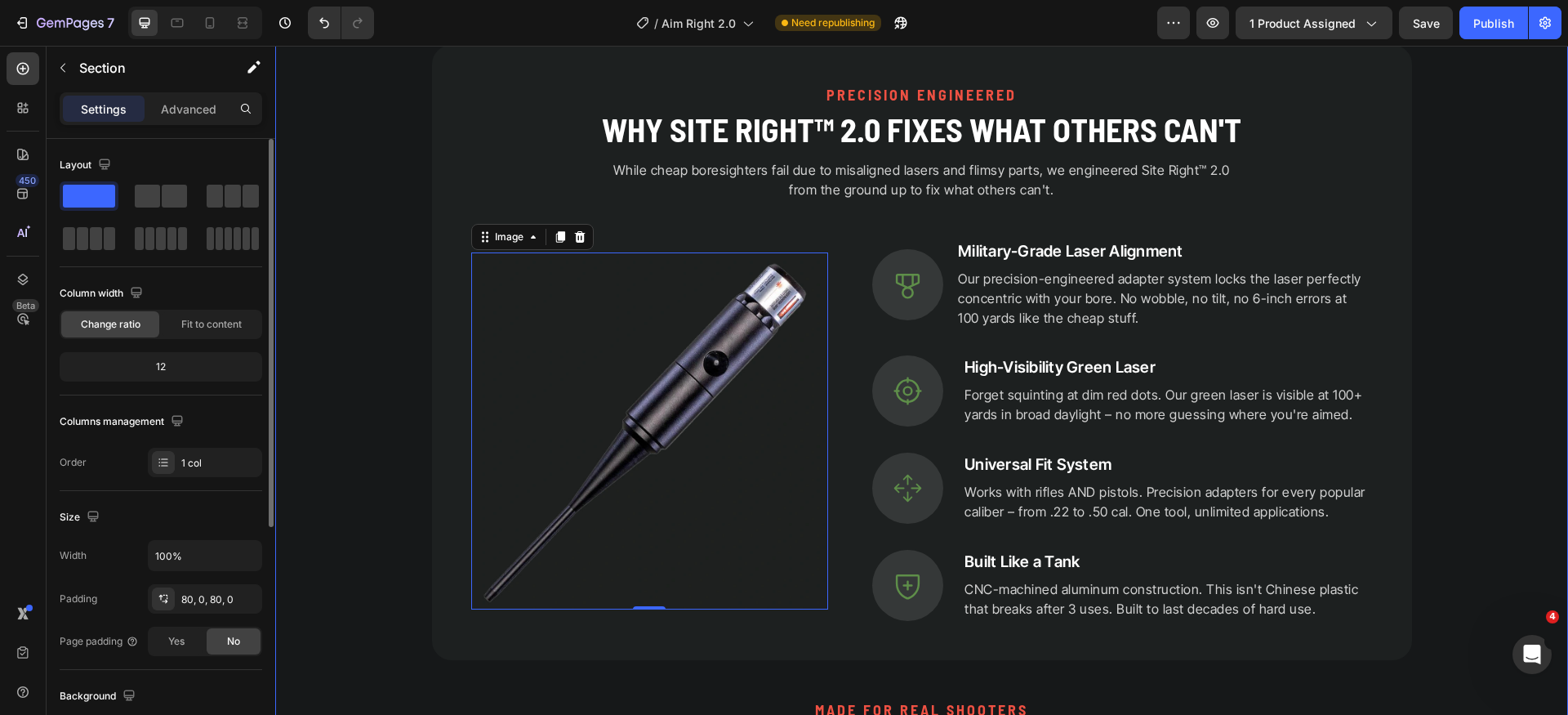
click at [1498, 385] on div "PRECISION ENGINEERED Heading Why Site Right™ 2.0 Fixes What Others Can't Headin…" at bounding box center [921, 526] width 1292 height 963
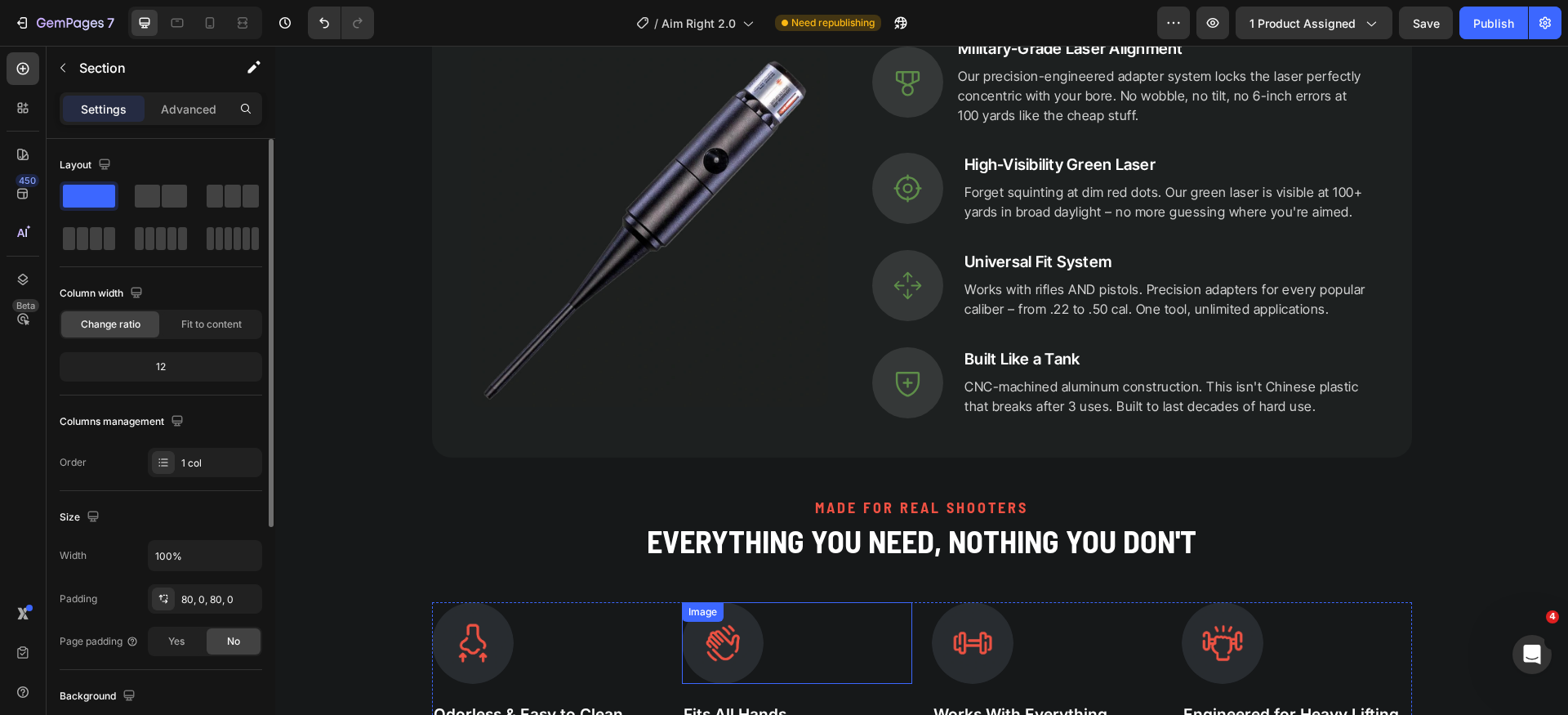
scroll to position [1400, 0]
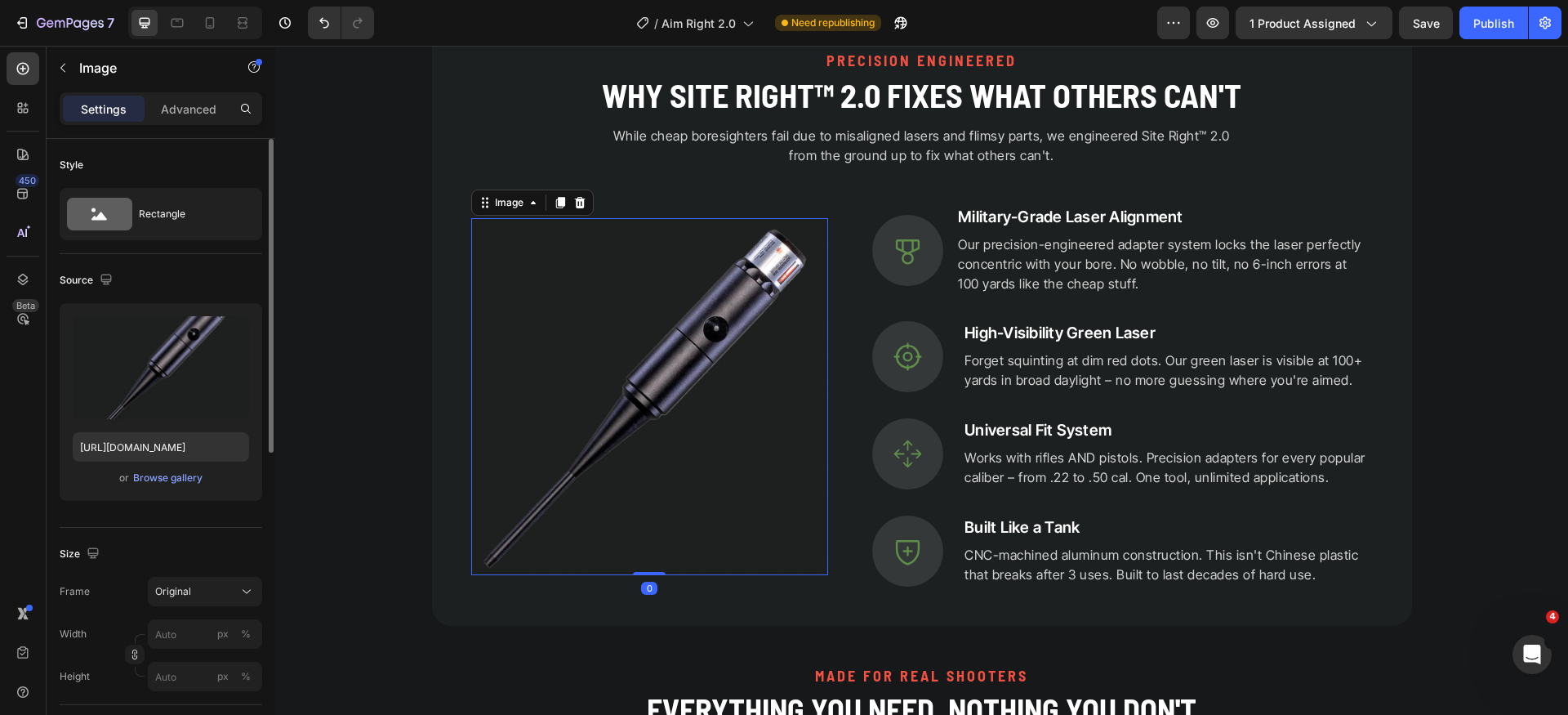
click at [725, 408] on img at bounding box center [650, 397] width 358 height 358
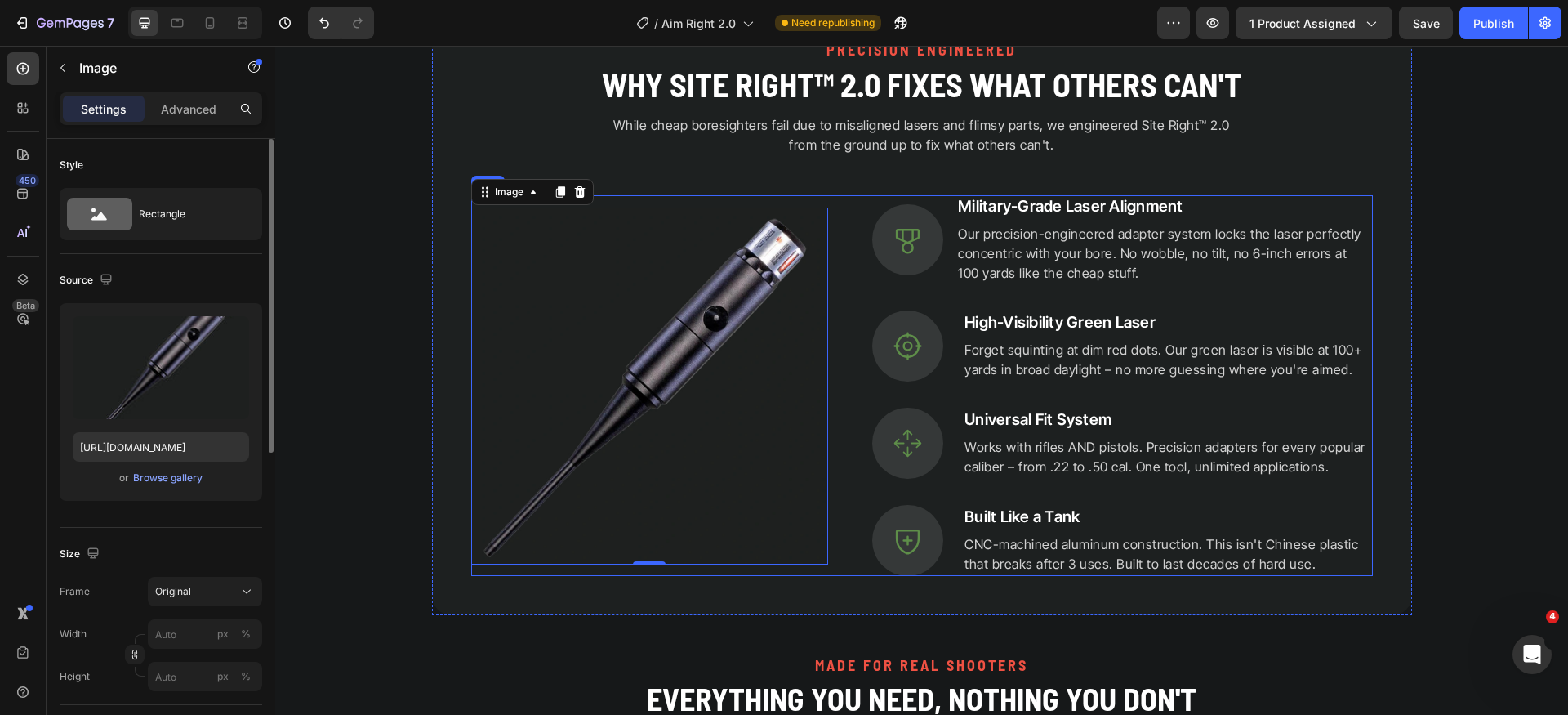
scroll to position [1222, 0]
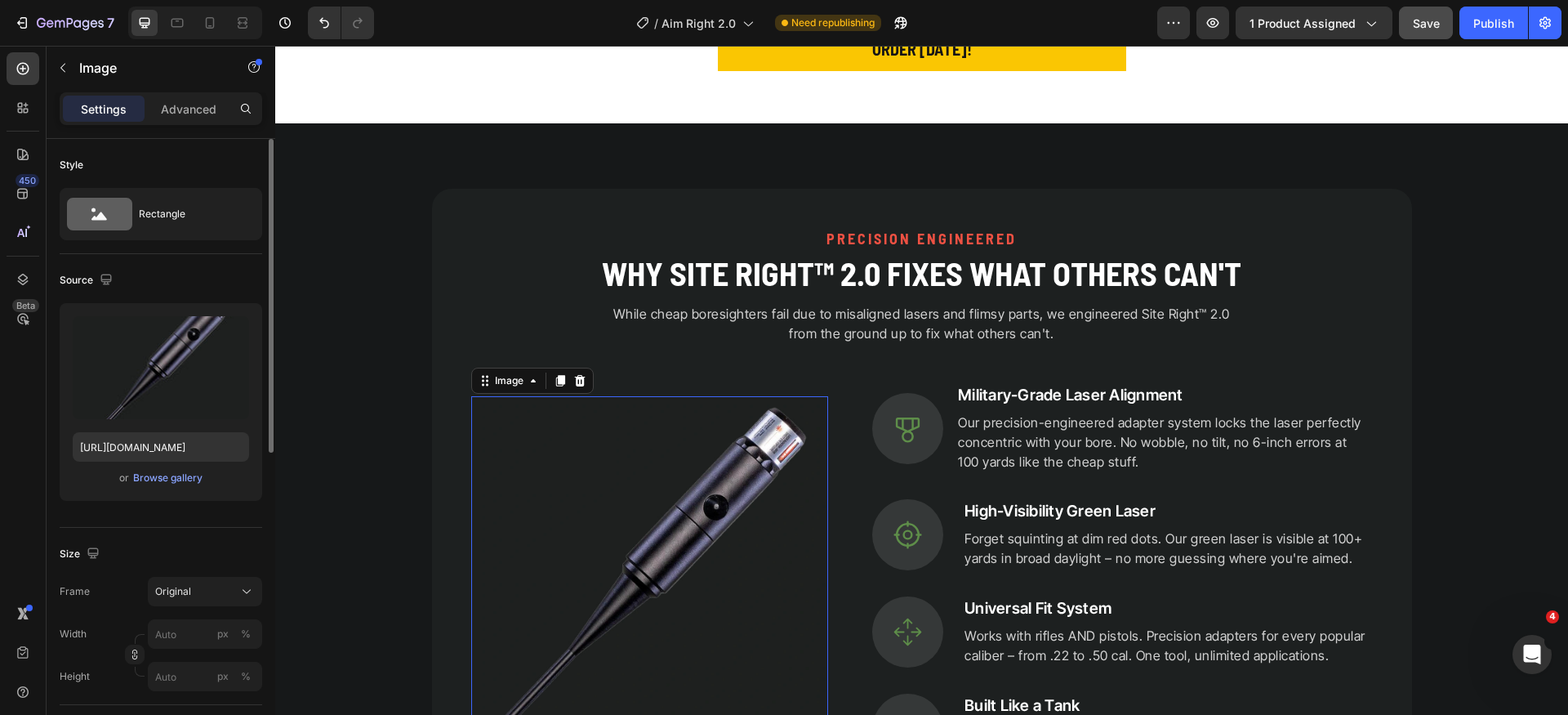
click at [1420, 33] on button "Save" at bounding box center [1425, 22] width 54 height 33
click at [1501, 27] on div "Publish" at bounding box center [1493, 23] width 41 height 17
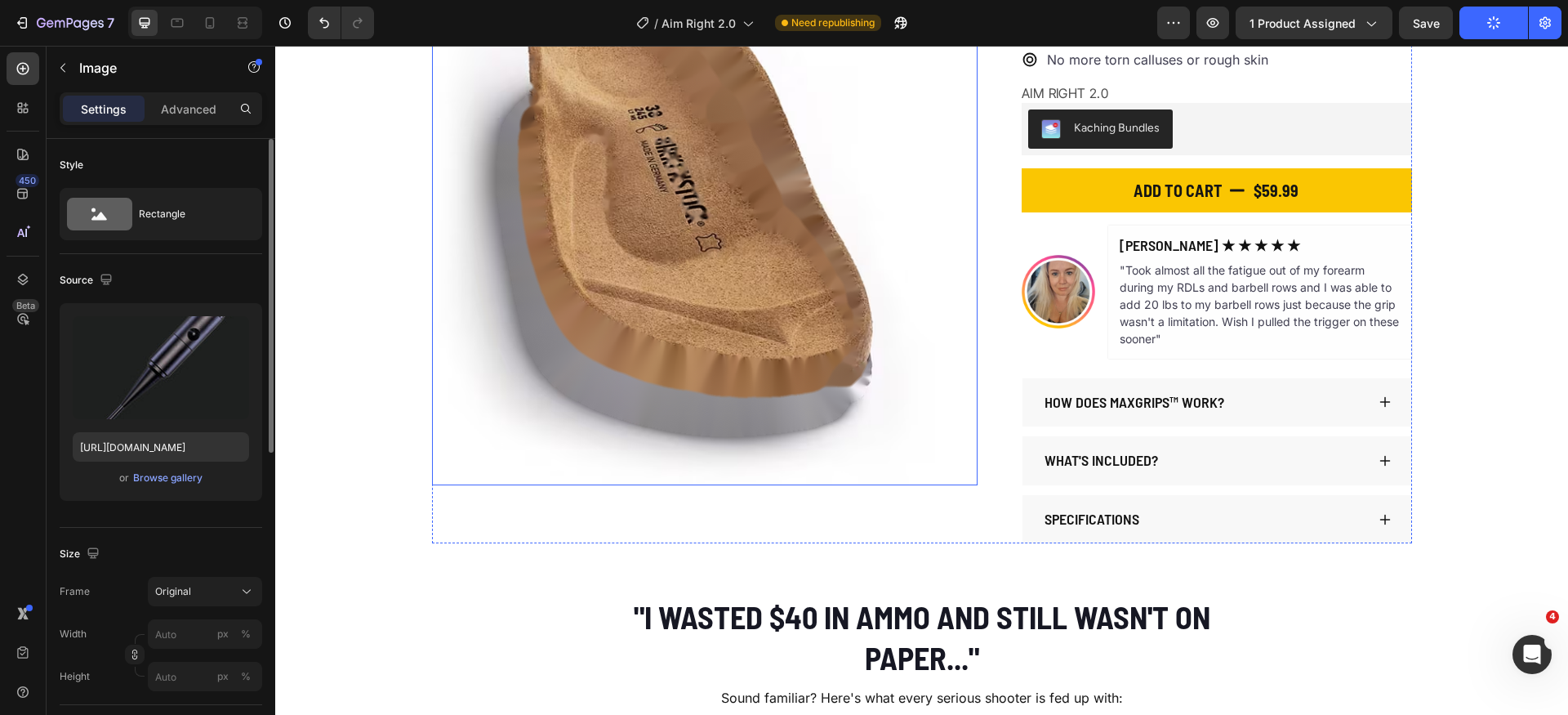
scroll to position [0, 0]
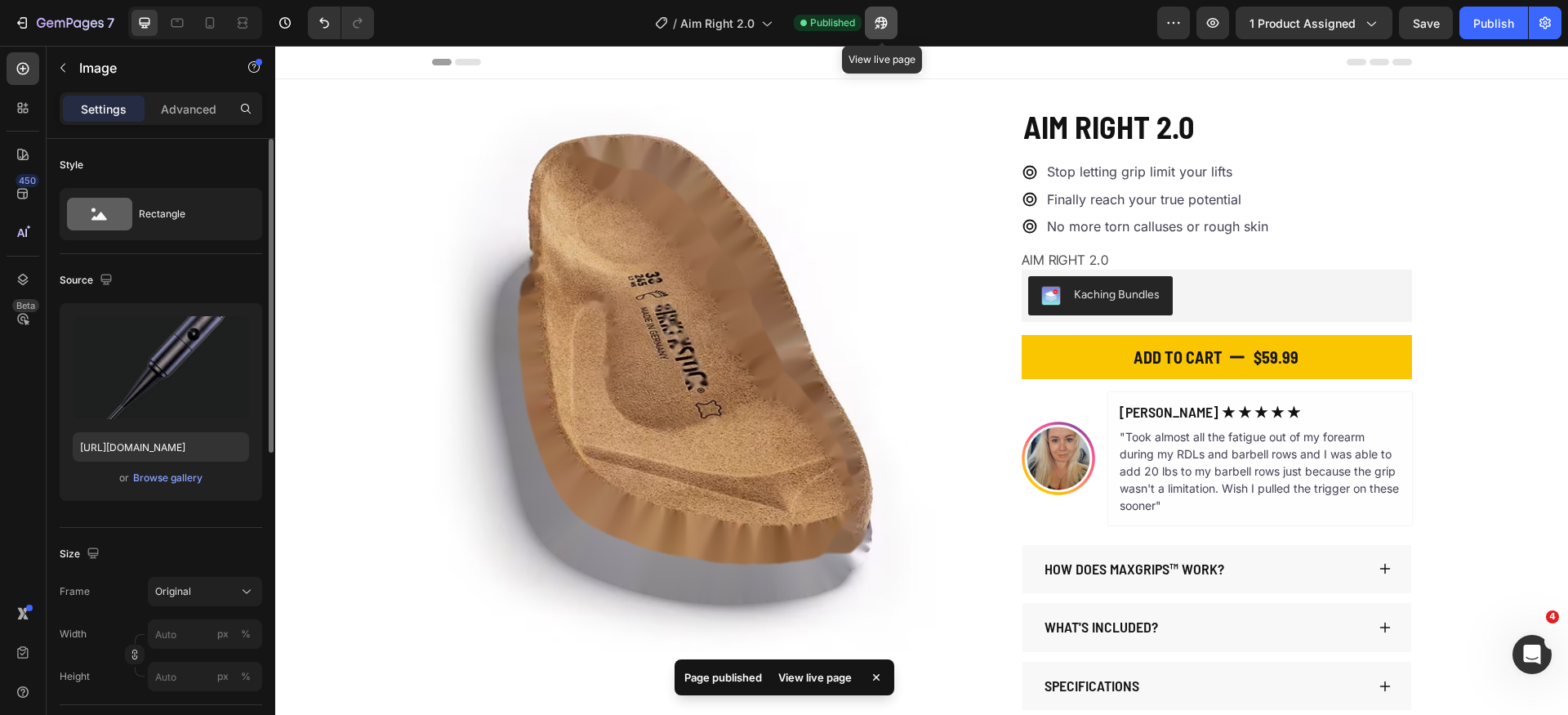
click at [868, 27] on button "button" at bounding box center [881, 22] width 33 height 33
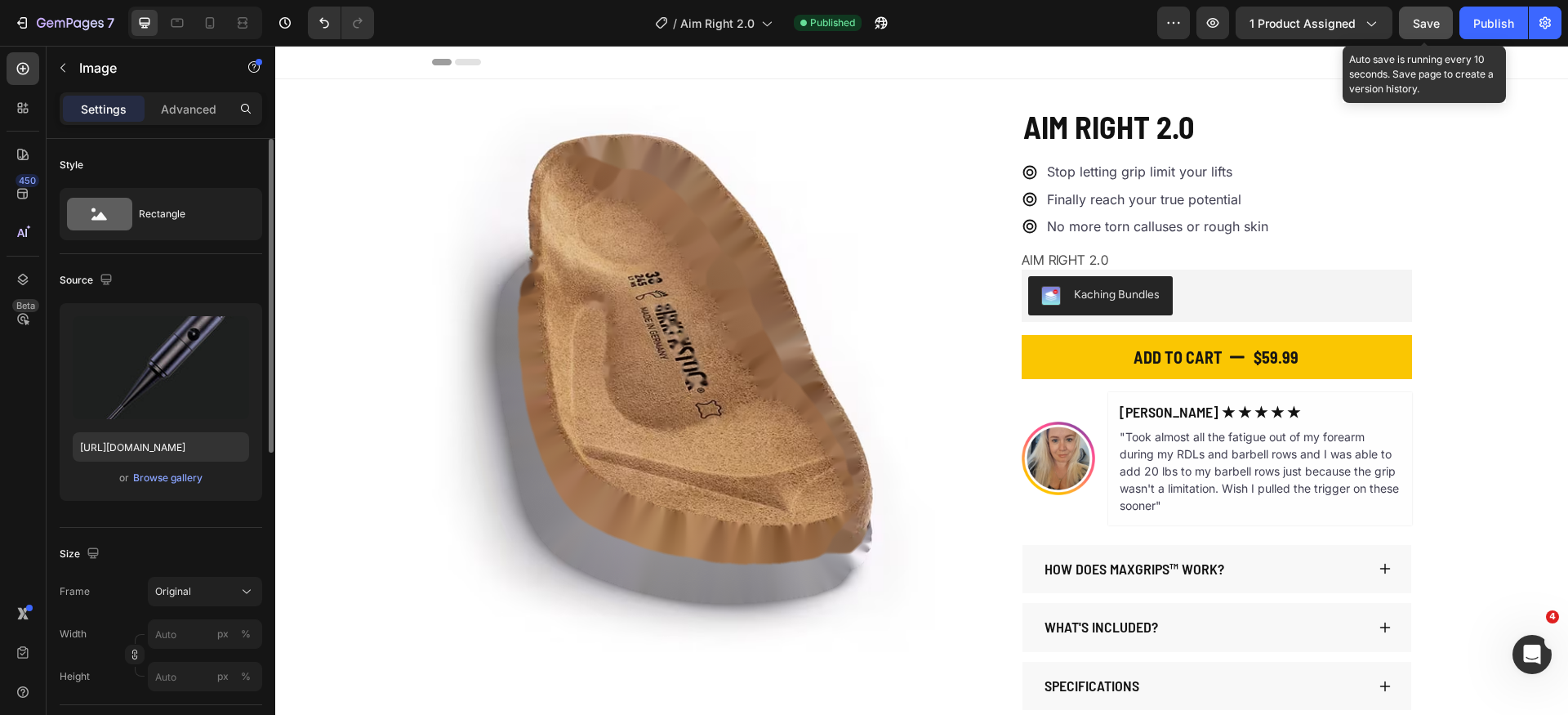
click at [1433, 22] on span "Save" at bounding box center [1426, 24] width 27 height 14
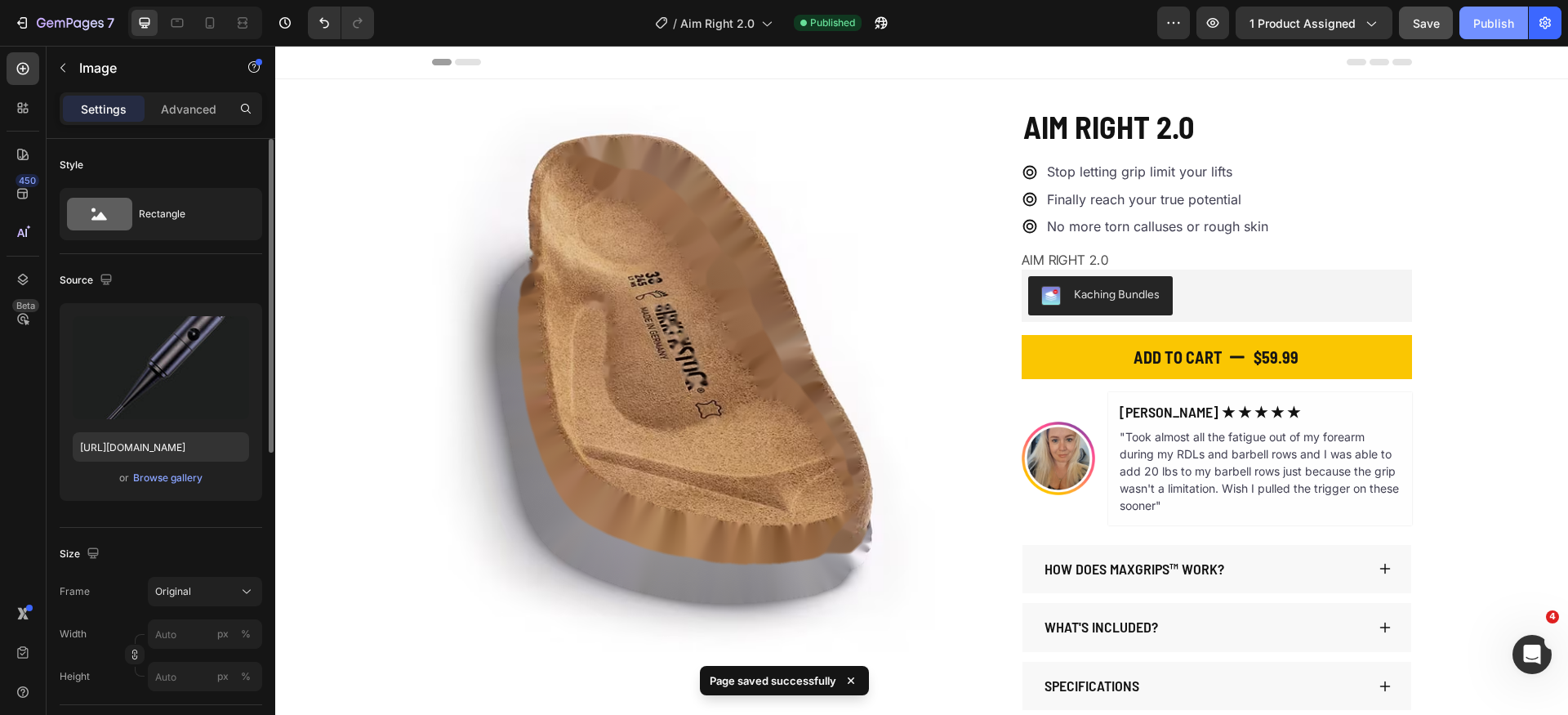
click at [1506, 26] on div "Publish" at bounding box center [1493, 23] width 41 height 17
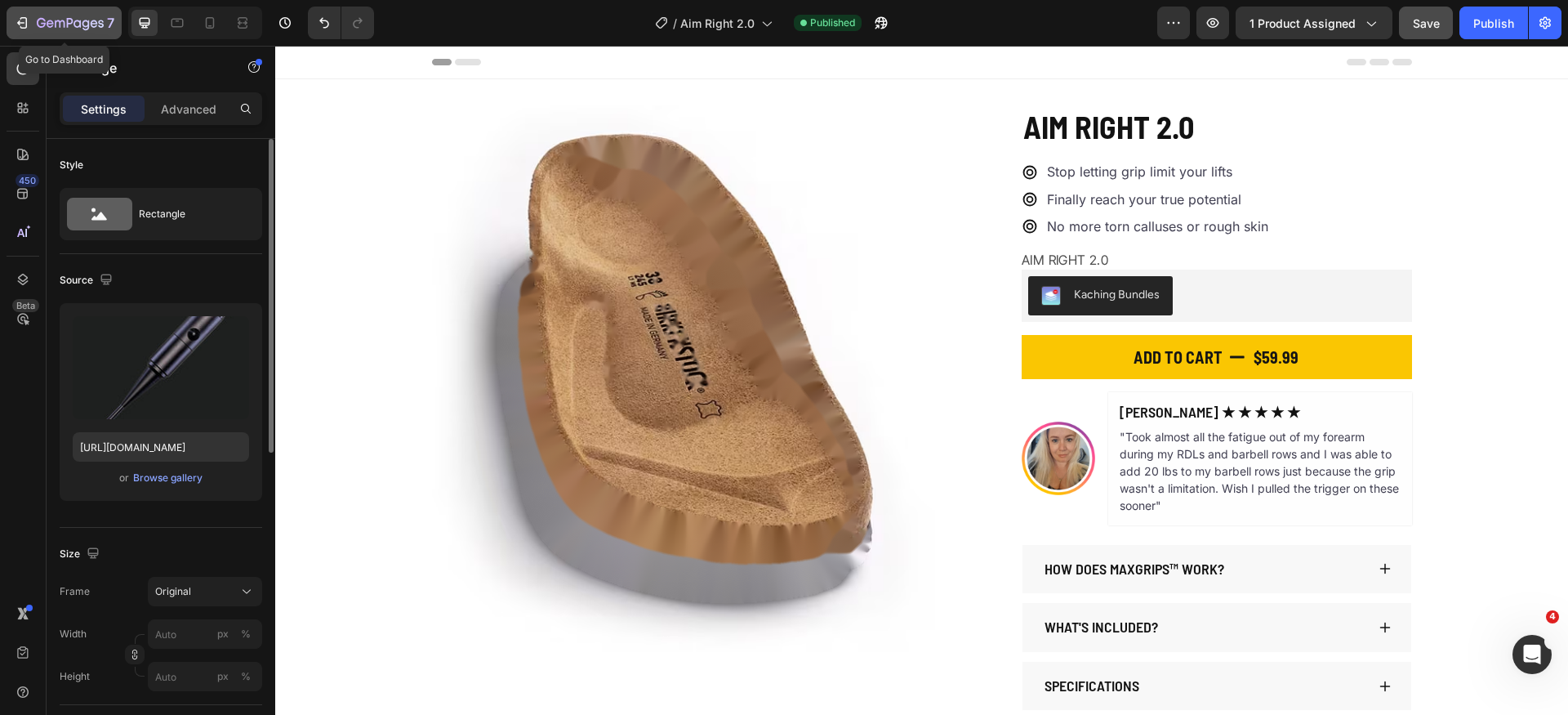
click at [48, 32] on div "7" at bounding box center [76, 23] width 78 height 19
